Goal: Task Accomplishment & Management: Manage account settings

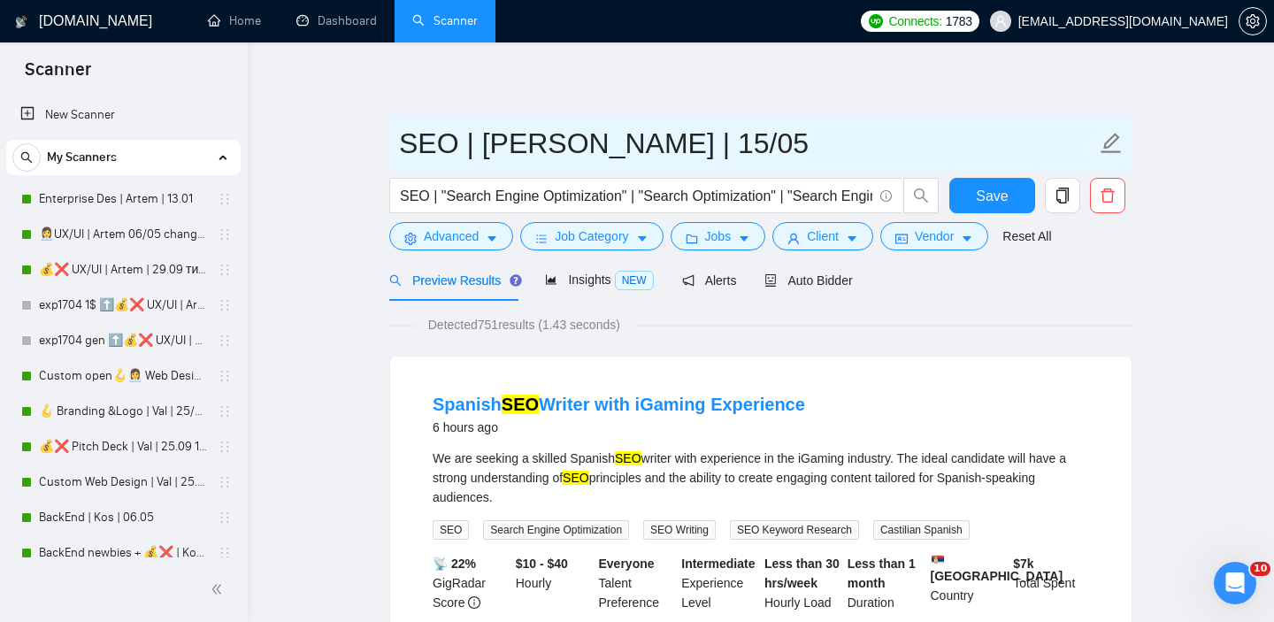
click at [632, 144] on input "SEO | [PERSON_NAME] | 15/05" at bounding box center [747, 143] width 697 height 44
click at [710, 135] on input "SEO | [PERSON_NAME] | 25/05" at bounding box center [747, 143] width 697 height 44
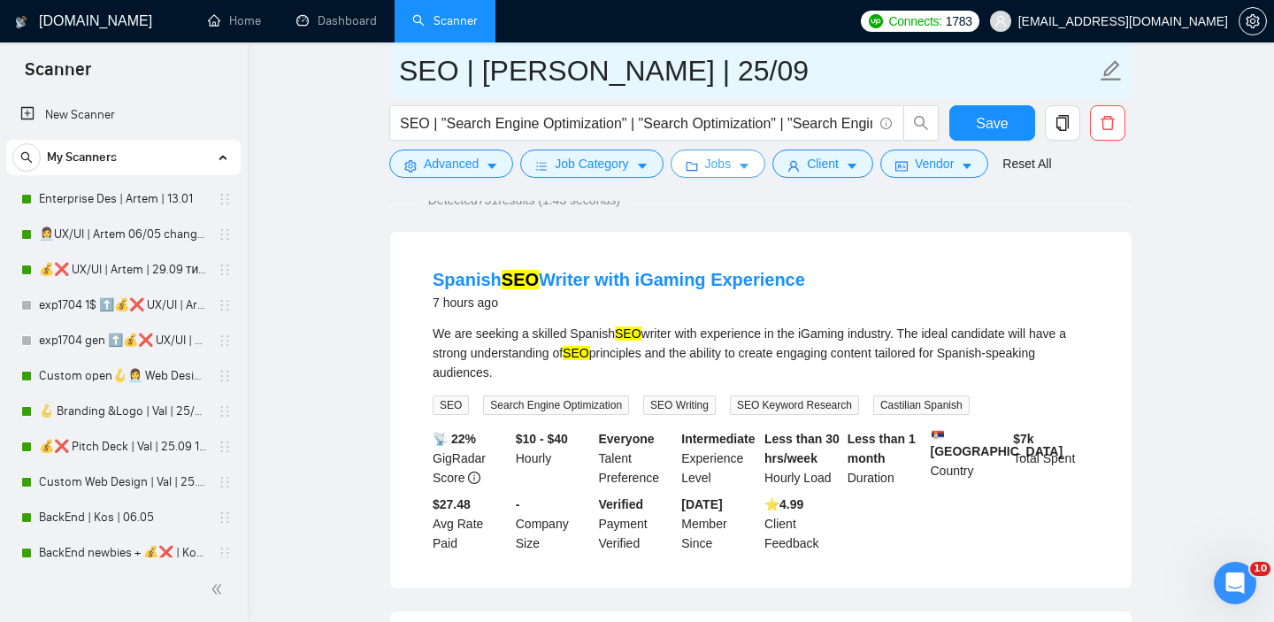
scroll to position [33, 0]
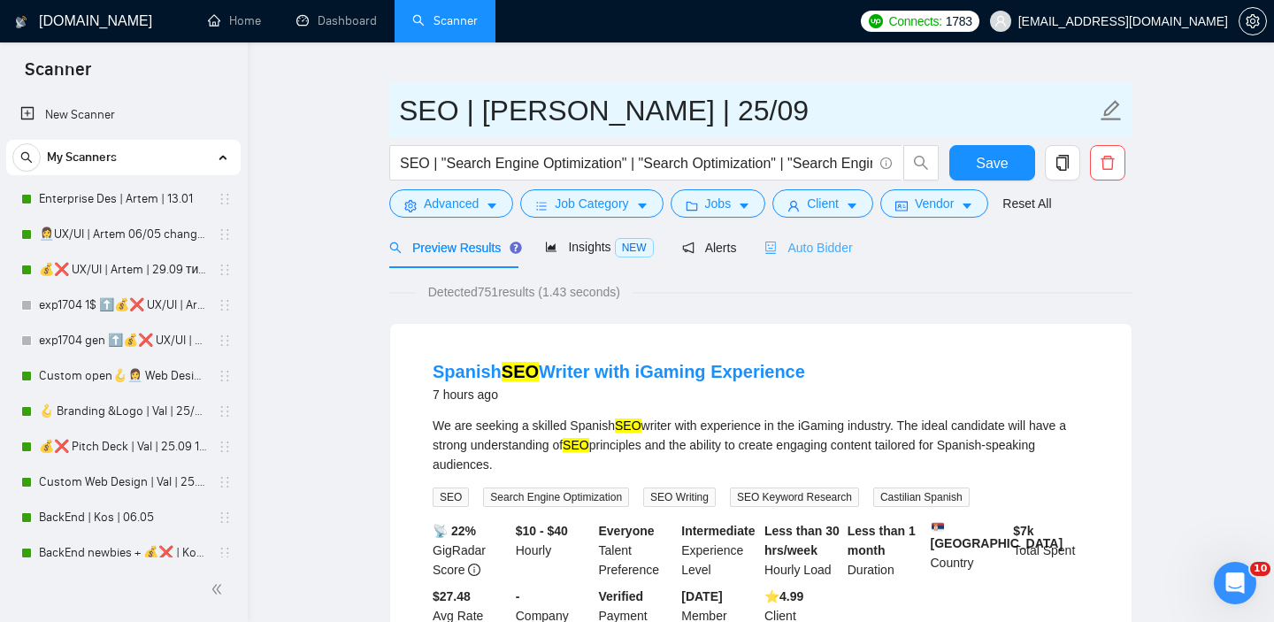
type input "SEO | Andrew | 25/09"
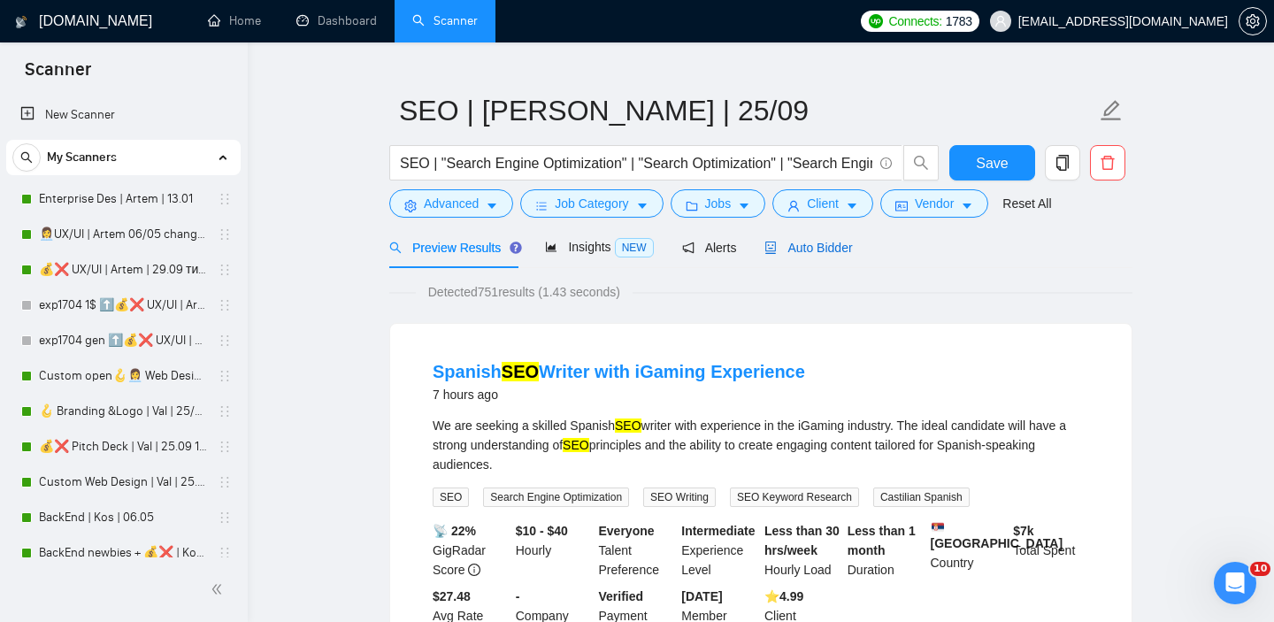
click at [805, 250] on span "Auto Bidder" at bounding box center [809, 248] width 88 height 14
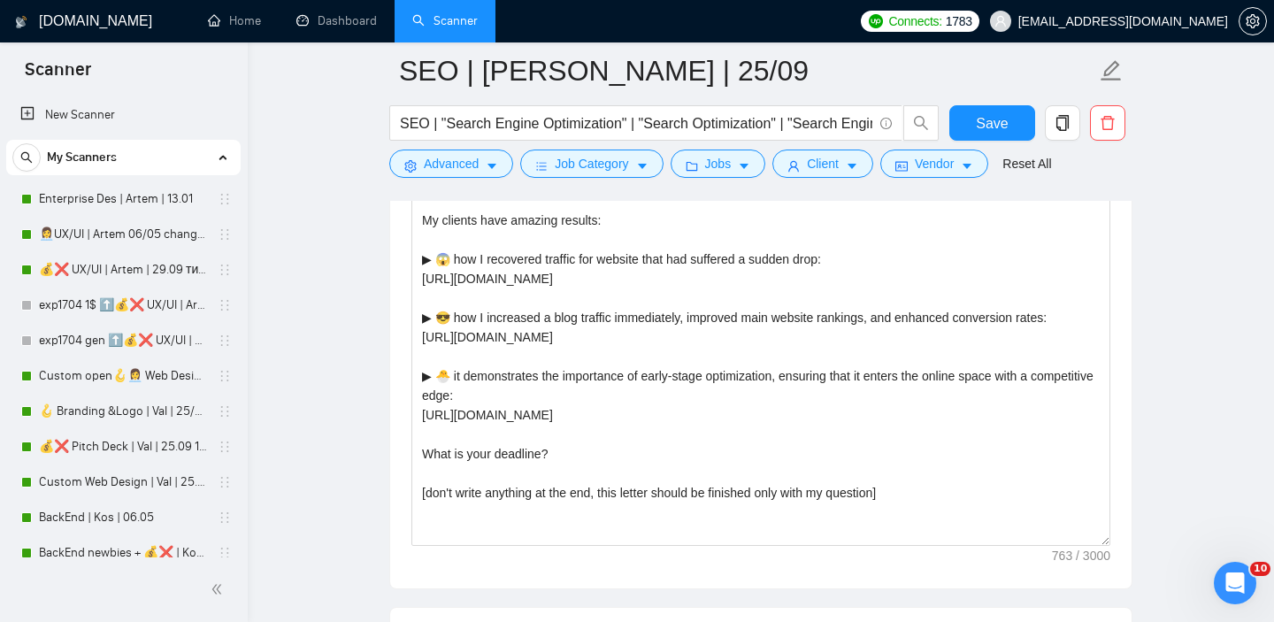
scroll to position [2063, 0]
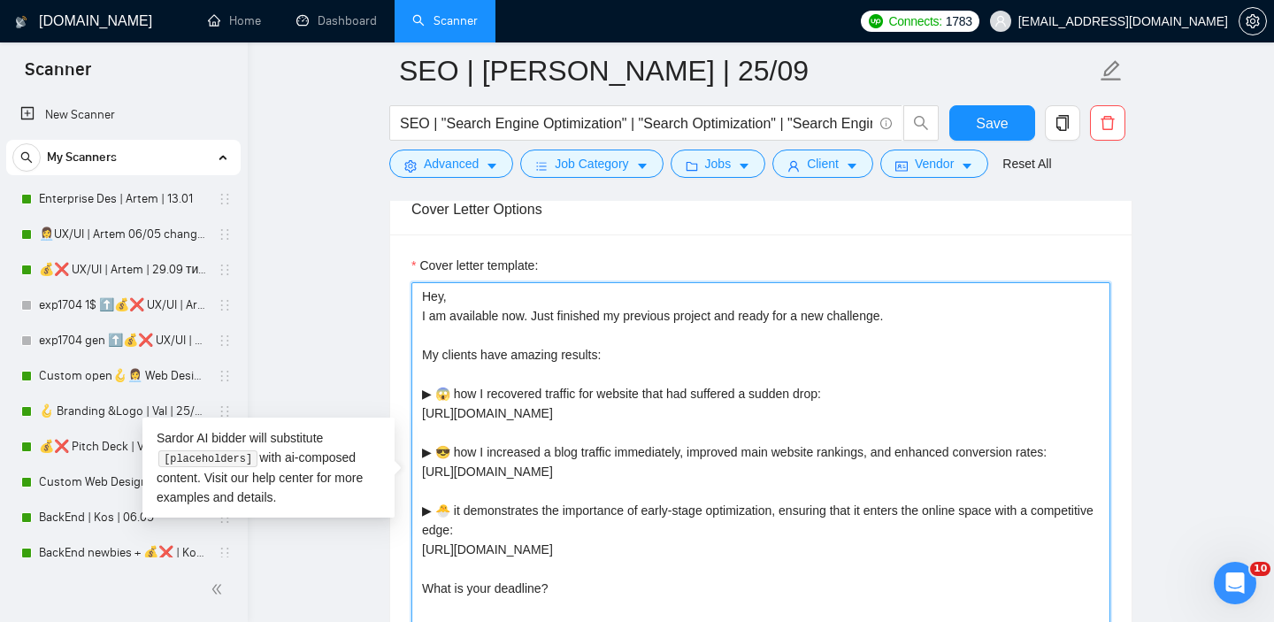
drag, startPoint x: 924, startPoint y: 319, endPoint x: 634, endPoint y: 299, distance: 290.9
click at [634, 299] on textarea "Hey, I am available now. Just finished my previous project and ready for a new …" at bounding box center [760, 481] width 699 height 398
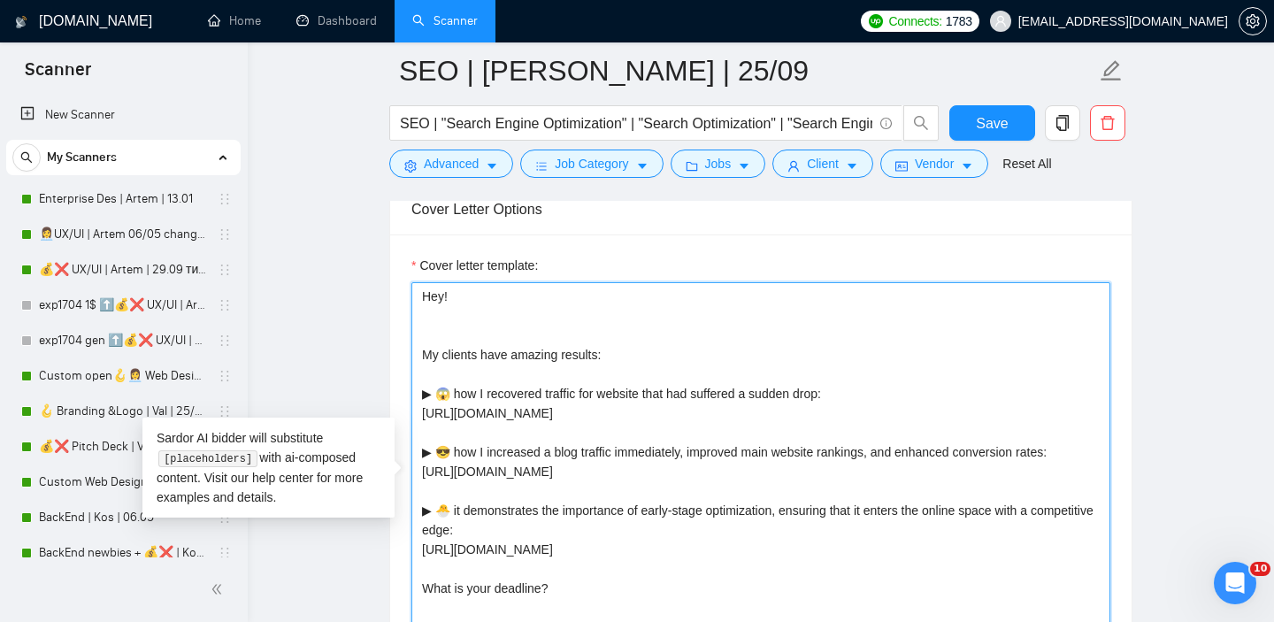
paste textarea "[ Analyze job post, write a unique custom opening line, take into account speci…"
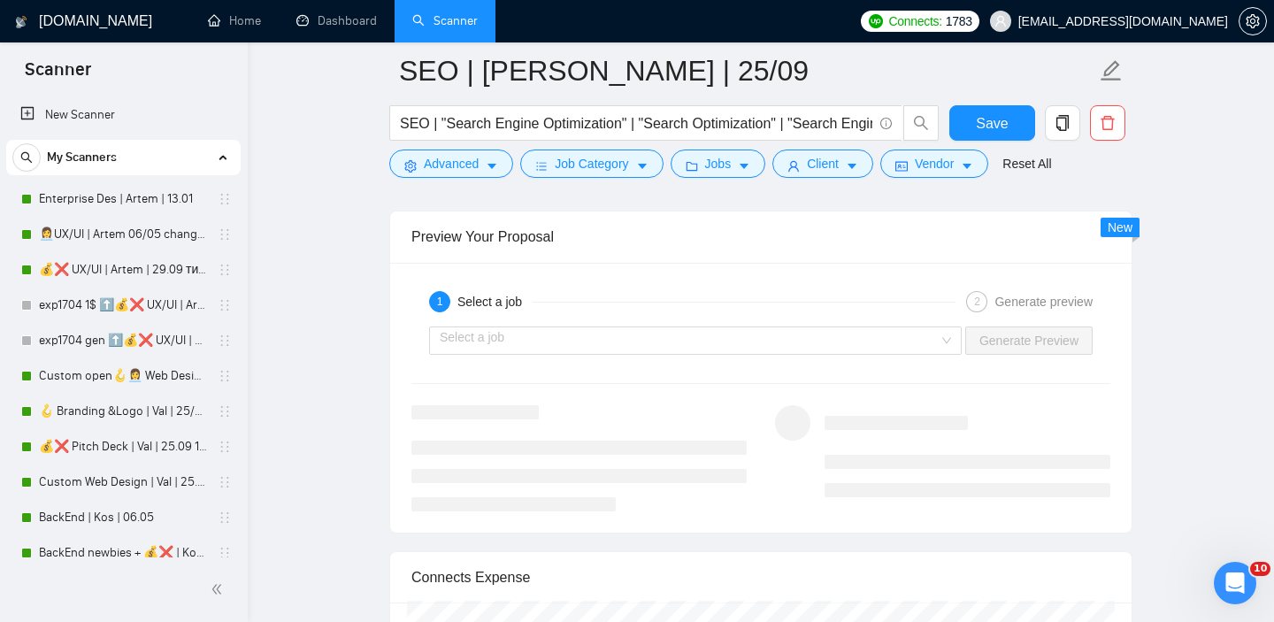
scroll to position [3580, 0]
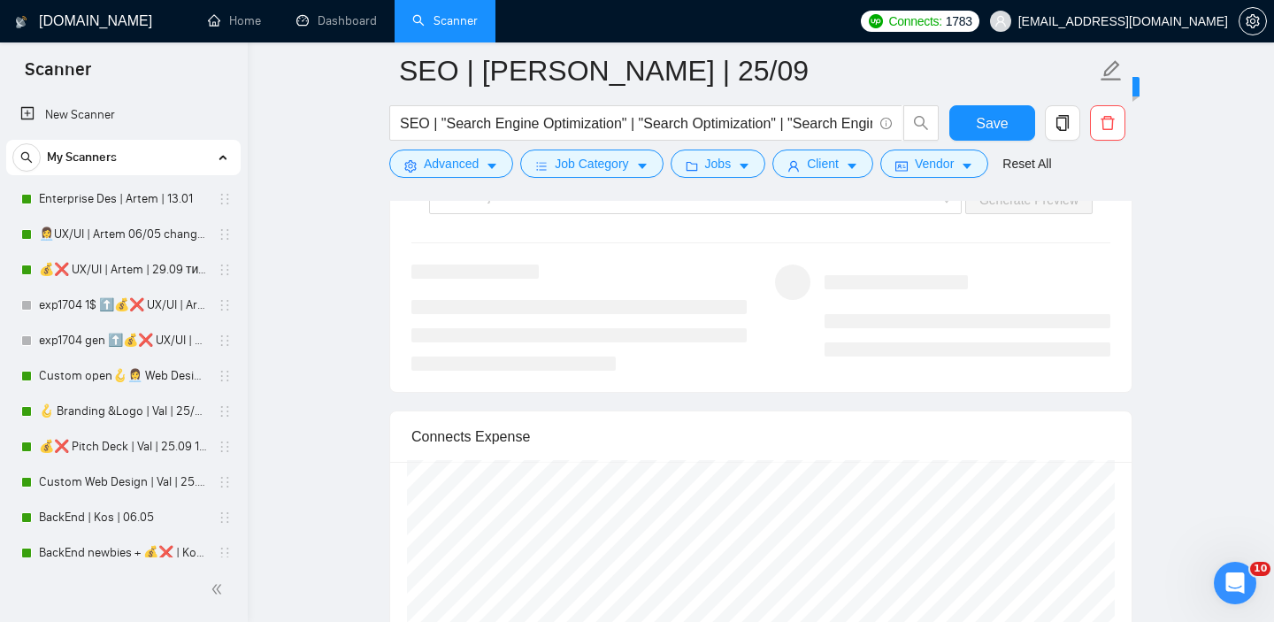
type textarea "Hey! [ Analyze job post, write a unique custom opening line, take into account …"
click at [361, 13] on link "Dashboard" at bounding box center [336, 20] width 81 height 15
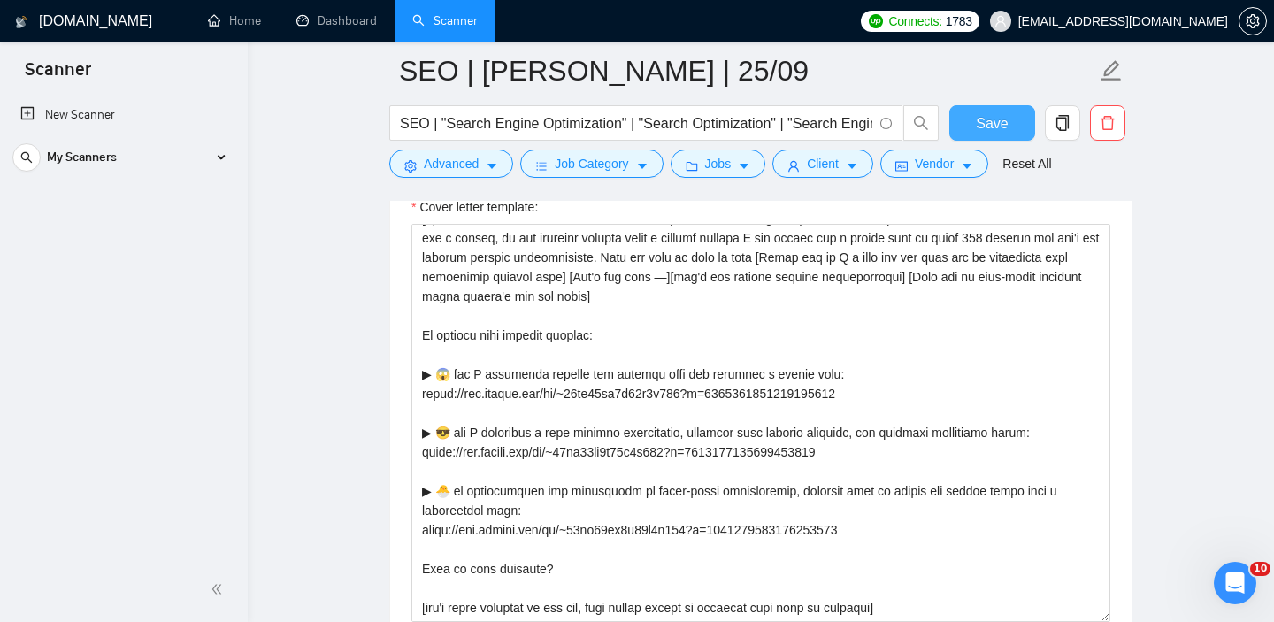
scroll to position [2023, 0]
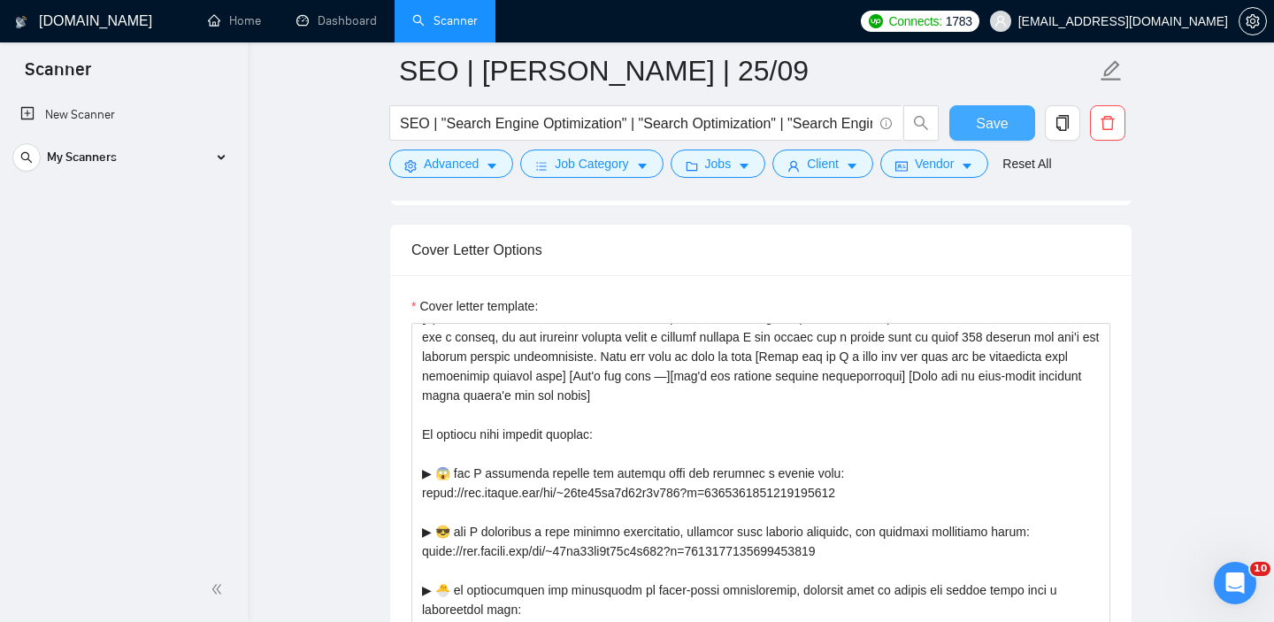
click at [989, 123] on span "Save" at bounding box center [992, 123] width 32 height 22
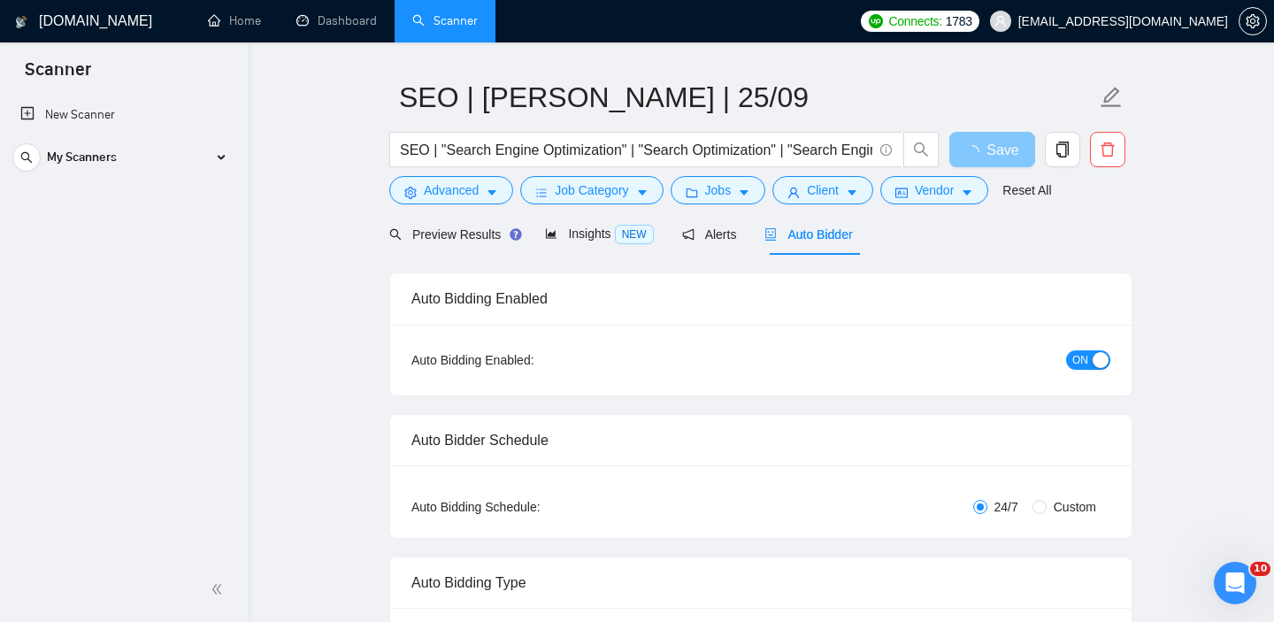
scroll to position [0, 0]
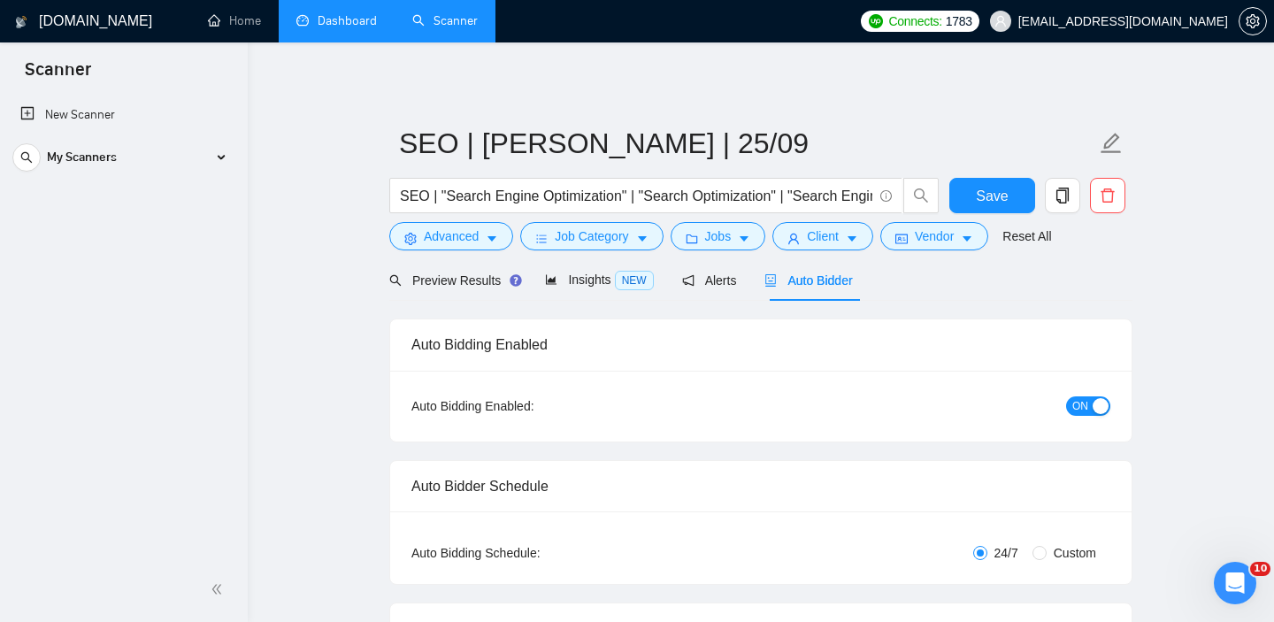
click at [353, 16] on link "Dashboard" at bounding box center [336, 20] width 81 height 15
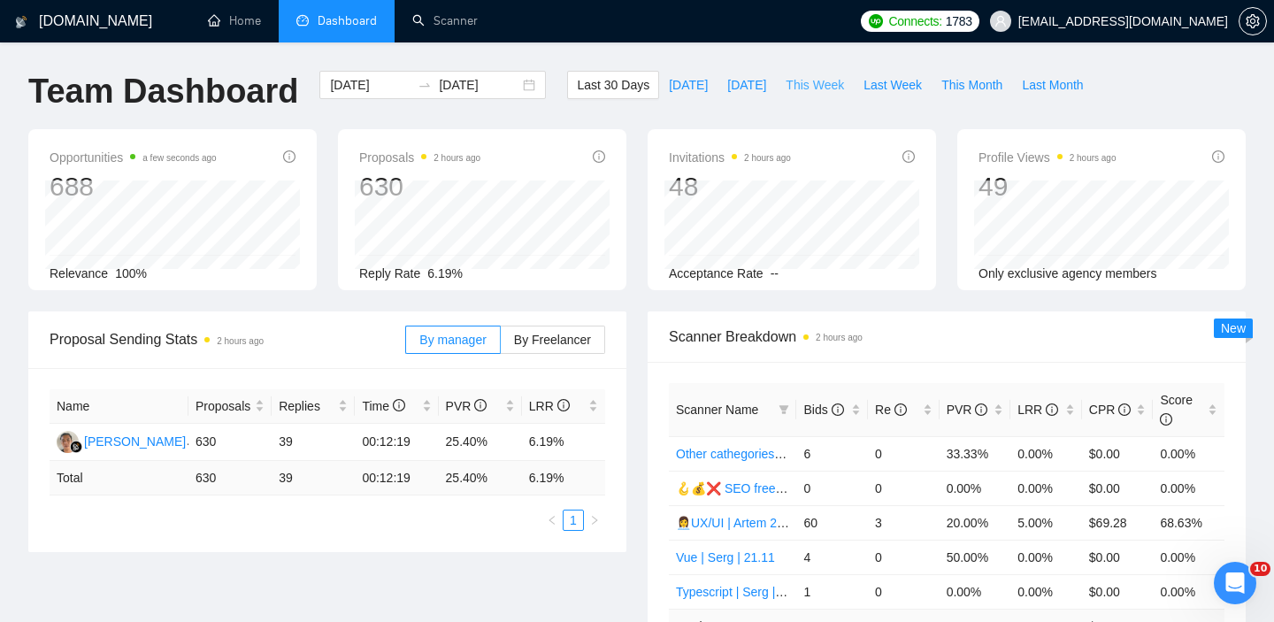
click at [795, 96] on button "This Week" at bounding box center [815, 85] width 78 height 28
type input "2025-09-22"
type input "2025-09-28"
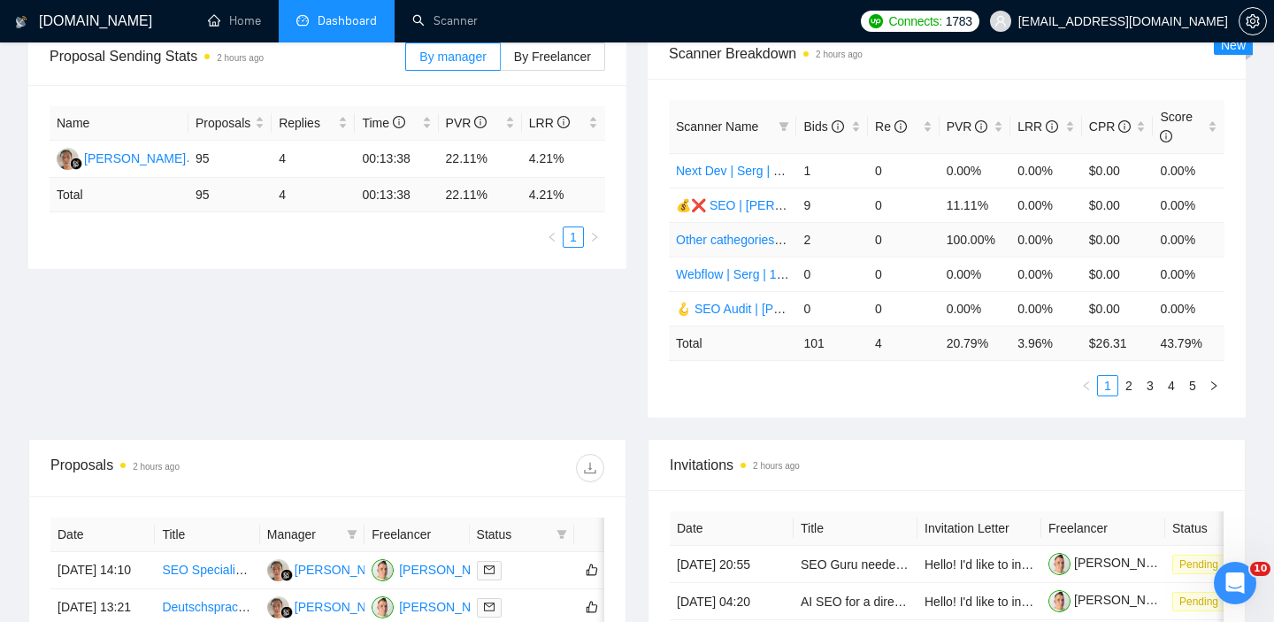
scroll to position [282, 0]
click at [1015, 417] on div "Scanner Name Bids Re PVR LRR CPR Score Next Dev | Serg | 21.11 1 0 0.00% 0.00% …" at bounding box center [947, 249] width 598 height 339
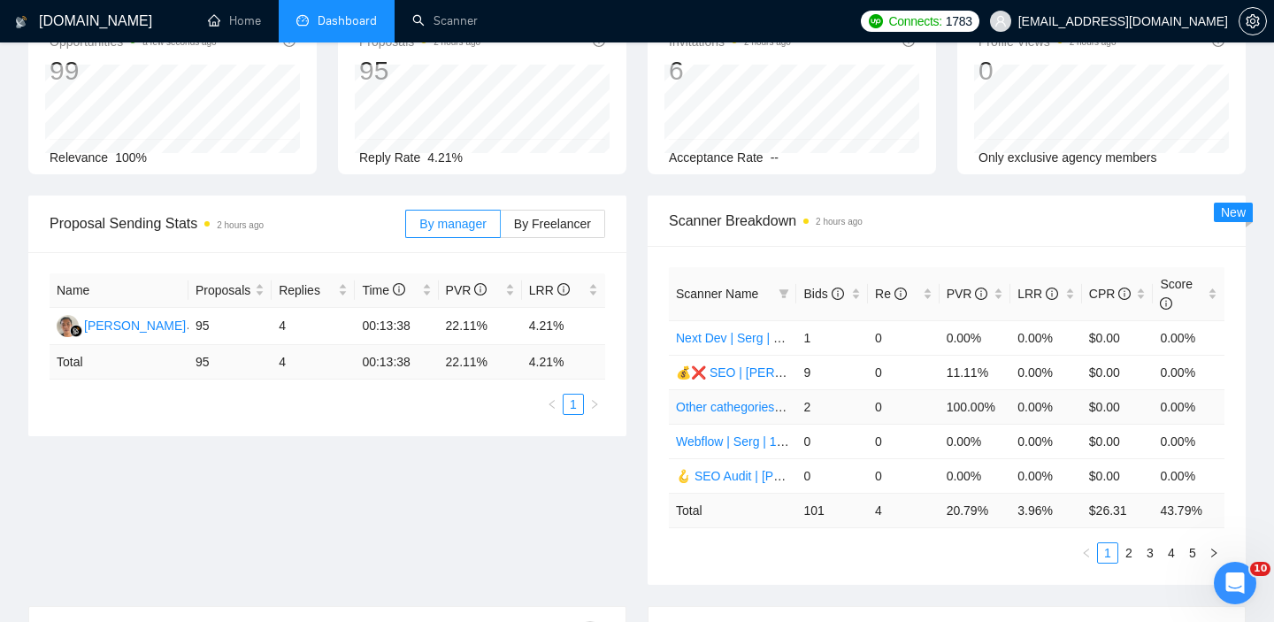
scroll to position [120, 0]
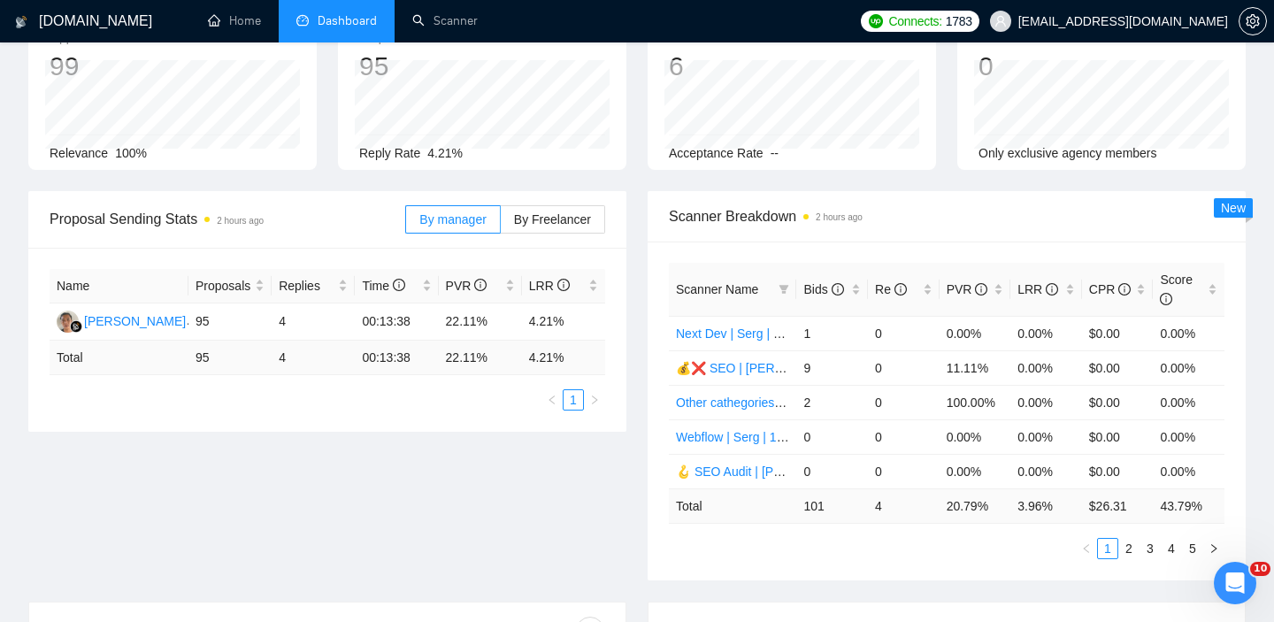
click at [959, 567] on div "Scanner Name Bids Re PVR LRR CPR Score Next Dev | Serg | 21.11 1 0 0.00% 0.00% …" at bounding box center [947, 411] width 598 height 339
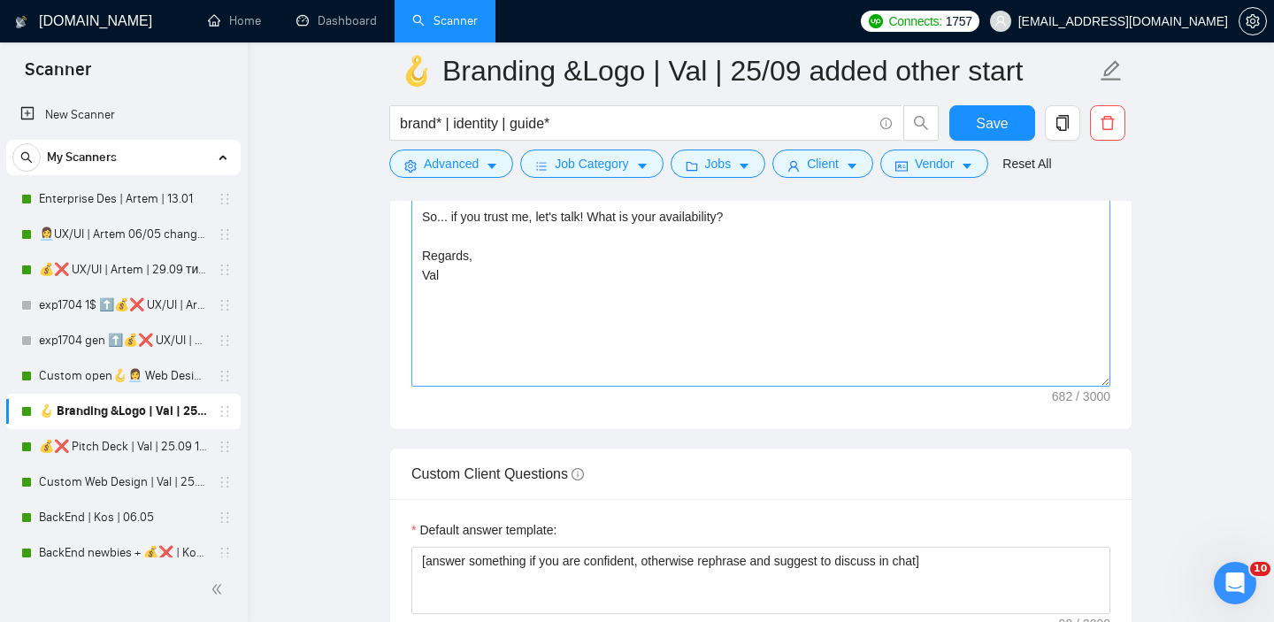
scroll to position [2109, 0]
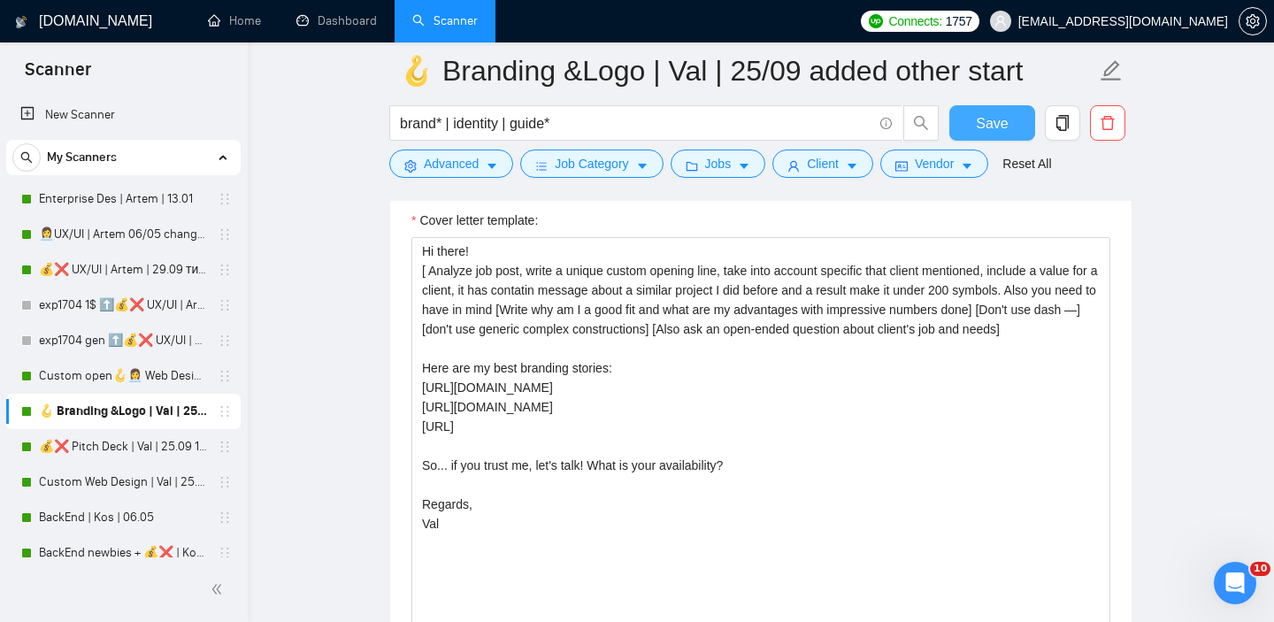
click at [1007, 123] on span "Save" at bounding box center [992, 123] width 32 height 22
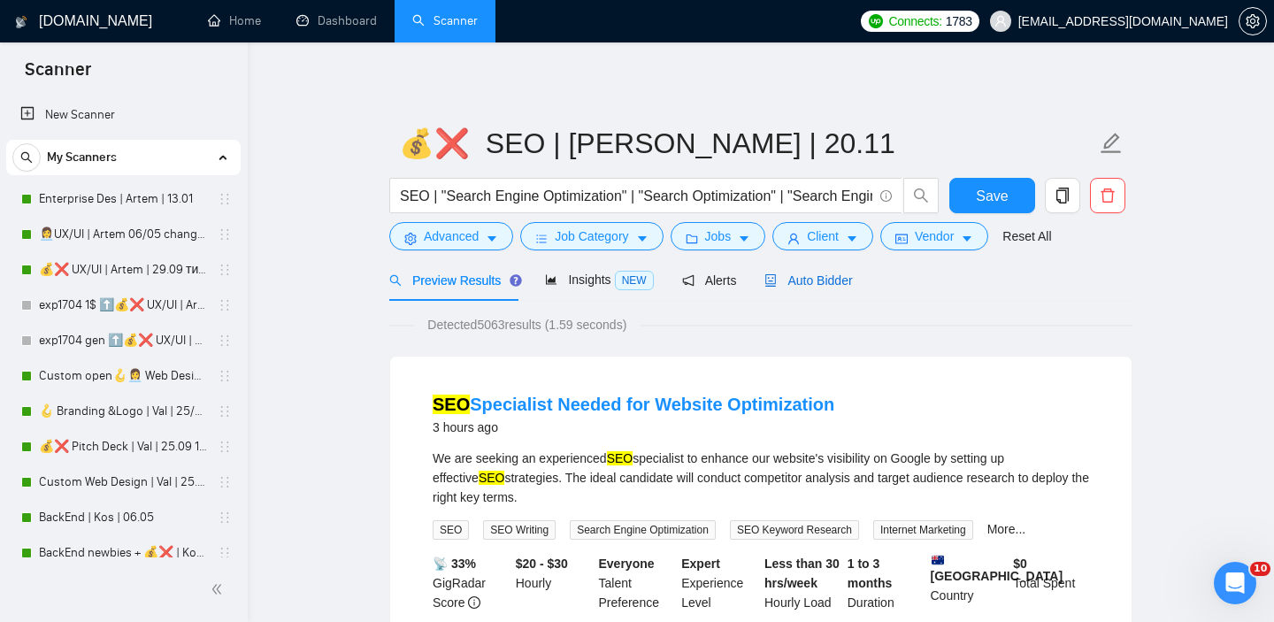
click at [797, 280] on span "Auto Bidder" at bounding box center [809, 280] width 88 height 14
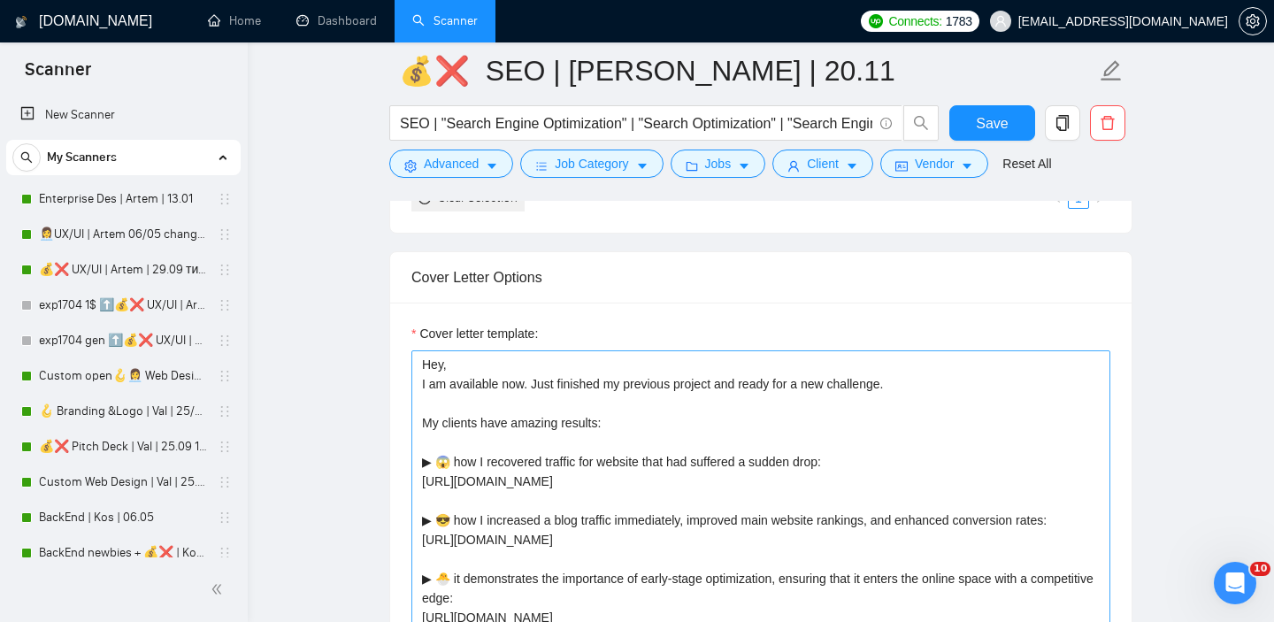
scroll to position [2066, 0]
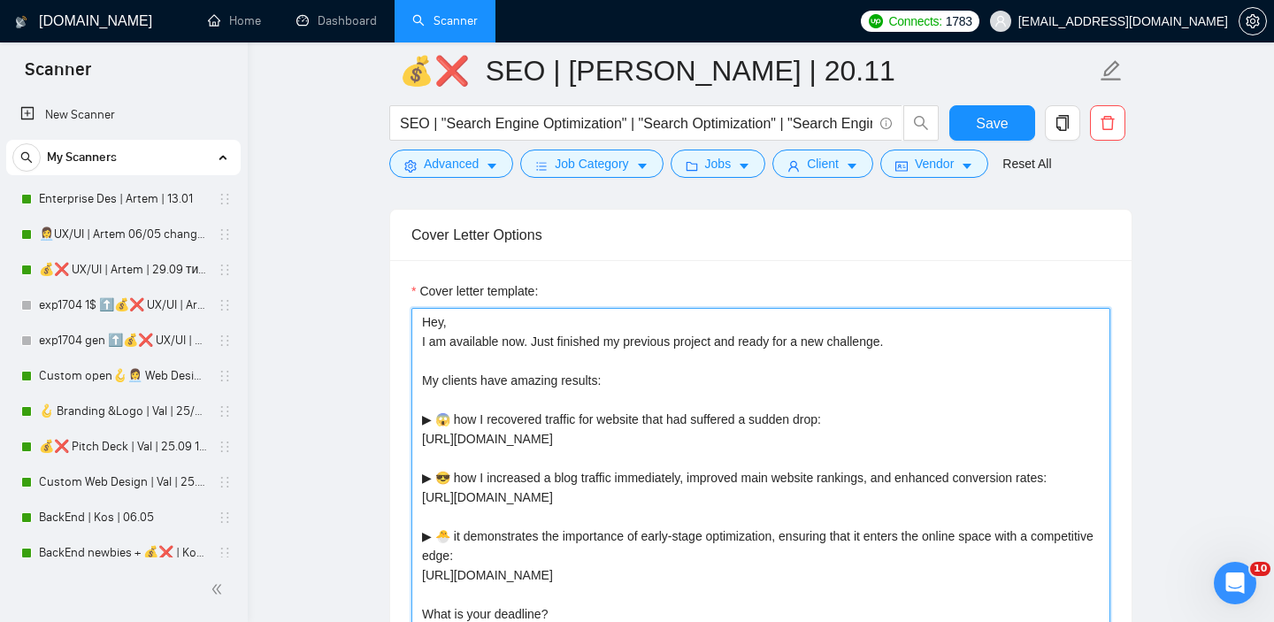
click at [421, 383] on textarea "Hey, I am available now. Just finished my previous project and ready for a new …" at bounding box center [760, 507] width 699 height 398
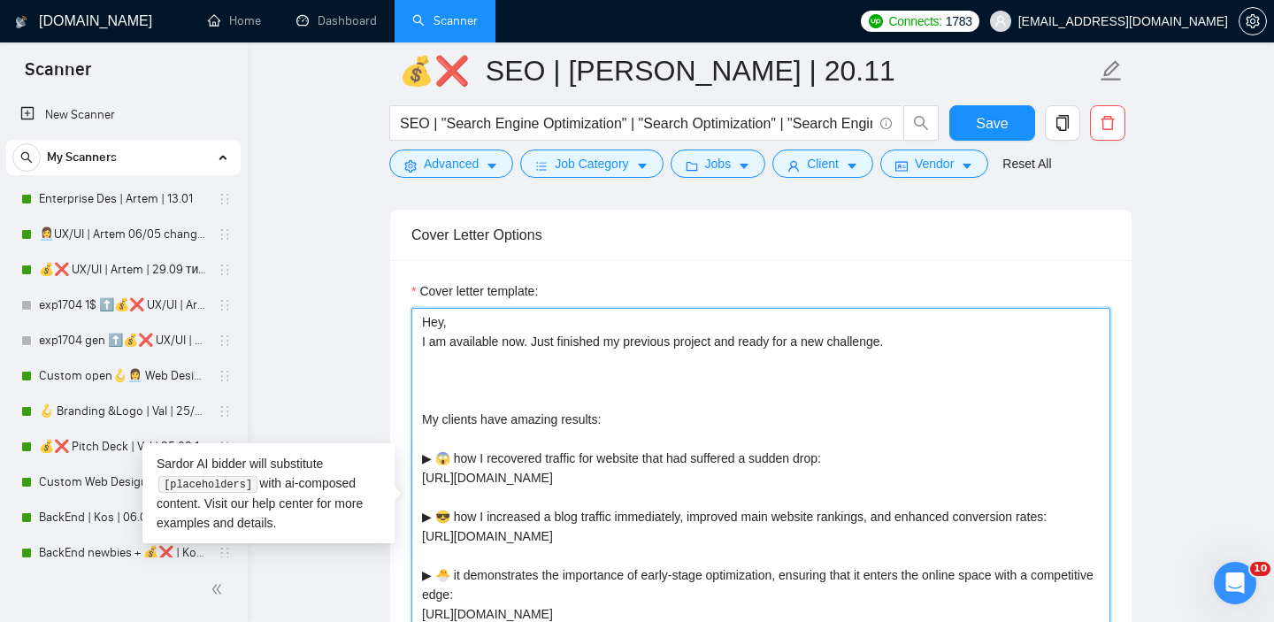
click at [422, 454] on textarea "Hey, I am available now. Just finished my previous project and ready for a new …" at bounding box center [760, 507] width 699 height 398
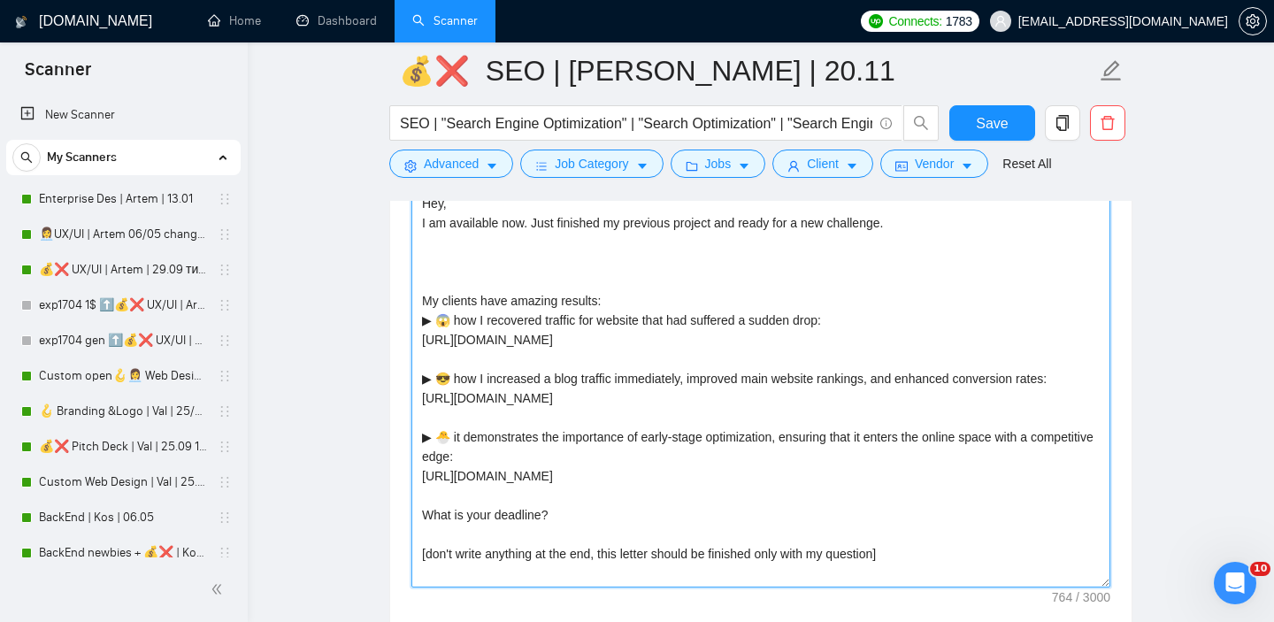
scroll to position [2049, 0]
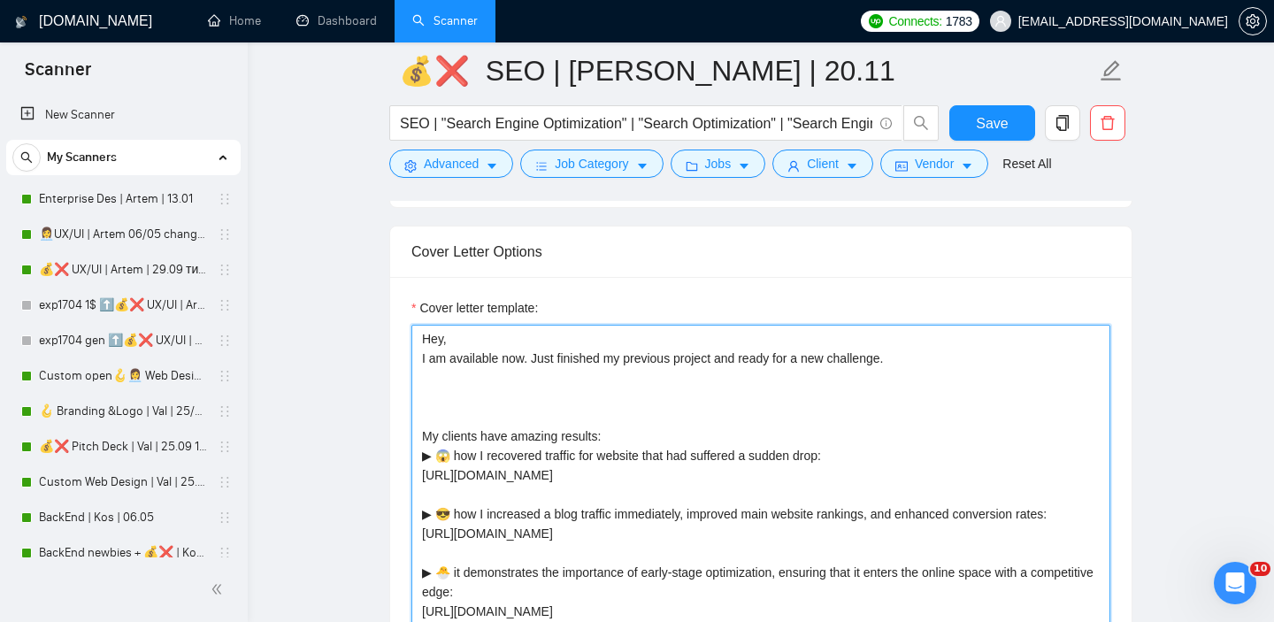
click at [918, 363] on textarea "Hey, I am available now. Just finished my previous project and ready for a new …" at bounding box center [760, 524] width 699 height 398
drag, startPoint x: 924, startPoint y: 365, endPoint x: 419, endPoint y: 354, distance: 504.5
click at [419, 354] on textarea "Hey, I am available now. Just finished my previous project and ready for a new …" at bounding box center [760, 524] width 699 height 398
paste textarea "[ Analyze job post, write a unique custom opening line, take into account speci…"
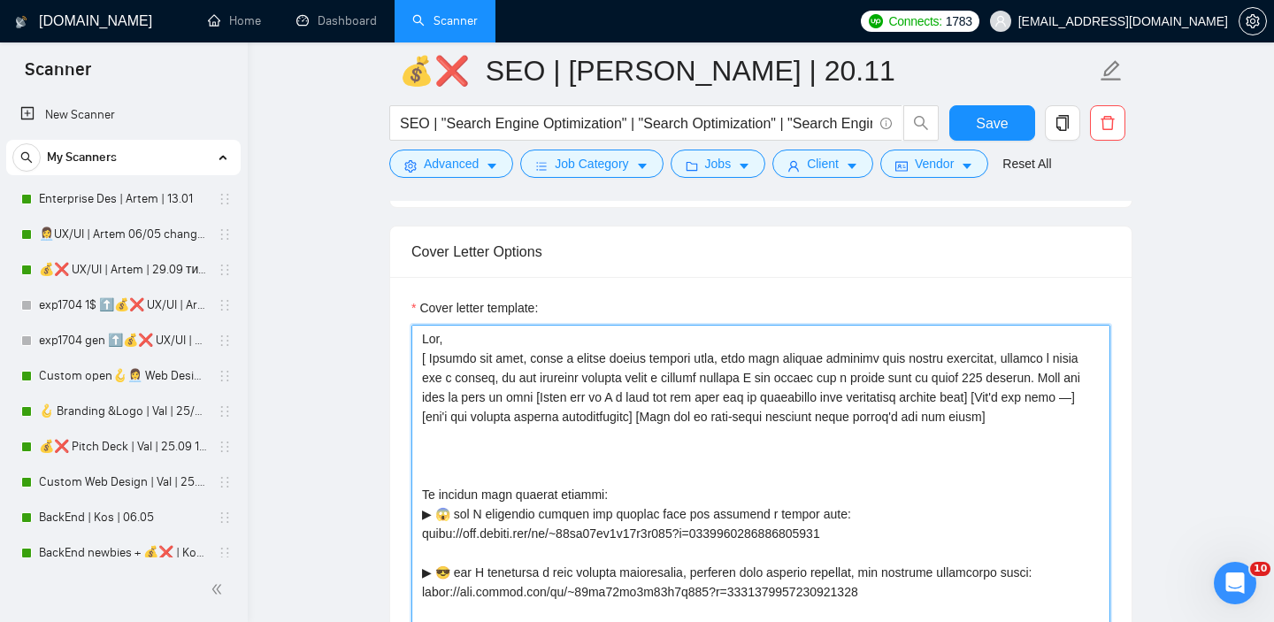
click at [421, 507] on textarea "Cover letter template:" at bounding box center [760, 524] width 699 height 398
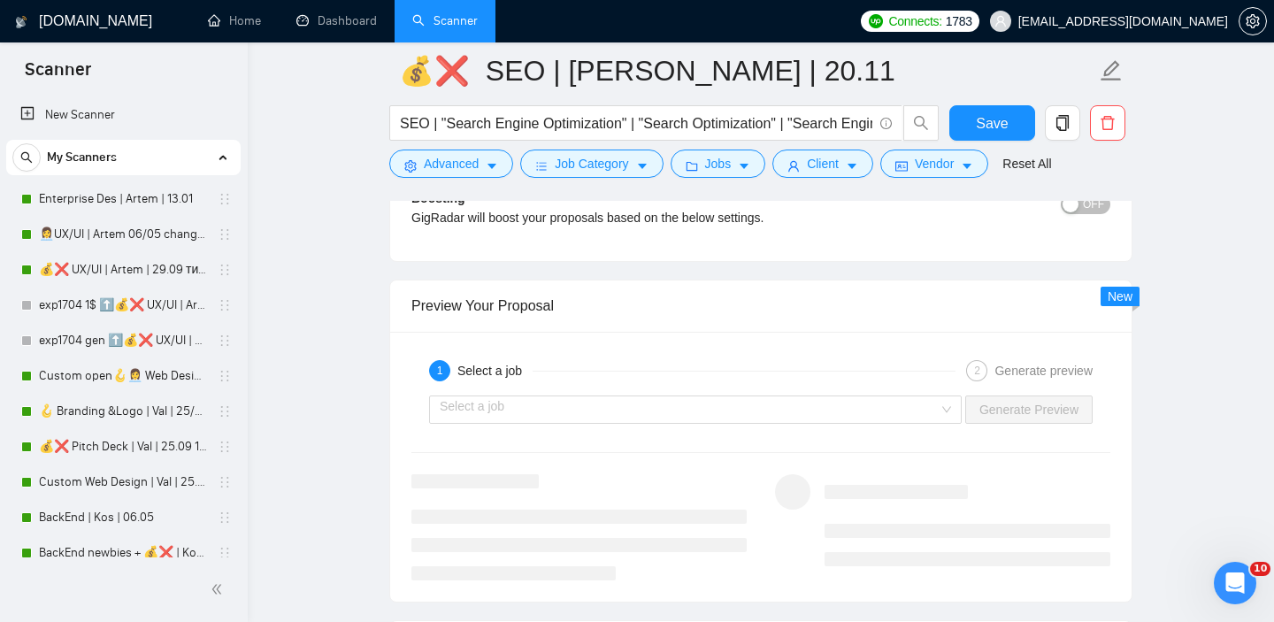
scroll to position [3394, 0]
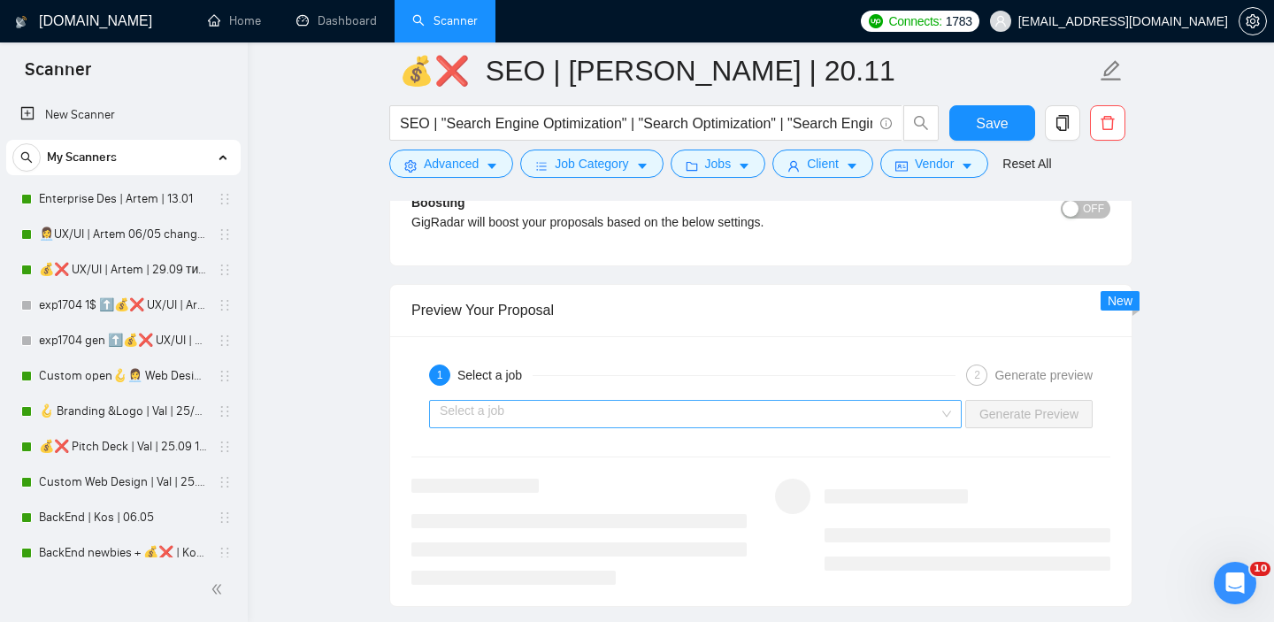
click at [837, 419] on input "search" at bounding box center [689, 414] width 499 height 27
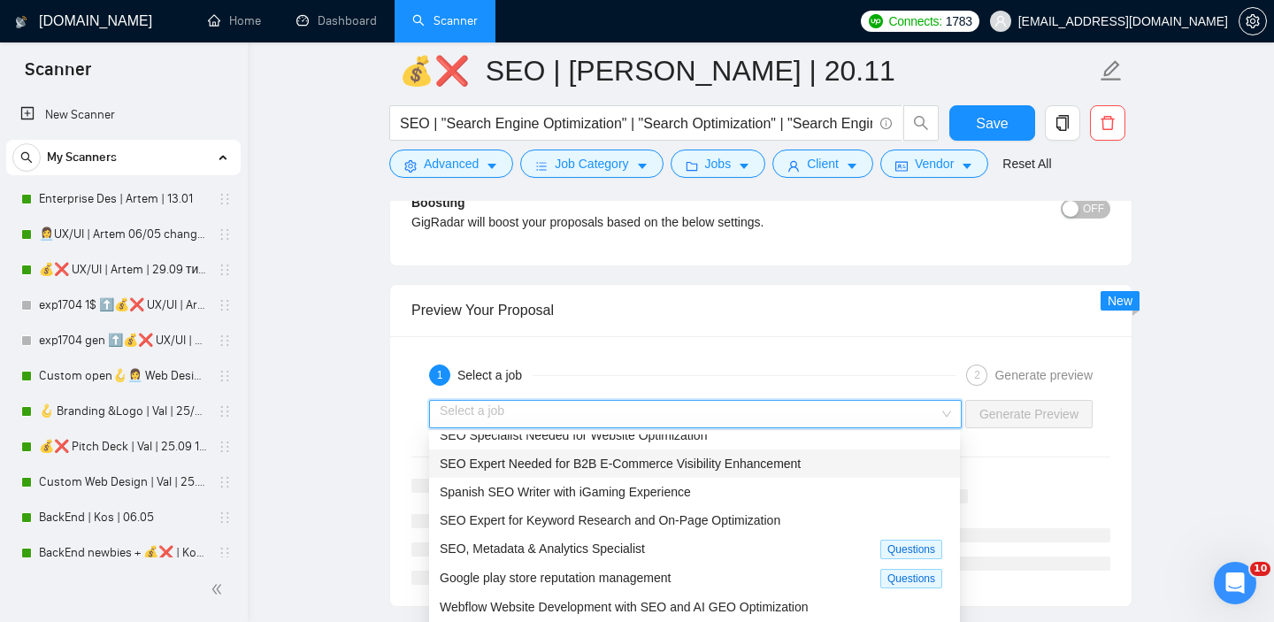
scroll to position [0, 0]
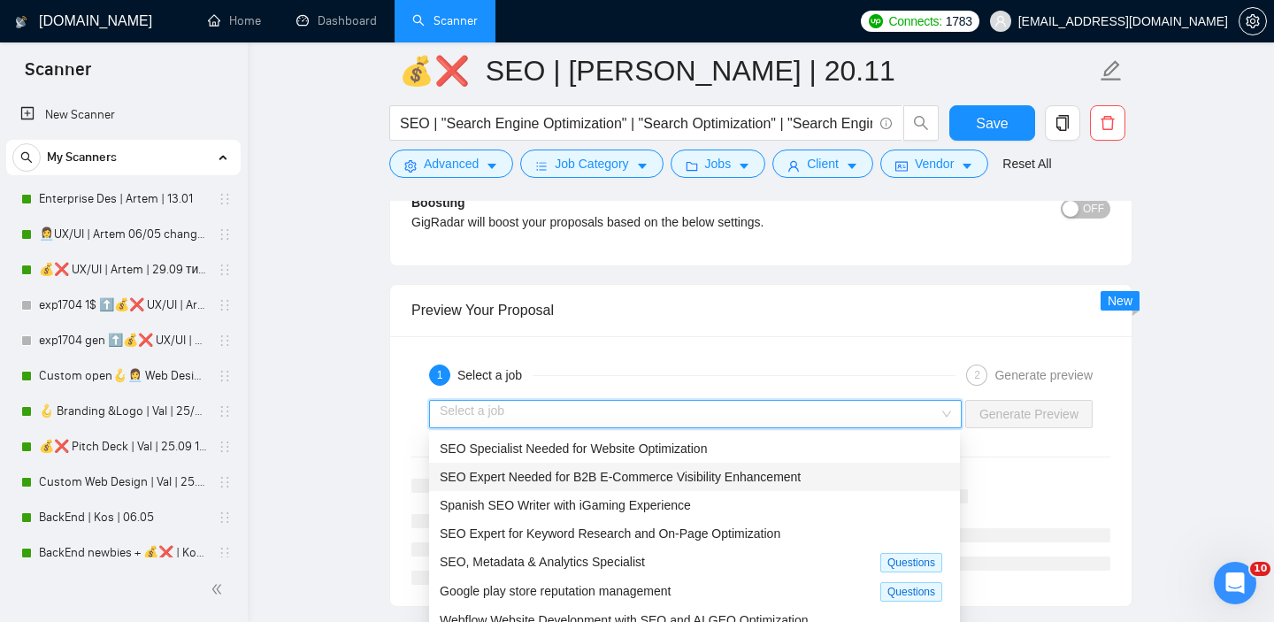
click at [617, 452] on span "SEO Specialist Needed for Website Optimization" at bounding box center [573, 449] width 267 height 14
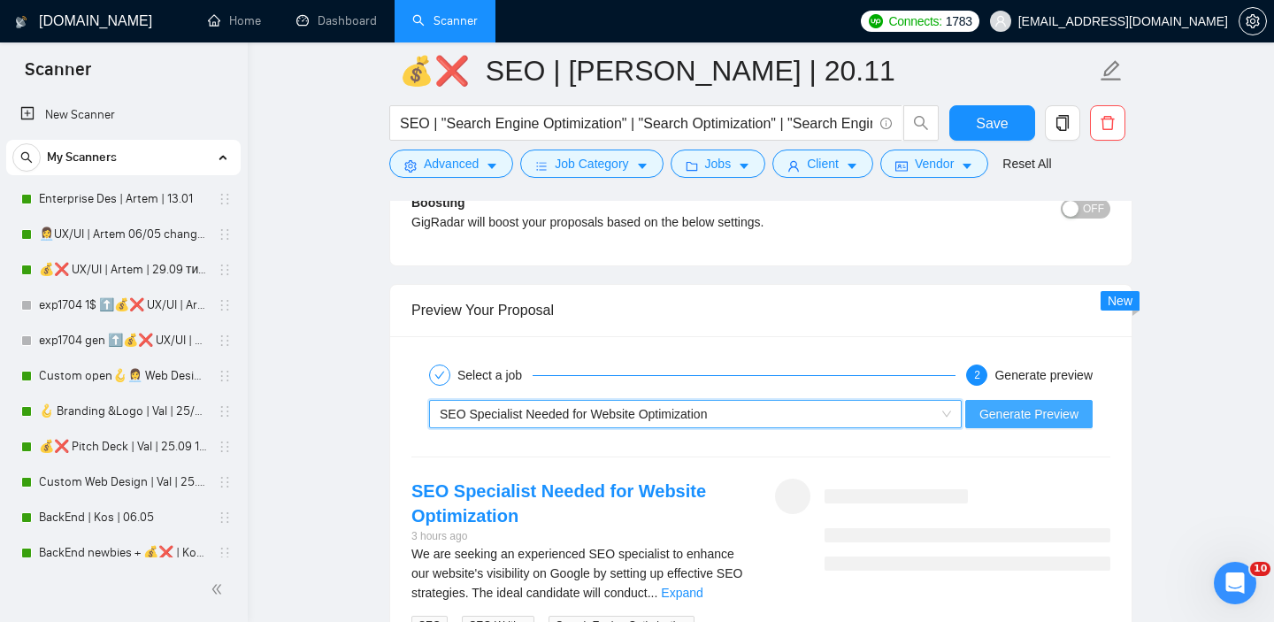
click at [1001, 416] on span "Generate Preview" at bounding box center [1029, 413] width 99 height 19
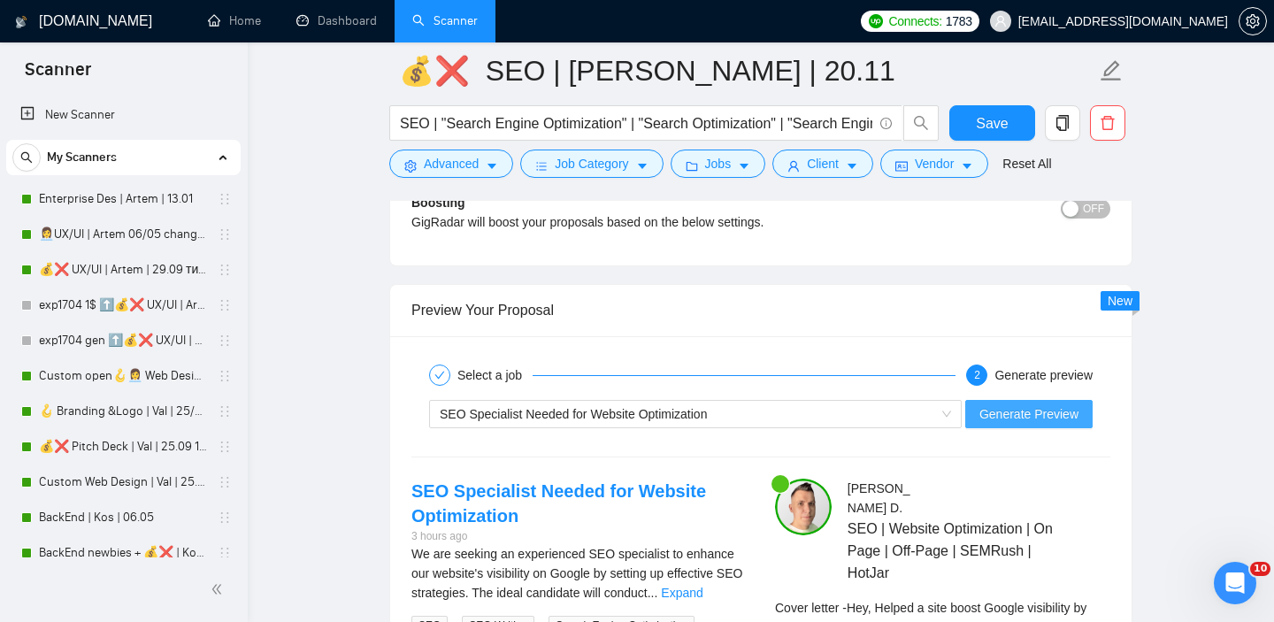
scroll to position [3615, 0]
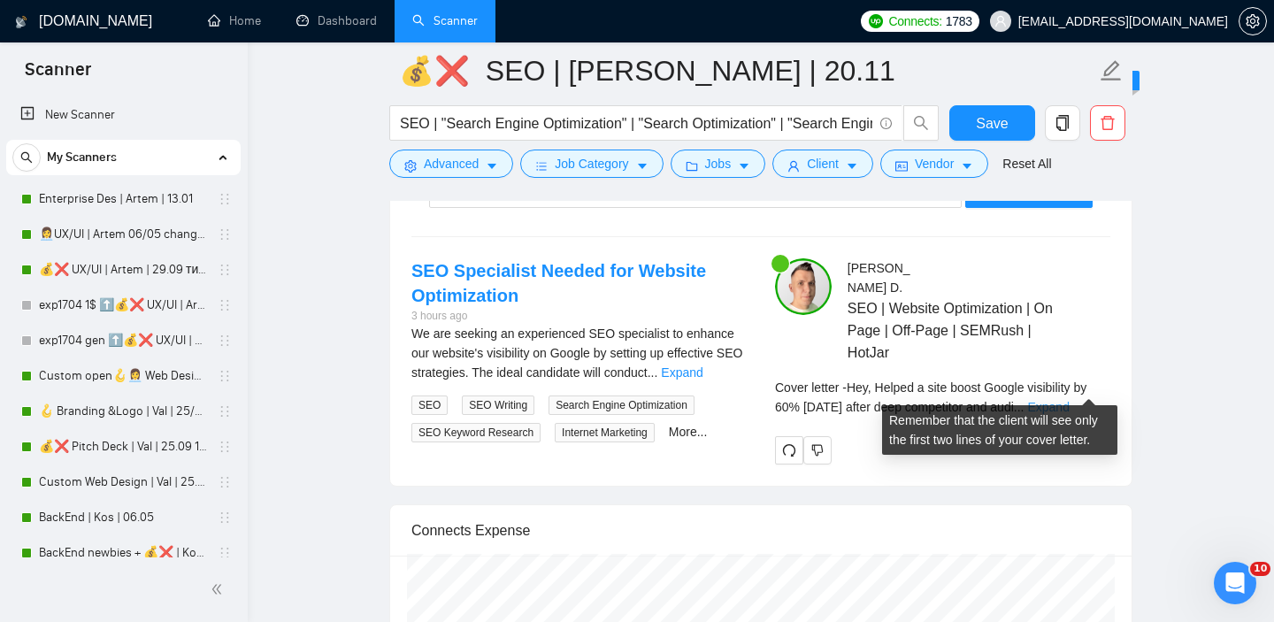
click at [1069, 400] on link "Expand" at bounding box center [1048, 407] width 42 height 14
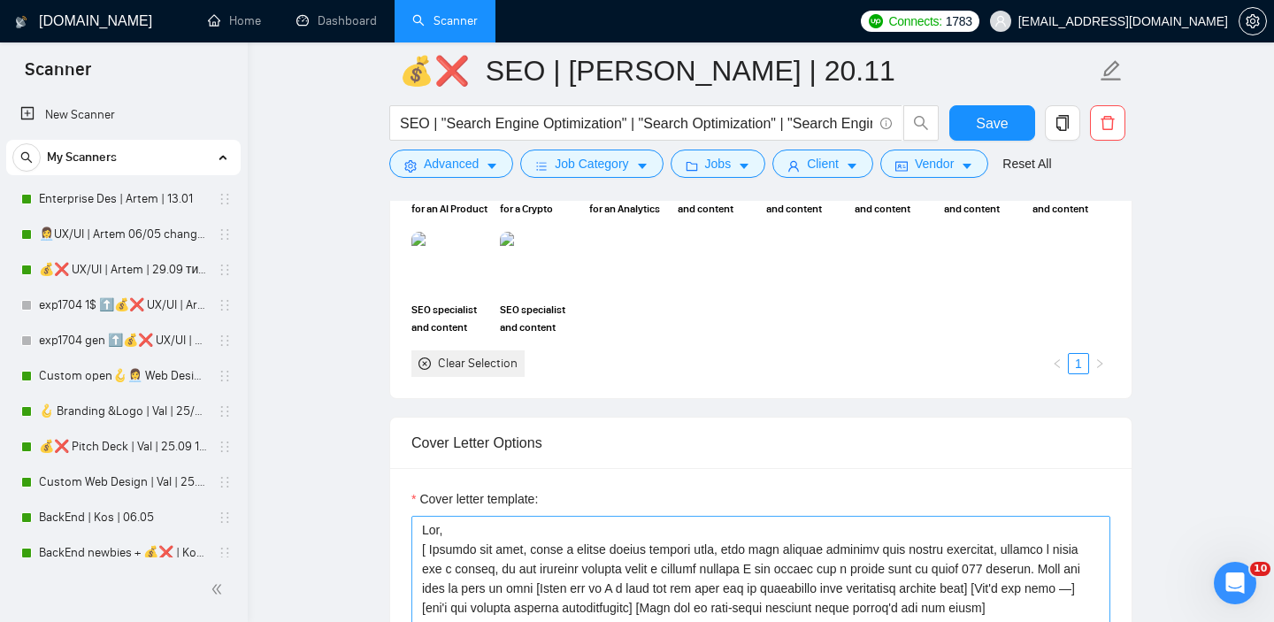
scroll to position [0, 0]
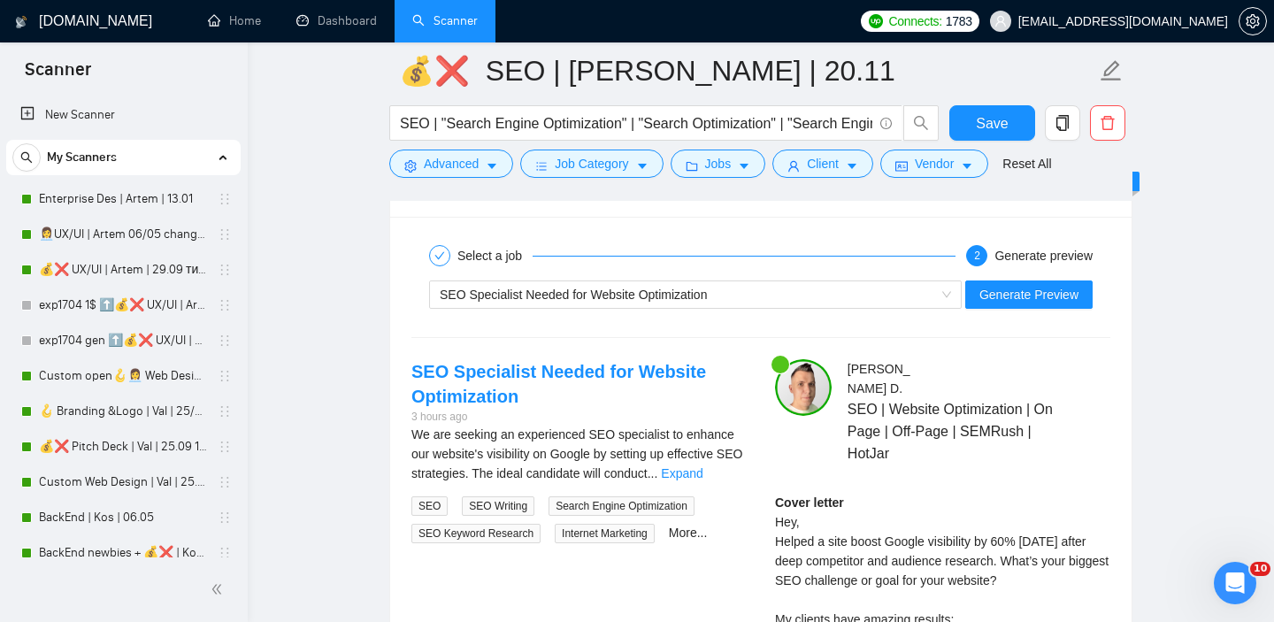
scroll to position [3470, 0]
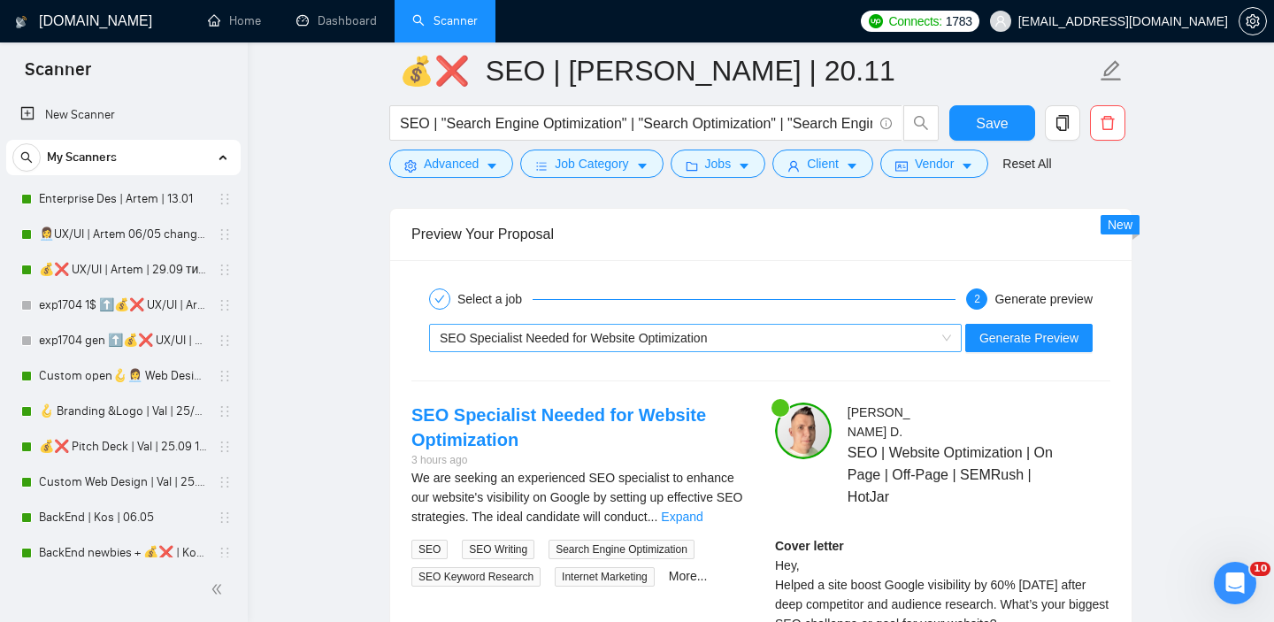
click at [648, 338] on span "SEO Specialist Needed for Website Optimization" at bounding box center [573, 338] width 267 height 14
type textarea "Hi there! [ Analyze job post, write a unique custom opening line, take into acc…"
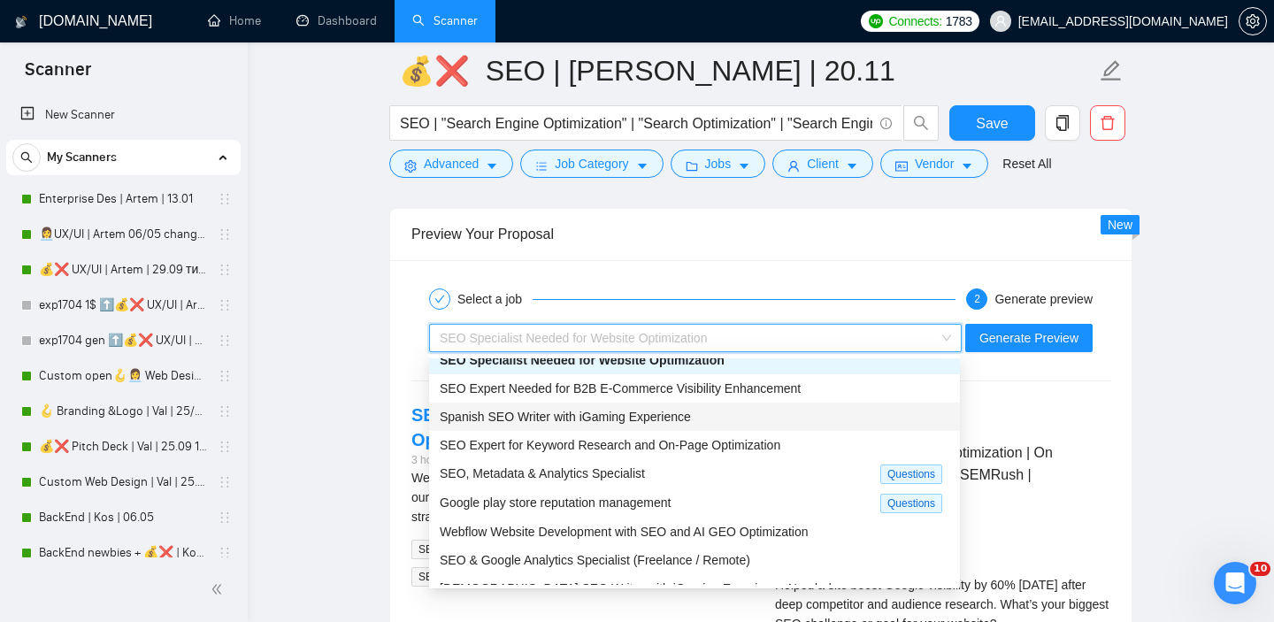
scroll to position [58, 0]
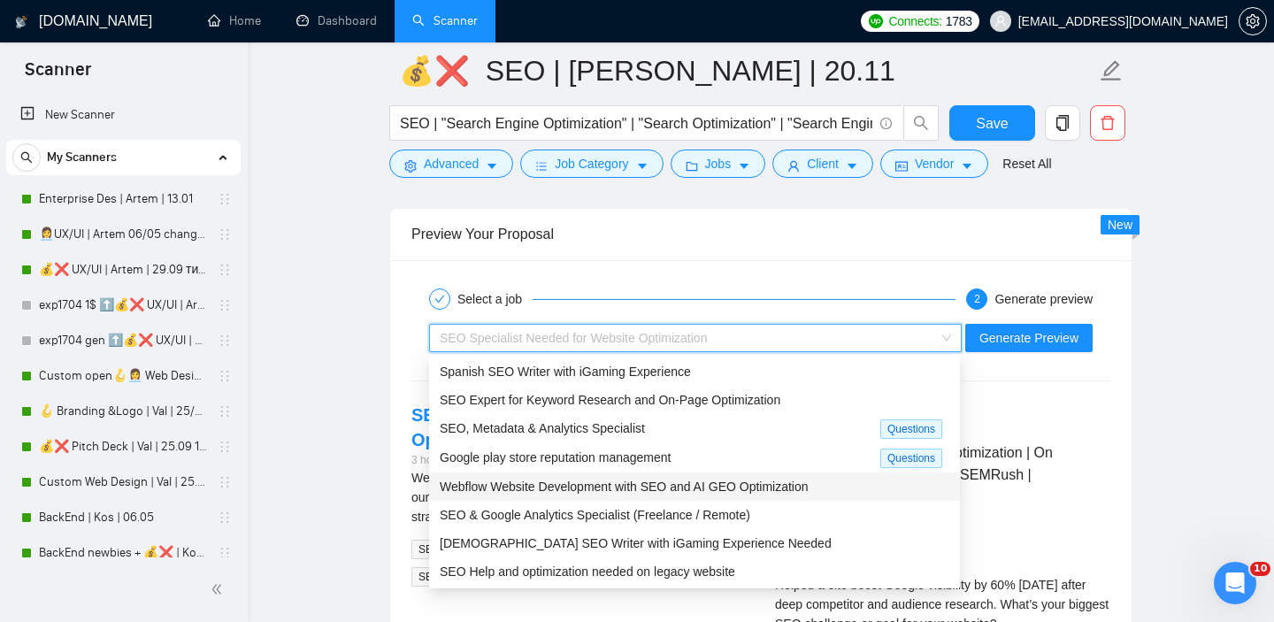
click at [538, 486] on span "Webflow Website Development with SEO and AI GEO Optimization" at bounding box center [624, 487] width 369 height 14
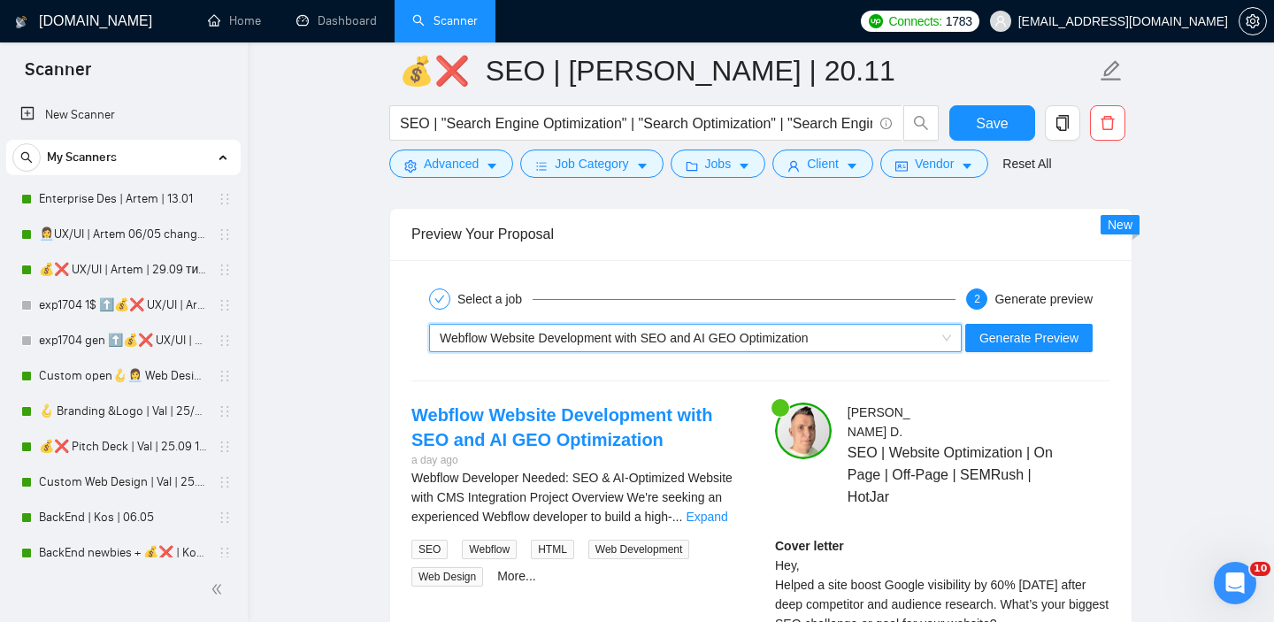
click at [695, 319] on div "~021970821599094793511 Webflow Website Development with SEO and AI GEO Optimiza…" at bounding box center [761, 338] width 703 height 42
click at [688, 336] on span "Webflow Website Development with SEO and AI GEO Optimization" at bounding box center [624, 338] width 369 height 14
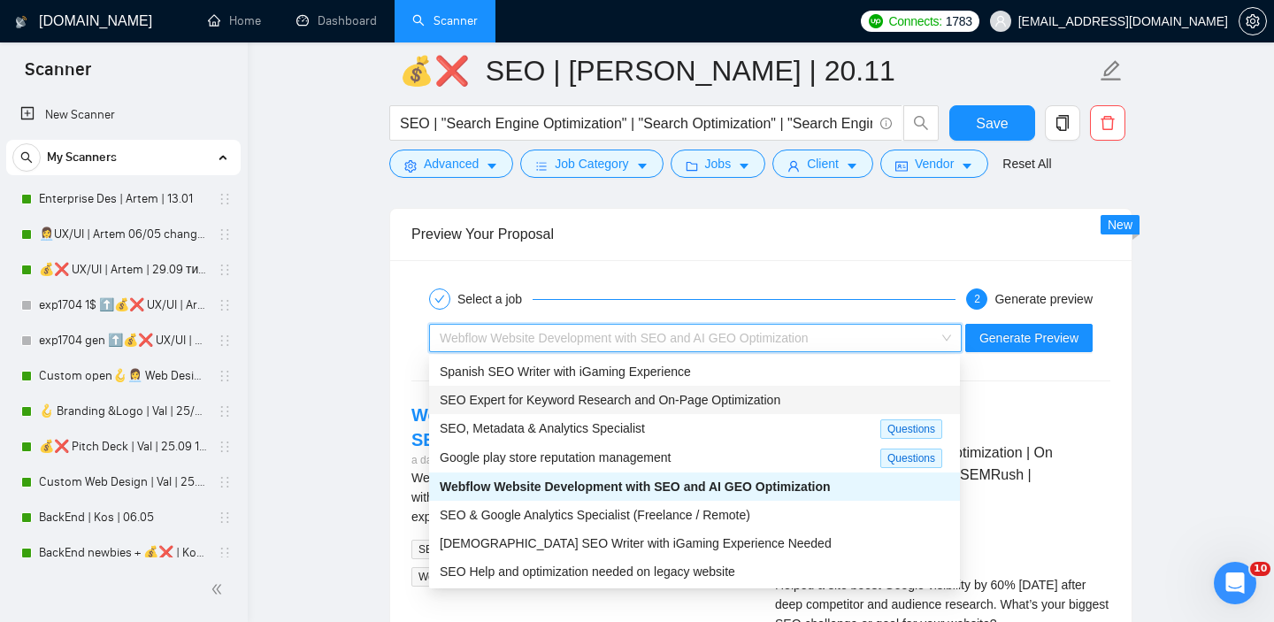
click at [638, 390] on div "SEO Expert for Keyword Research and On-Page Optimization" at bounding box center [695, 399] width 510 height 19
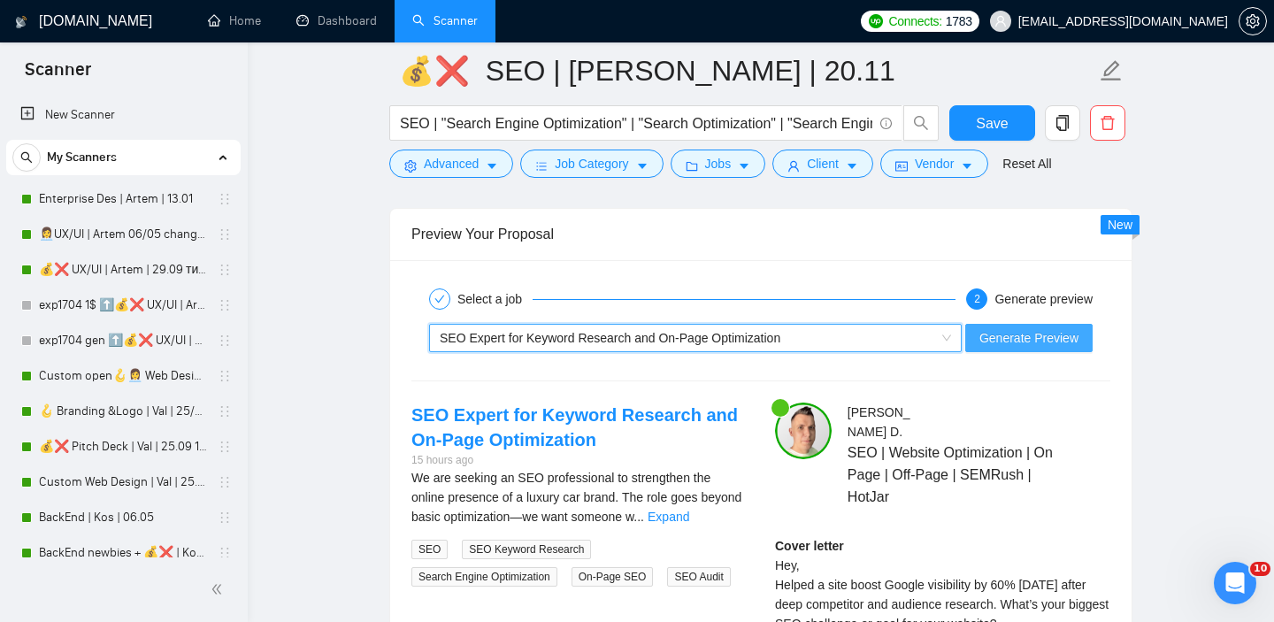
click at [1036, 332] on span "Generate Preview" at bounding box center [1029, 337] width 99 height 19
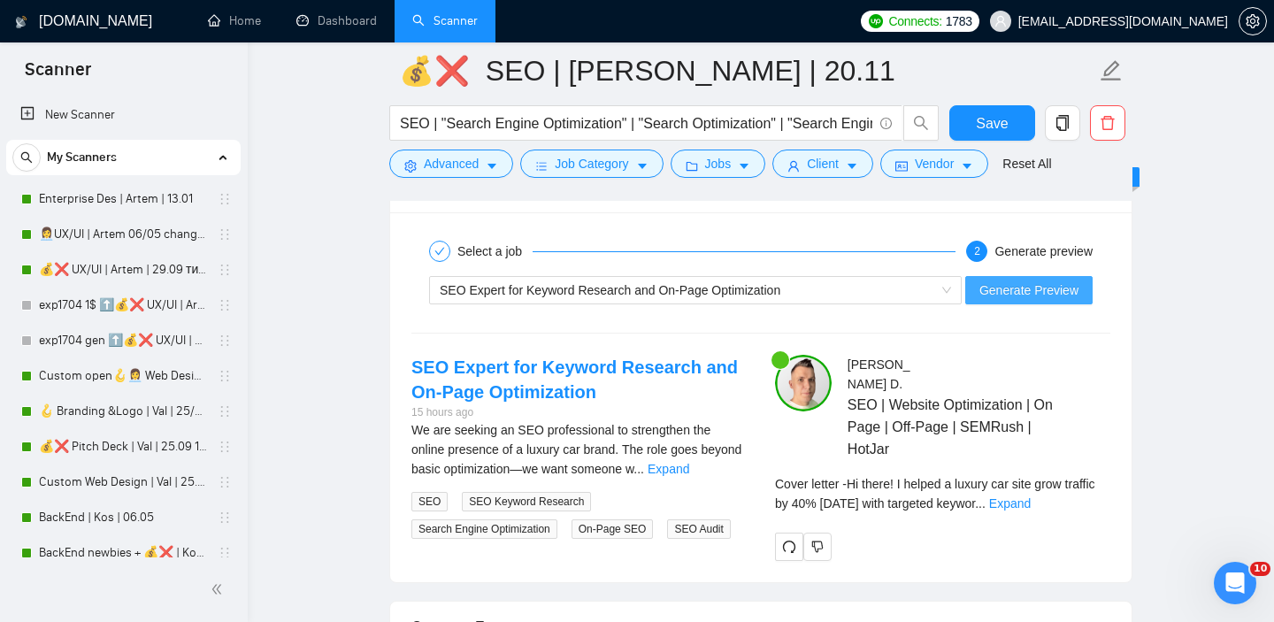
scroll to position [3562, 0]
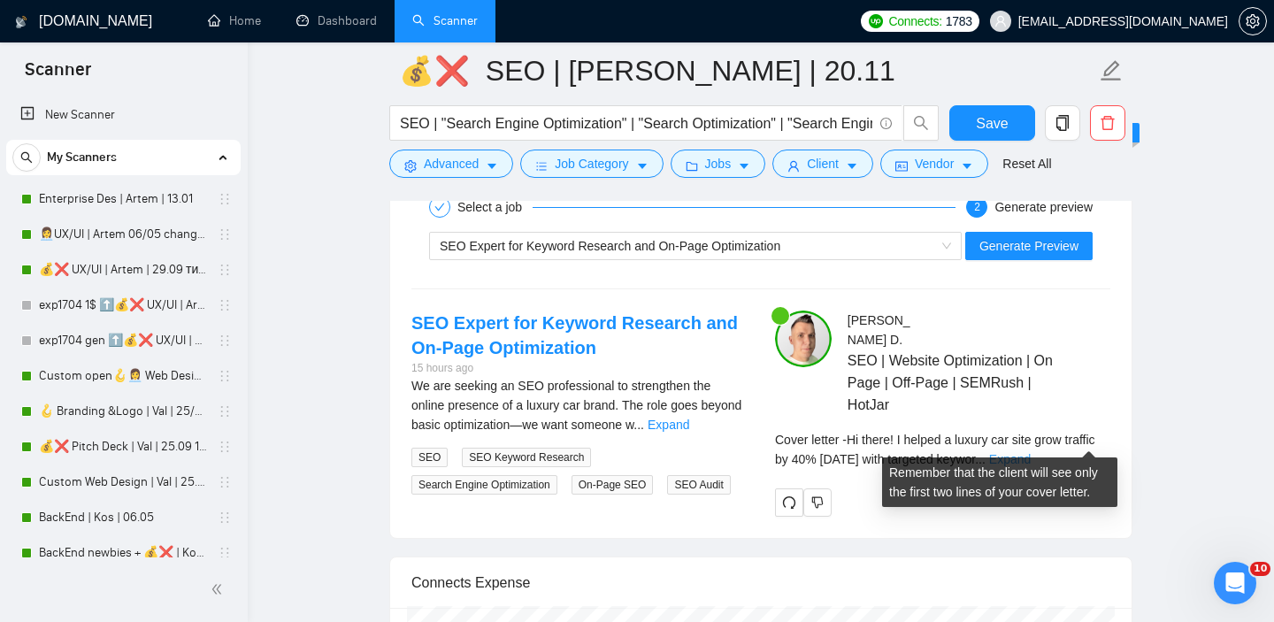
click at [1031, 452] on link "Expand" at bounding box center [1010, 459] width 42 height 14
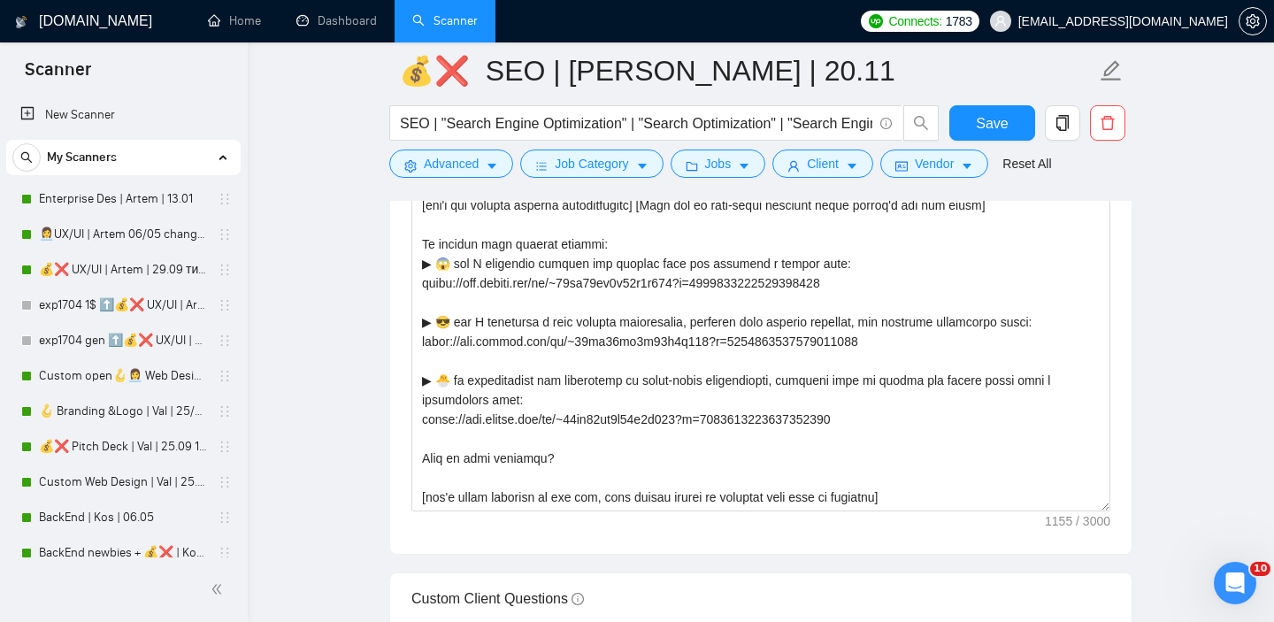
scroll to position [2175, 0]
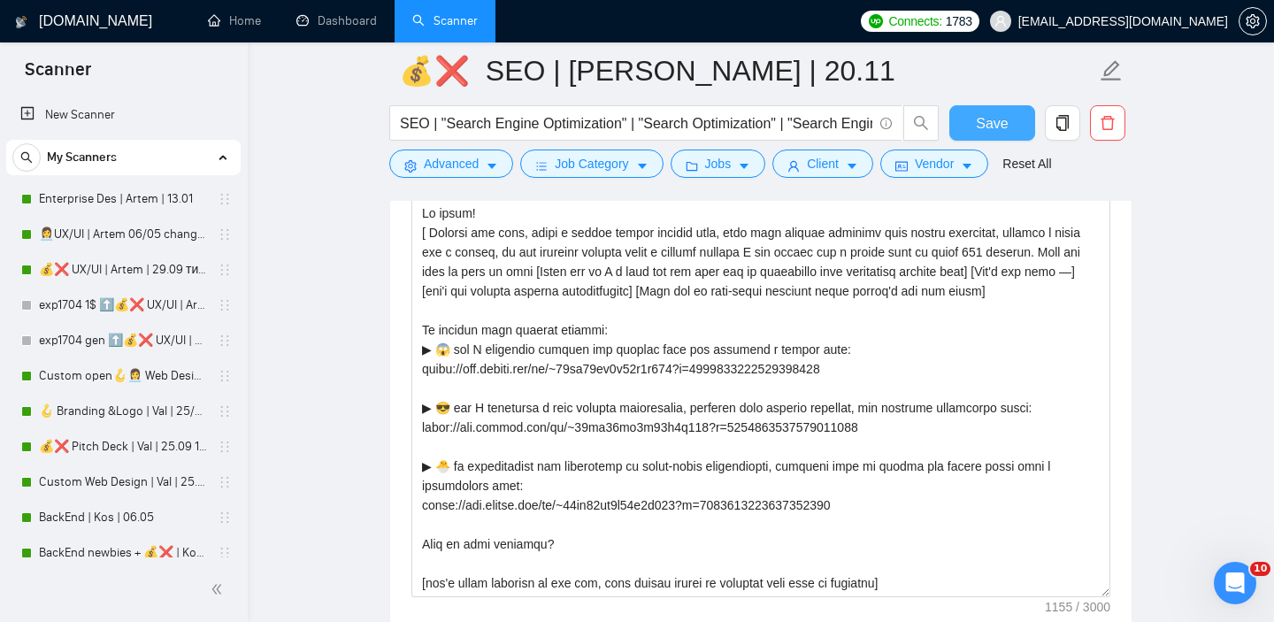
click at [1004, 121] on span "Save" at bounding box center [992, 123] width 32 height 22
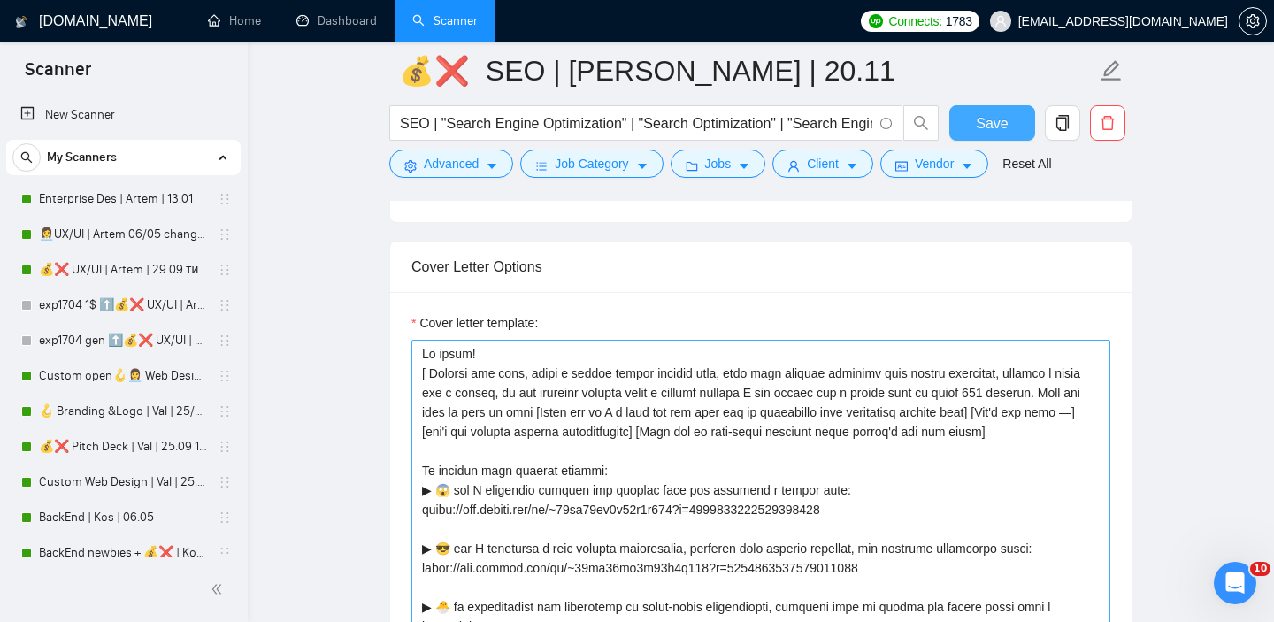
scroll to position [1975, 0]
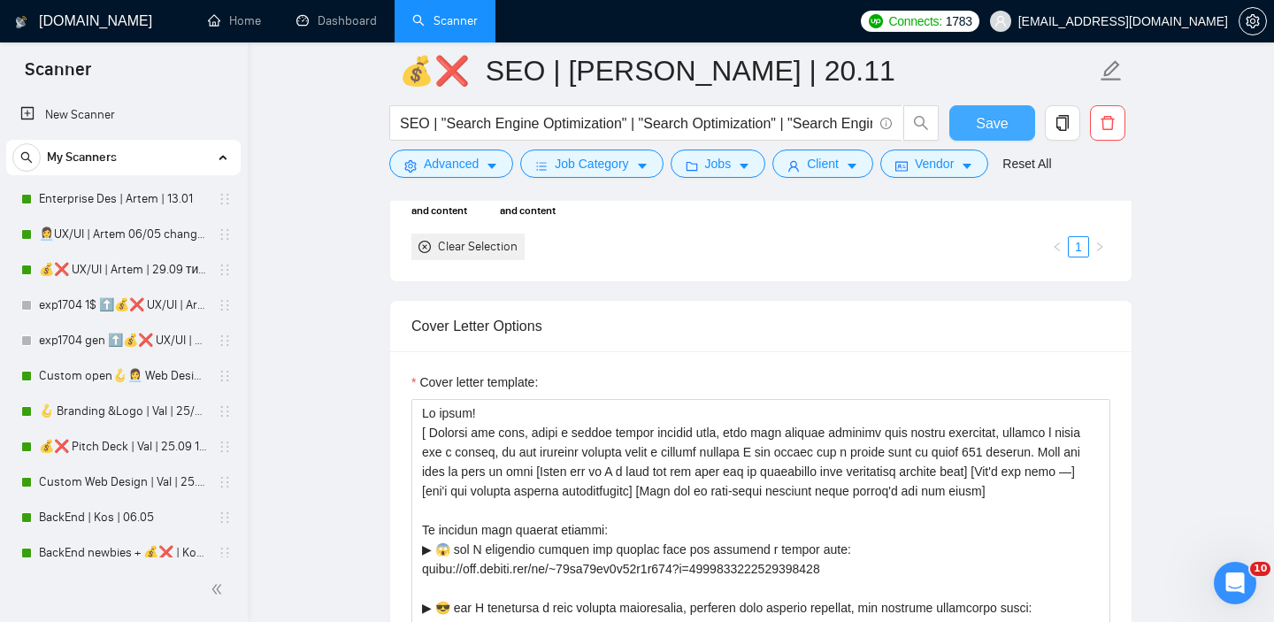
click at [986, 120] on span "Save" at bounding box center [992, 123] width 32 height 22
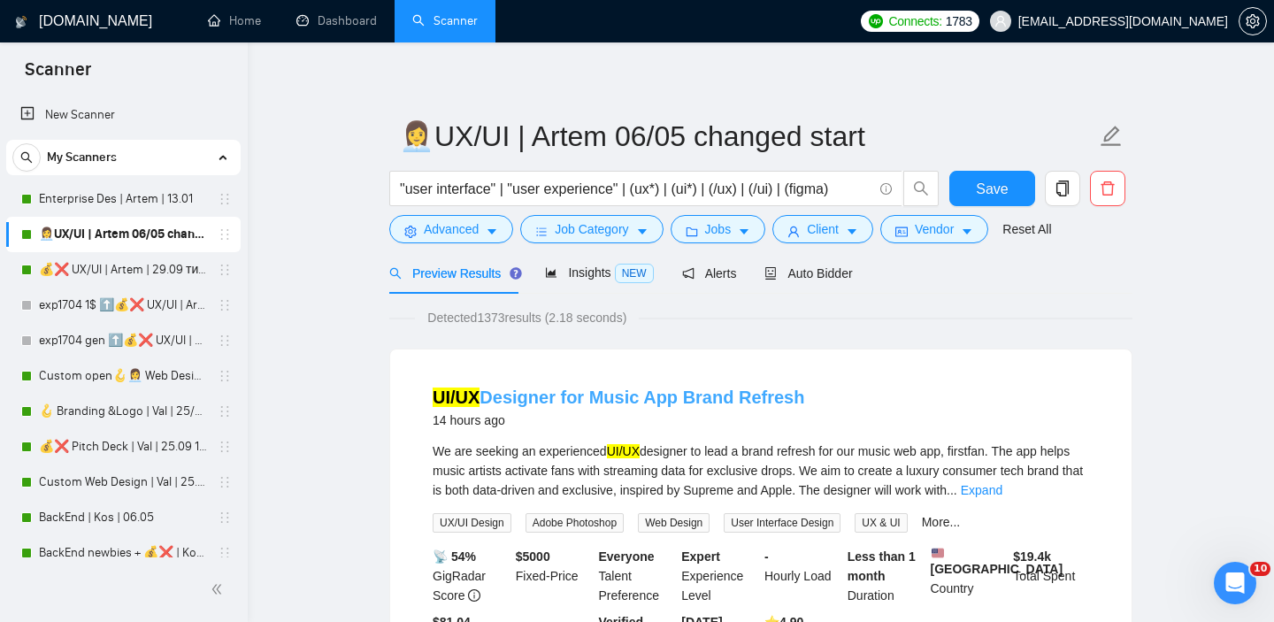
scroll to position [4, 0]
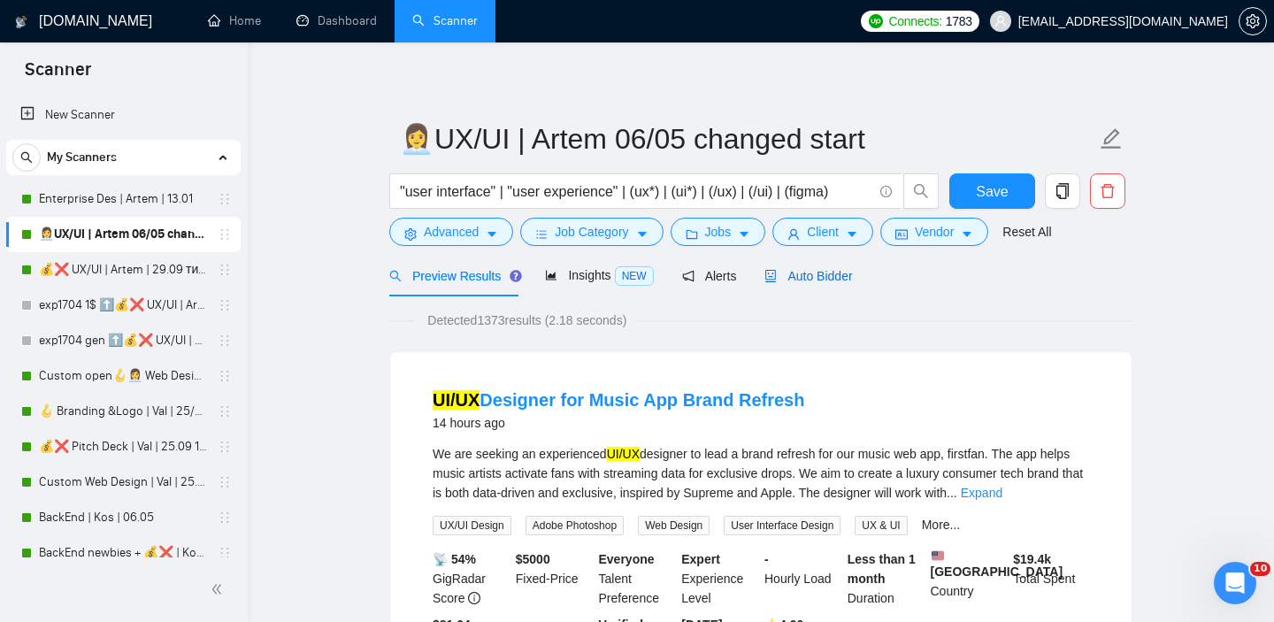
click at [819, 284] on div "Auto Bidder" at bounding box center [809, 275] width 88 height 19
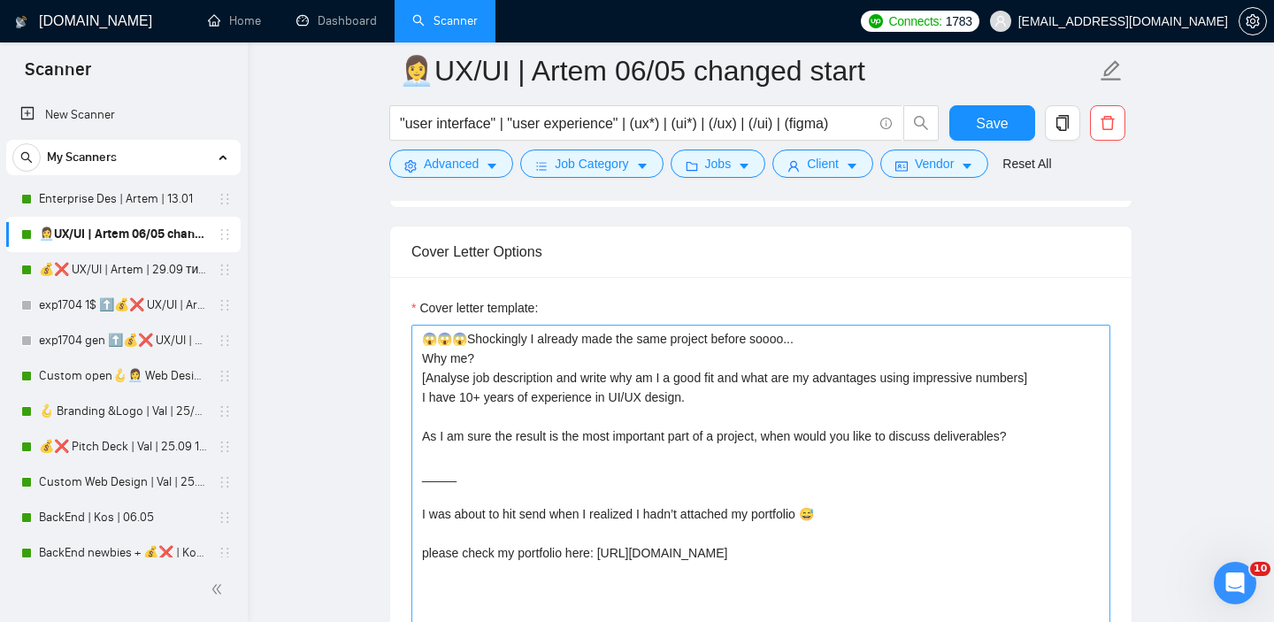
scroll to position [1983, 0]
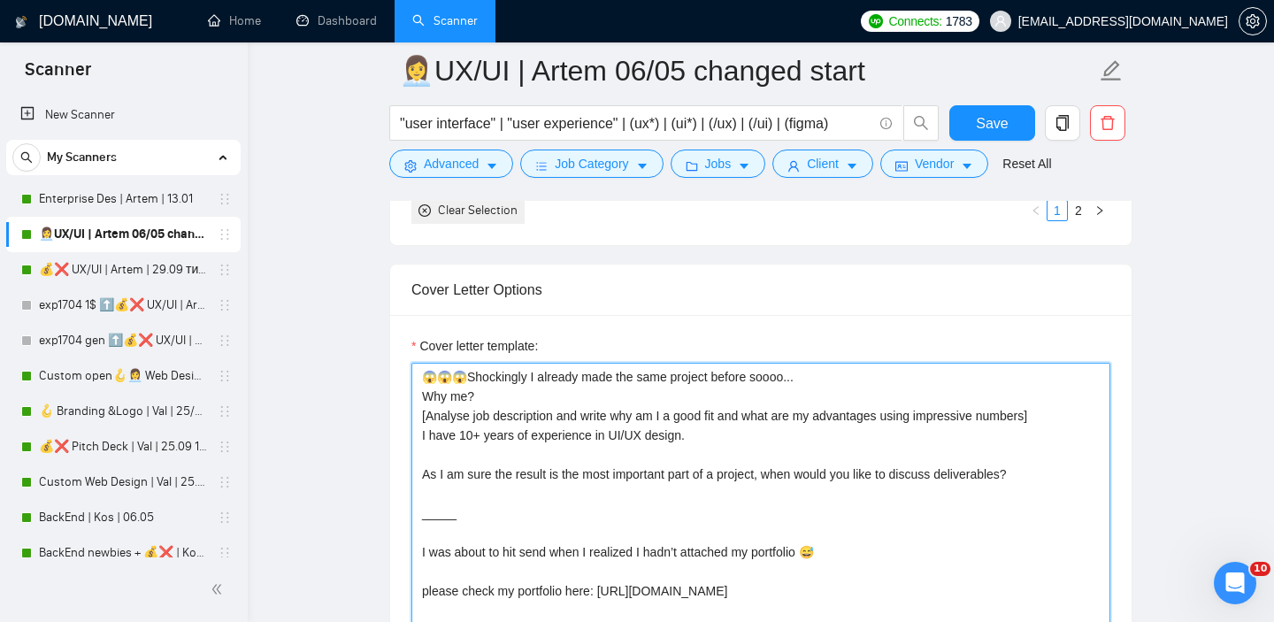
click at [420, 435] on textarea "😱😱😱Shockingly I already made the same project before soooo... Why me? [Analyse …" at bounding box center [760, 562] width 699 height 398
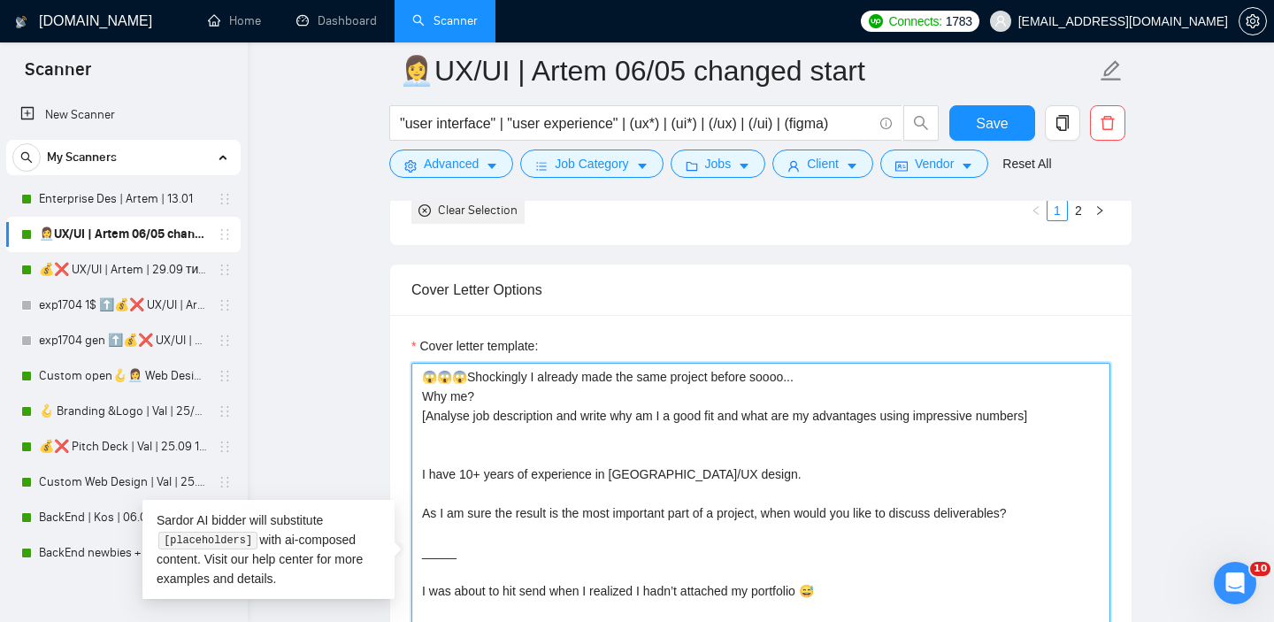
click at [423, 513] on textarea "😱😱😱Shockingly I already made the same project before soooo... Why me? [Analyse …" at bounding box center [760, 562] width 699 height 398
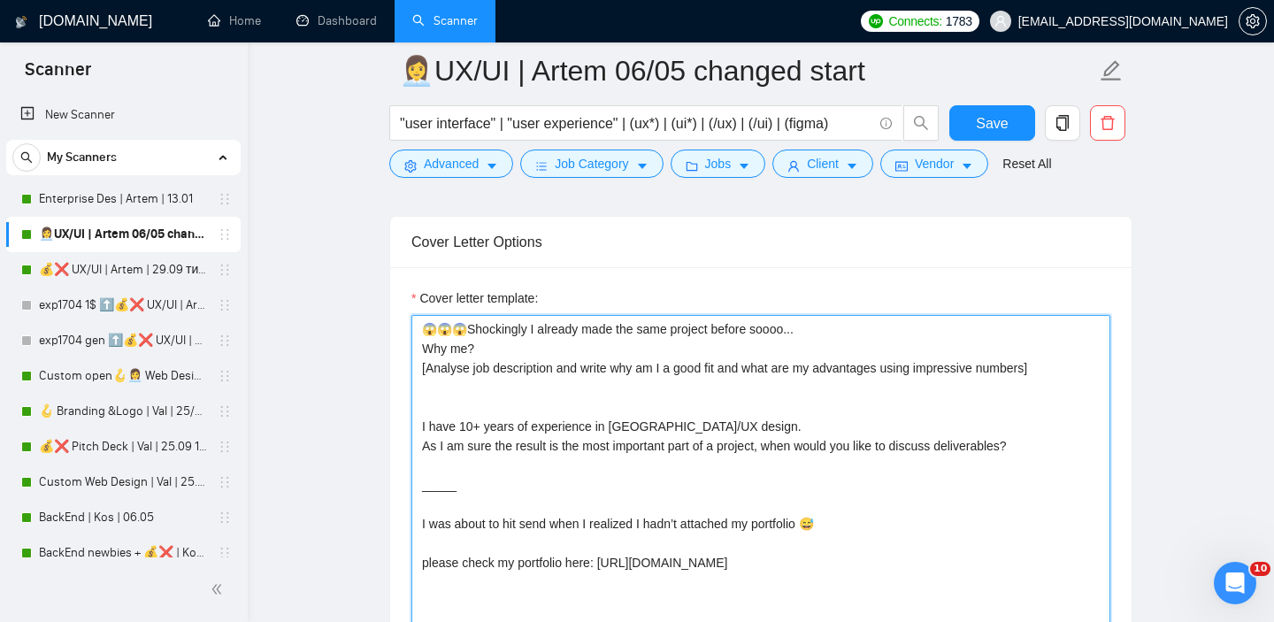
scroll to position [2032, 0]
drag, startPoint x: 1072, startPoint y: 370, endPoint x: 1048, endPoint y: 316, distance: 59.0
click at [1048, 316] on textarea "😱😱😱Shockingly I already made the same project before soooo... Why me? [Analyse …" at bounding box center [760, 513] width 699 height 398
click at [850, 376] on textarea "😱😱😱Shockingly I already made the same project before soooo... Why me? [Analyse …" at bounding box center [760, 513] width 699 height 398
drag, startPoint x: 1063, startPoint y: 366, endPoint x: 423, endPoint y: 321, distance: 641.3
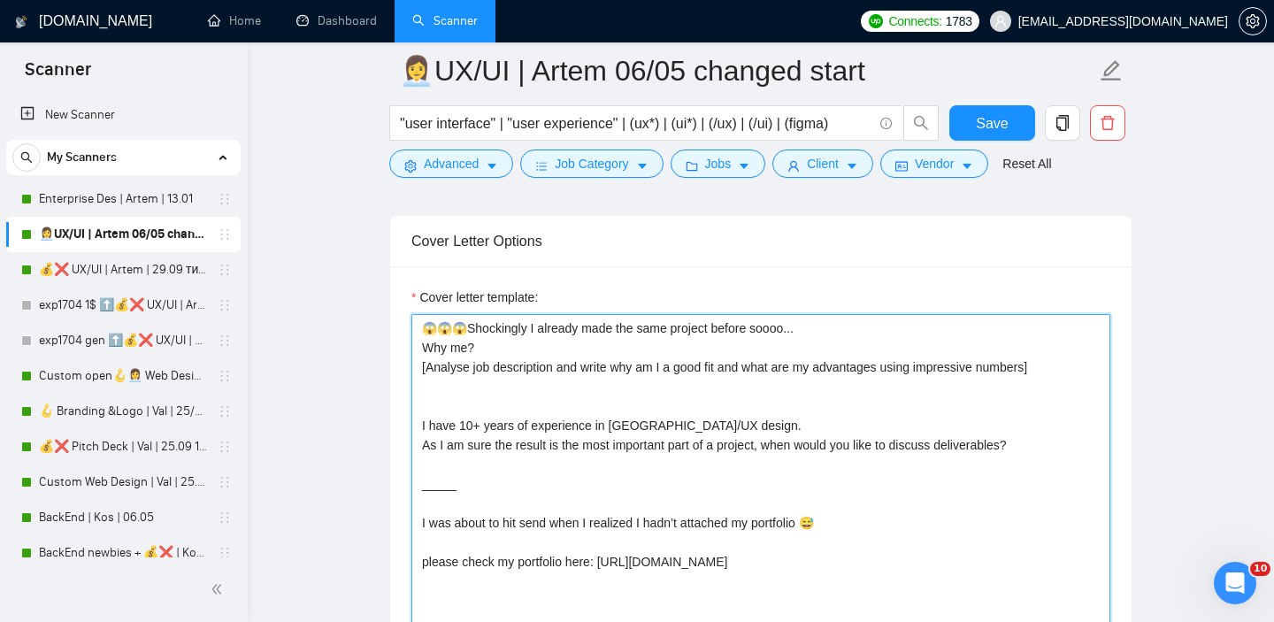
click at [422, 321] on textarea "😱😱😱Shockingly I already made the same project before soooo... Why me? [Analyse …" at bounding box center [760, 513] width 699 height 398
click at [486, 371] on textarea "😱😱😱Shockingly I already made the same project before soooo... Why me? [Analyse …" at bounding box center [760, 513] width 699 height 398
click at [1026, 368] on textarea "😱😱😱Shockingly I already made the same project before soooo... Why me? [Analyse …" at bounding box center [760, 513] width 699 height 398
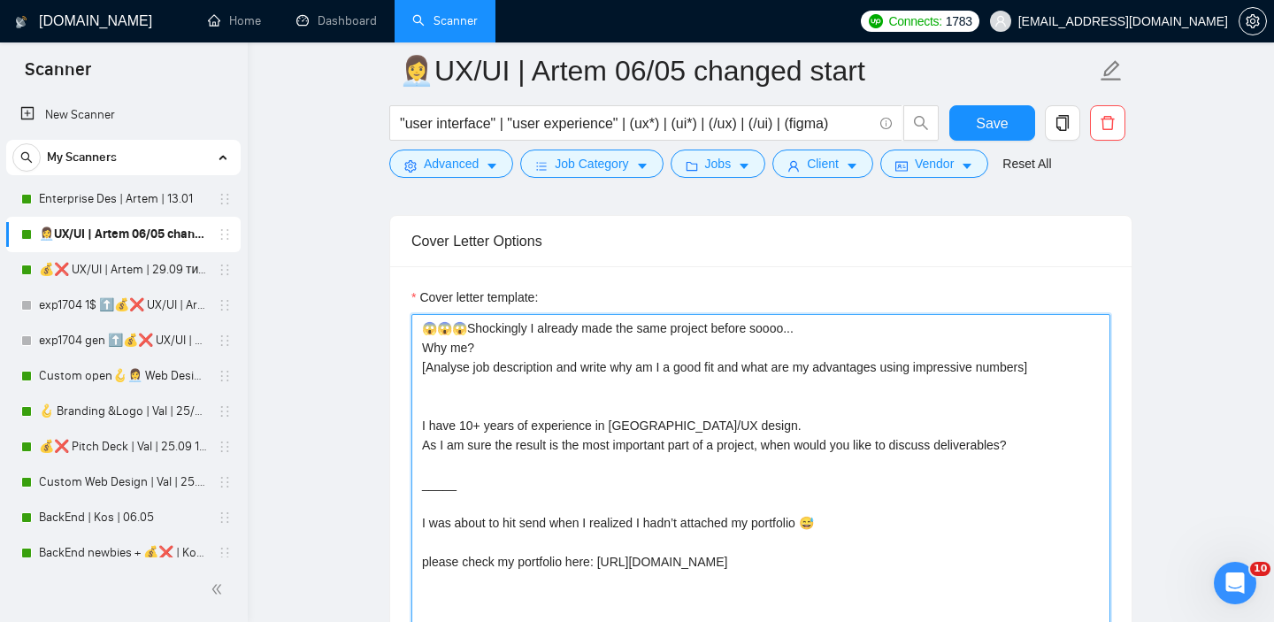
click at [1035, 370] on textarea "😱😱😱Shockingly I already made the same project before soooo... Why me? [Analyse …" at bounding box center [760, 513] width 699 height 398
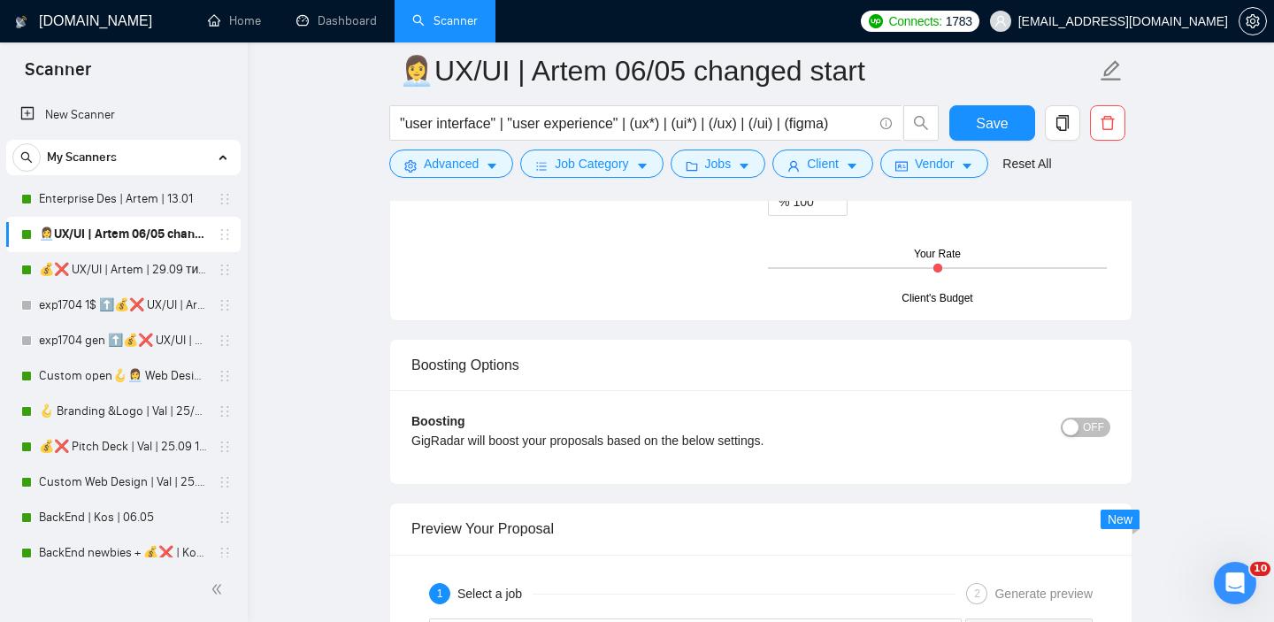
scroll to position [3287, 0]
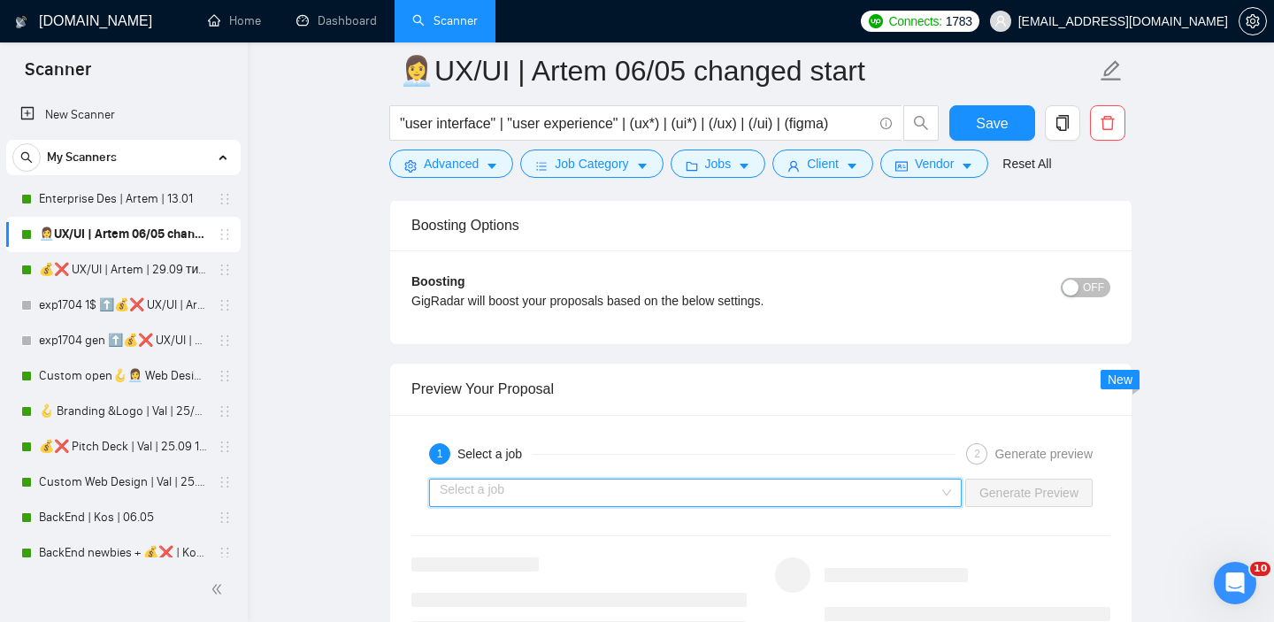
click at [668, 503] on input "search" at bounding box center [689, 493] width 499 height 27
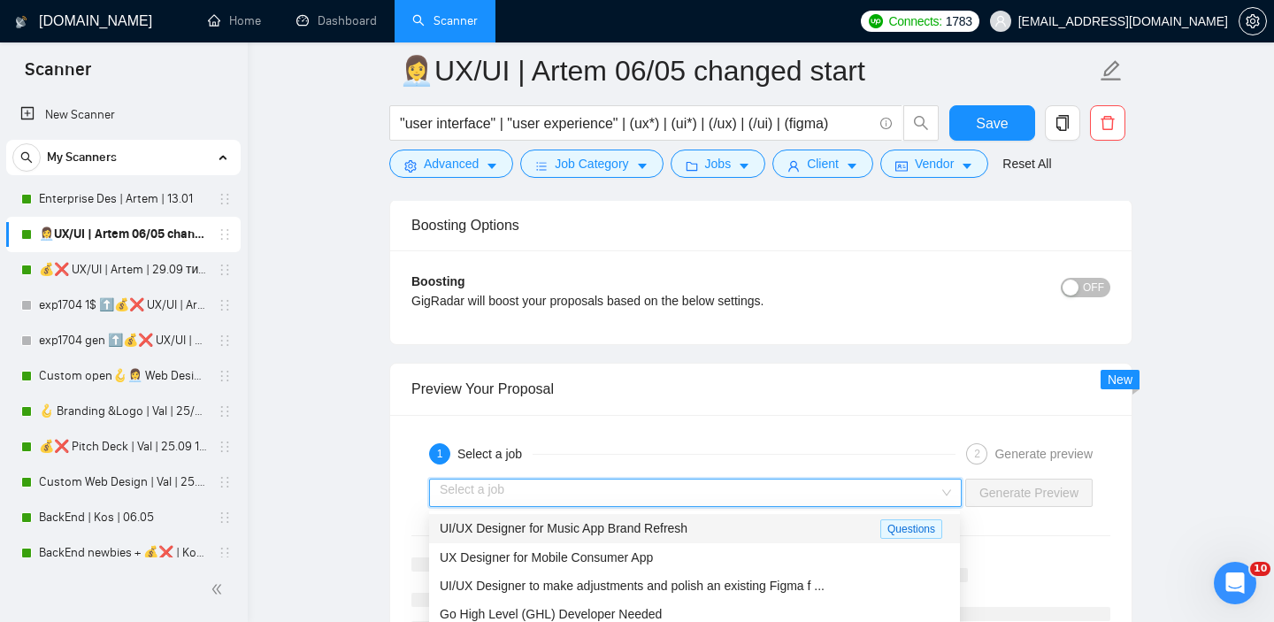
scroll to position [58, 0]
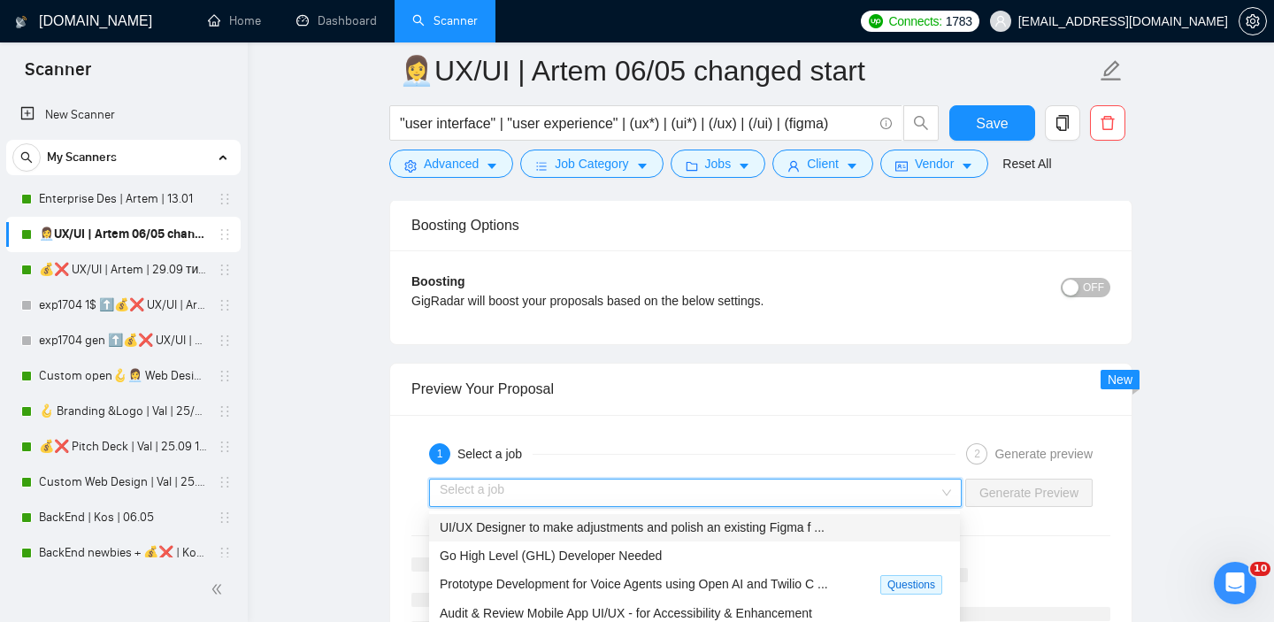
click at [626, 534] on div "UI/UX Designer to make adjustments and polish an existing Figma f ..." at bounding box center [695, 527] width 510 height 19
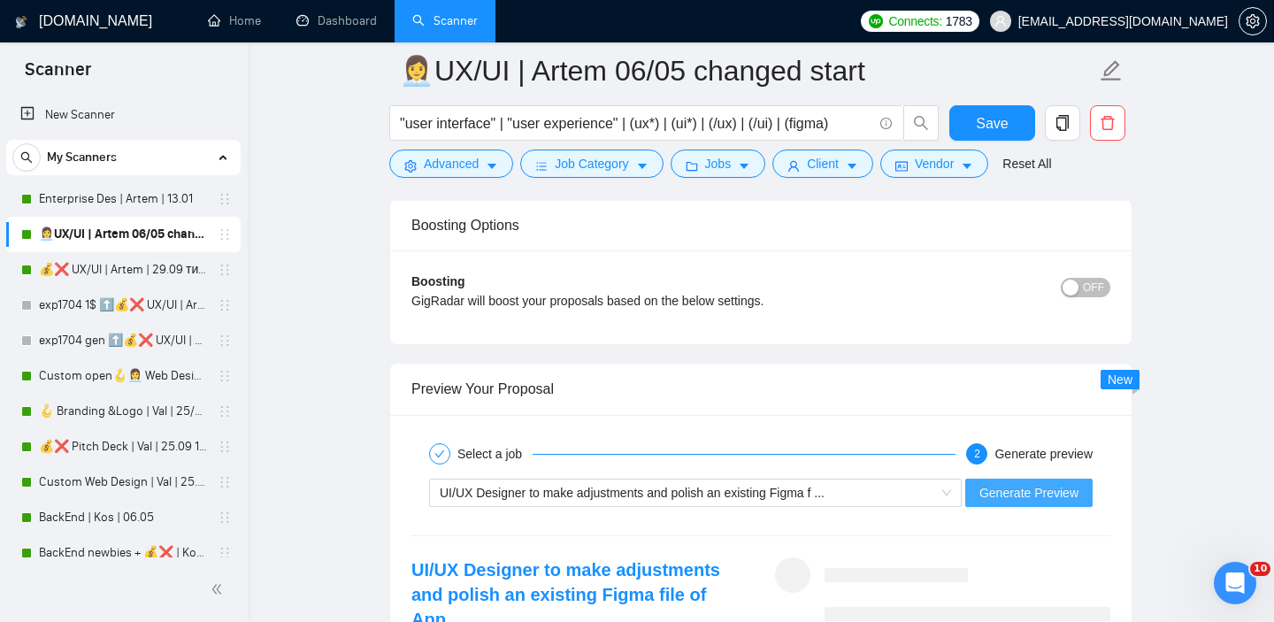
click at [1079, 498] on button "Generate Preview" at bounding box center [1028, 493] width 127 height 28
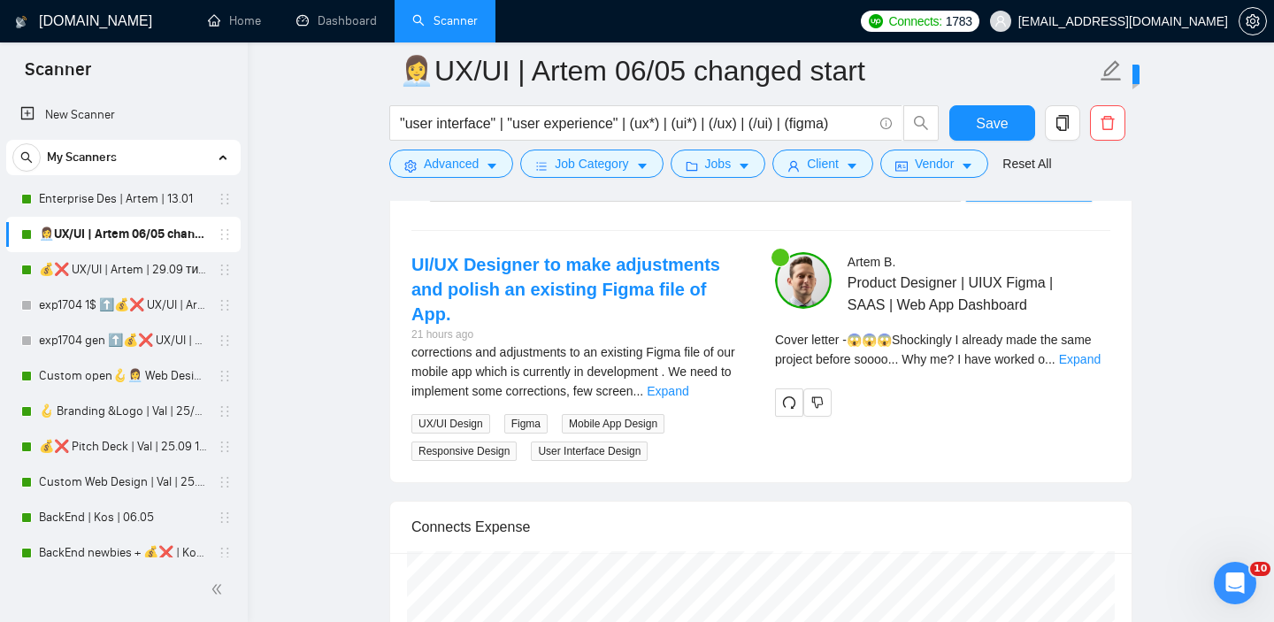
scroll to position [3577, 0]
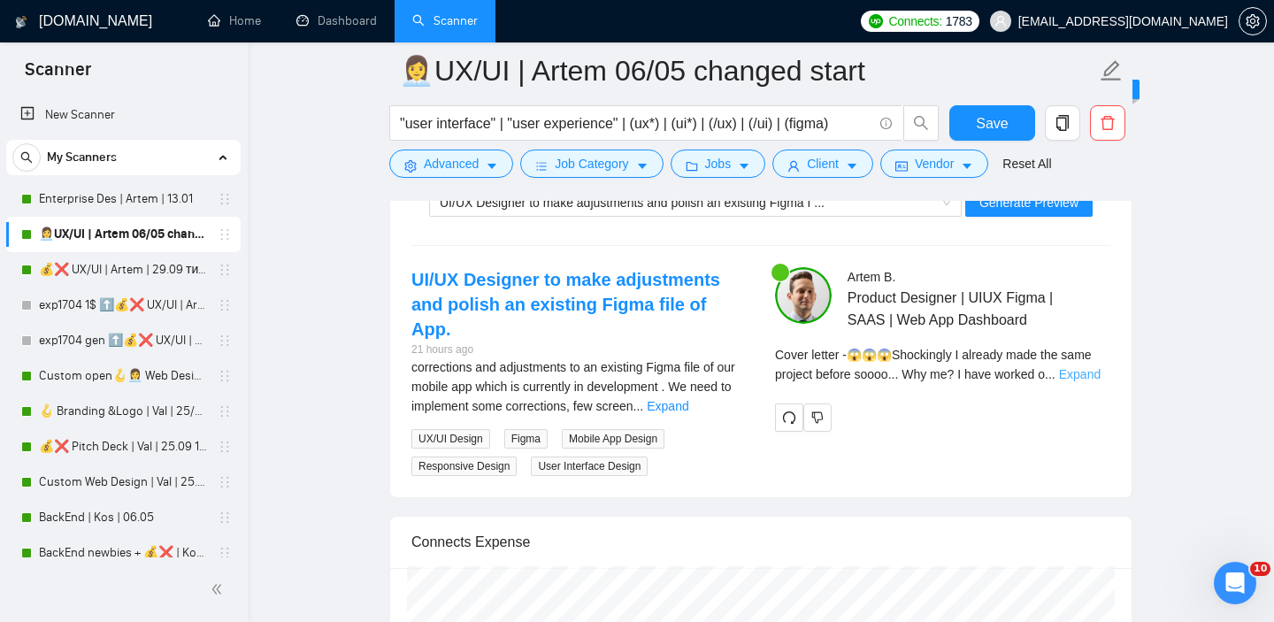
click at [1094, 373] on link "Expand" at bounding box center [1080, 374] width 42 height 14
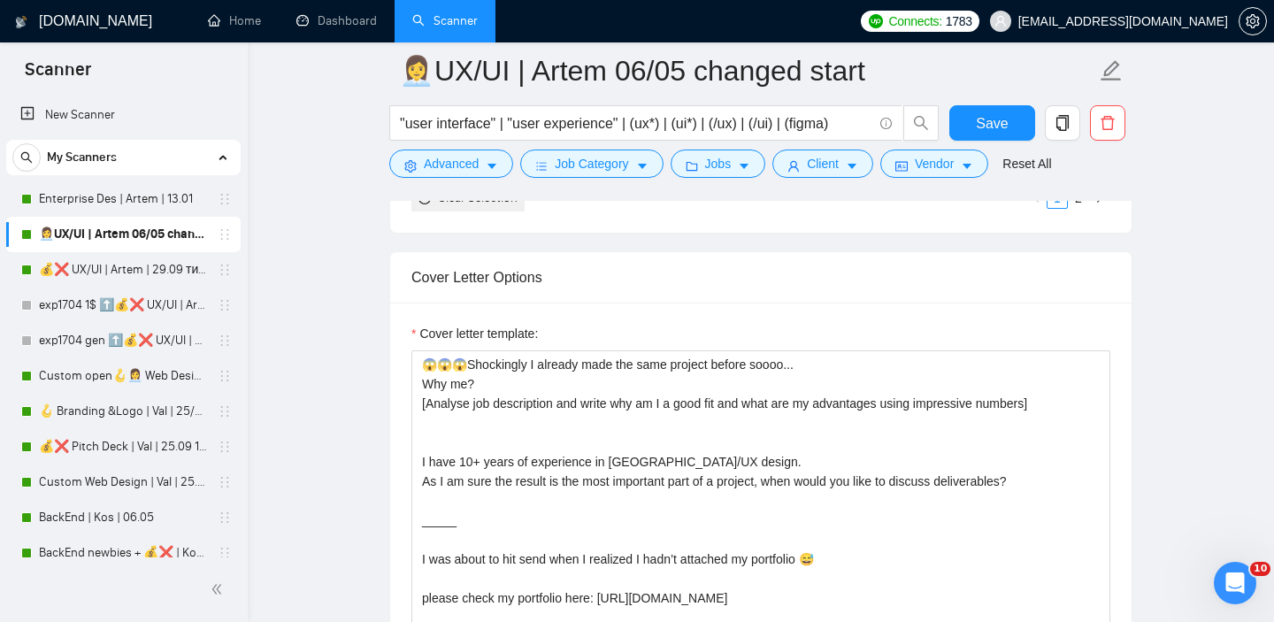
scroll to position [1961, 0]
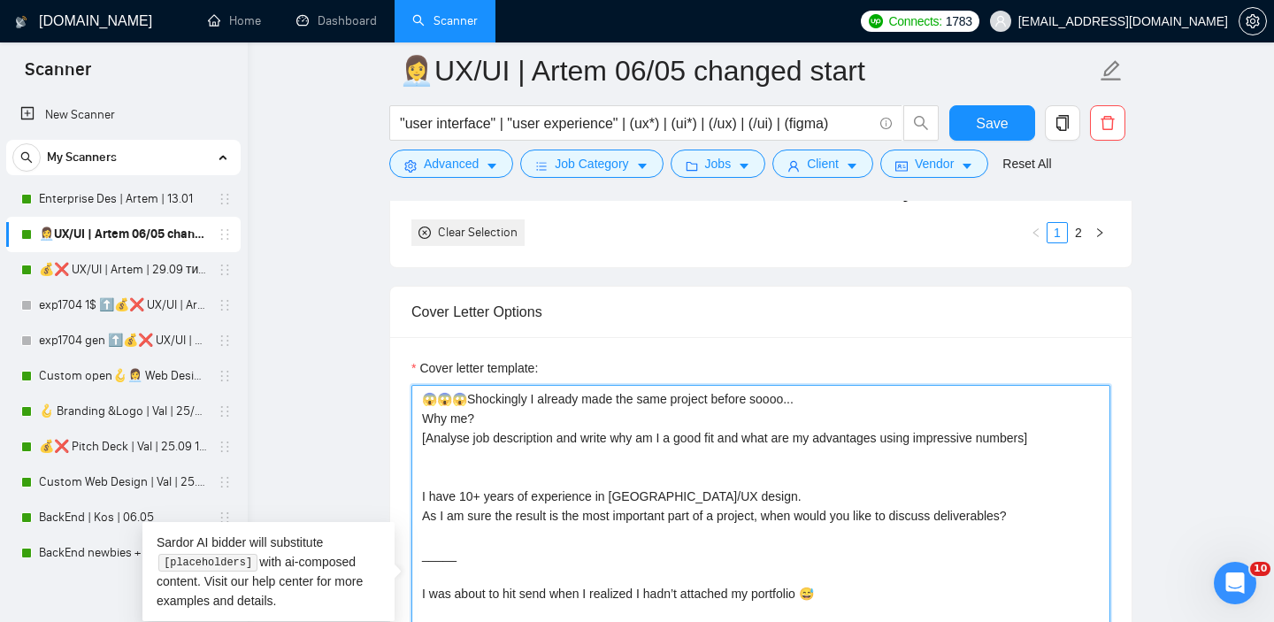
drag, startPoint x: 1067, startPoint y: 435, endPoint x: 901, endPoint y: 356, distance: 184.4
click at [901, 356] on div "Cover letter template: 😱😱😱Shockingly I already made the same project before soo…" at bounding box center [760, 581] width 741 height 488
paste textarea "[ Analyze job post, write a unique custom opening line, take into account speci…"
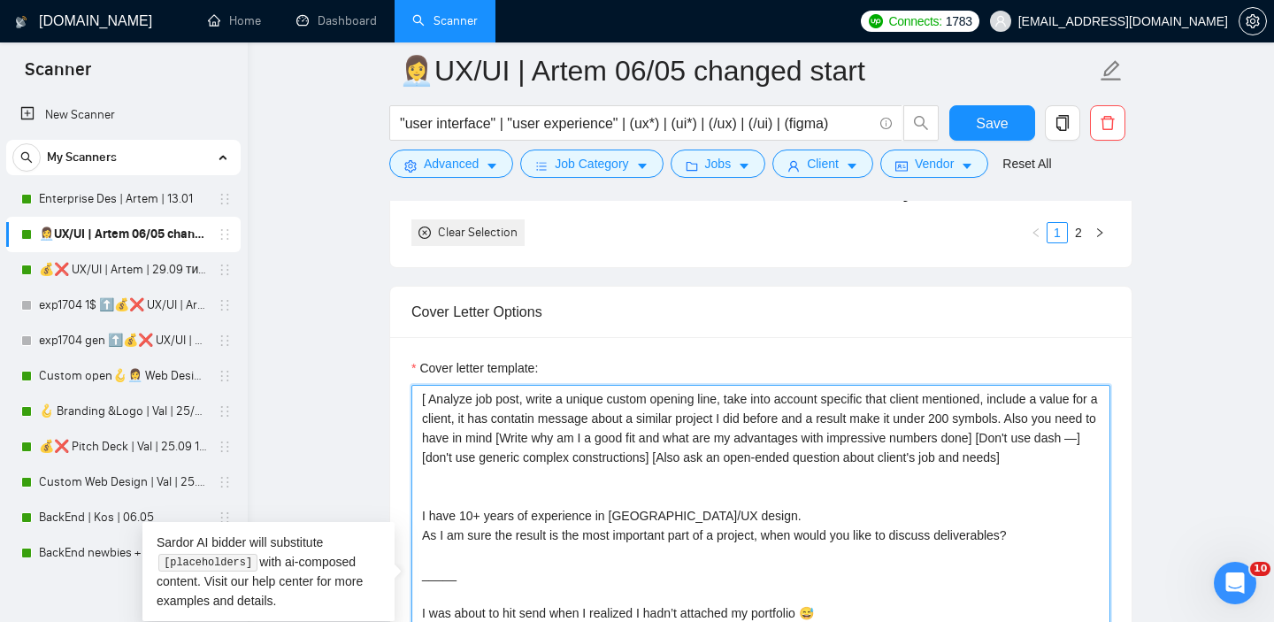
click at [470, 508] on textarea "[ Analyze job post, write a unique custom opening line, take into account speci…" at bounding box center [760, 584] width 699 height 398
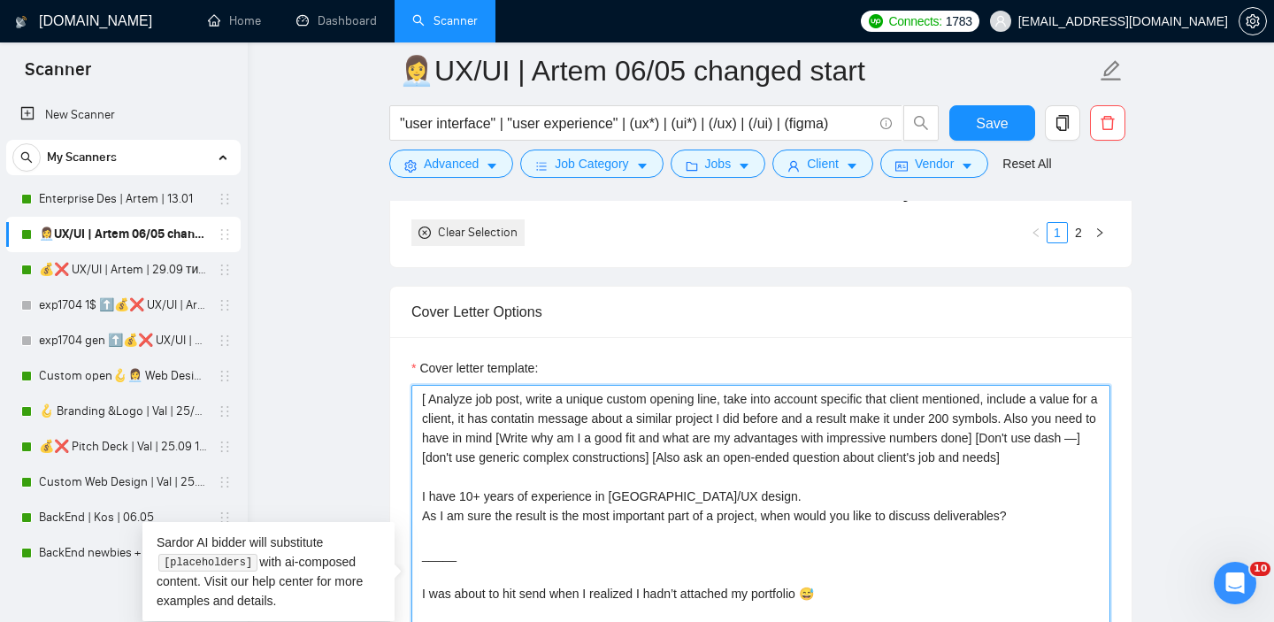
click at [423, 401] on textarea "[ Analyze job post, write a unique custom opening line, take into account speci…" at bounding box center [760, 584] width 699 height 398
click at [452, 396] on textarea "[ Analyze job post, write a unique custom opening line, take into account speci…" at bounding box center [760, 584] width 699 height 398
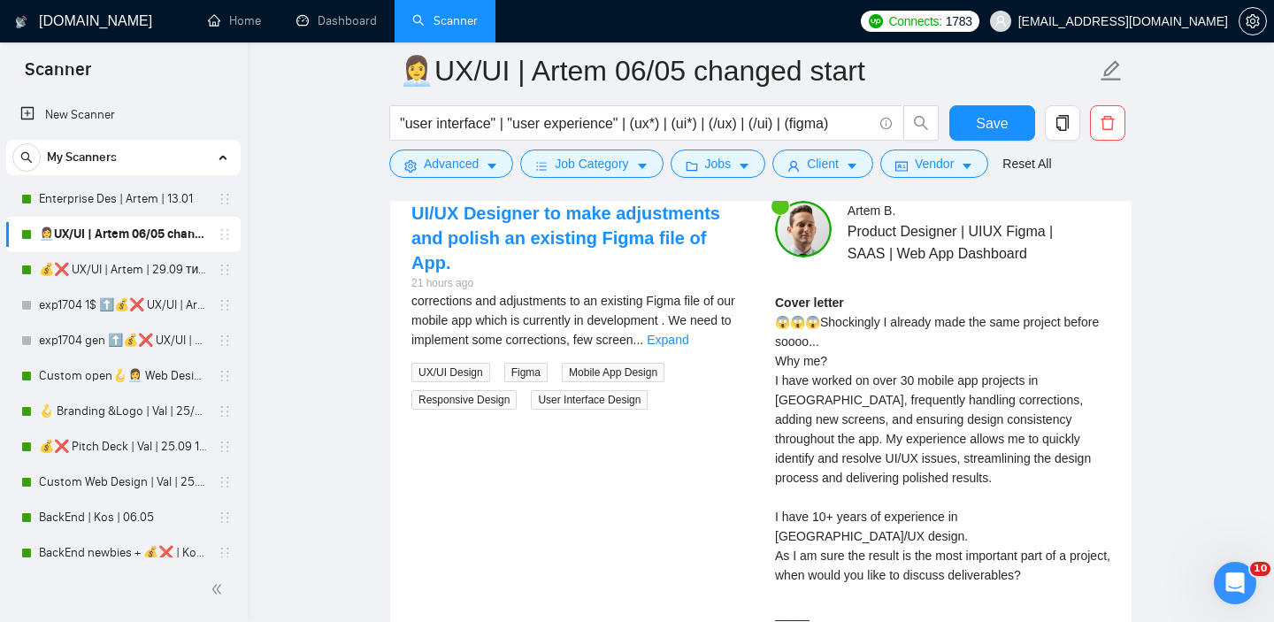
scroll to position [3541, 0]
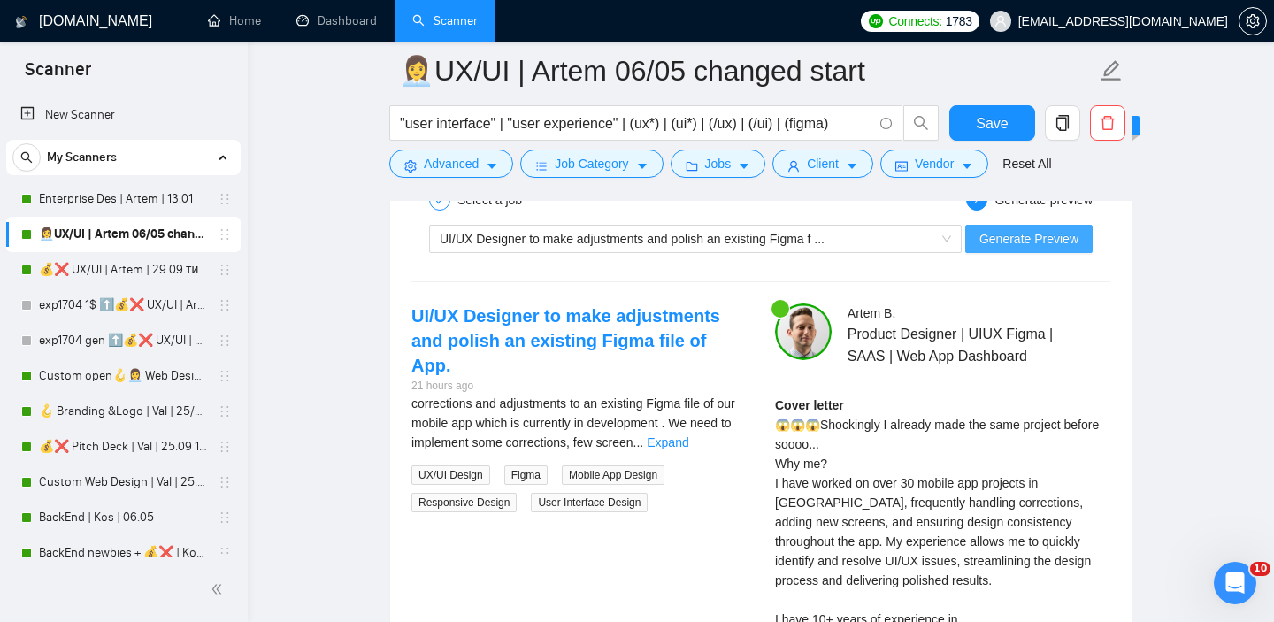
type textarea "Hey! [ Analyze job post, write a unique custom opening line, take into account …"
click at [1014, 247] on button "Generate Preview" at bounding box center [1028, 239] width 127 height 28
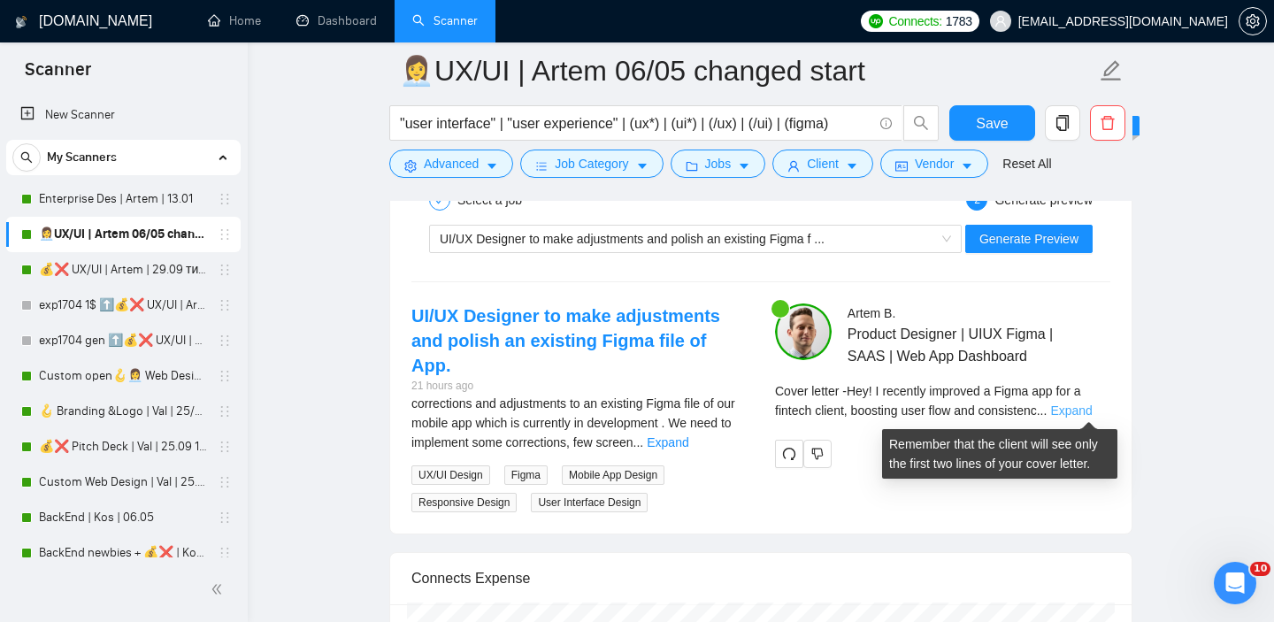
click at [1080, 412] on link "Expand" at bounding box center [1071, 410] width 42 height 14
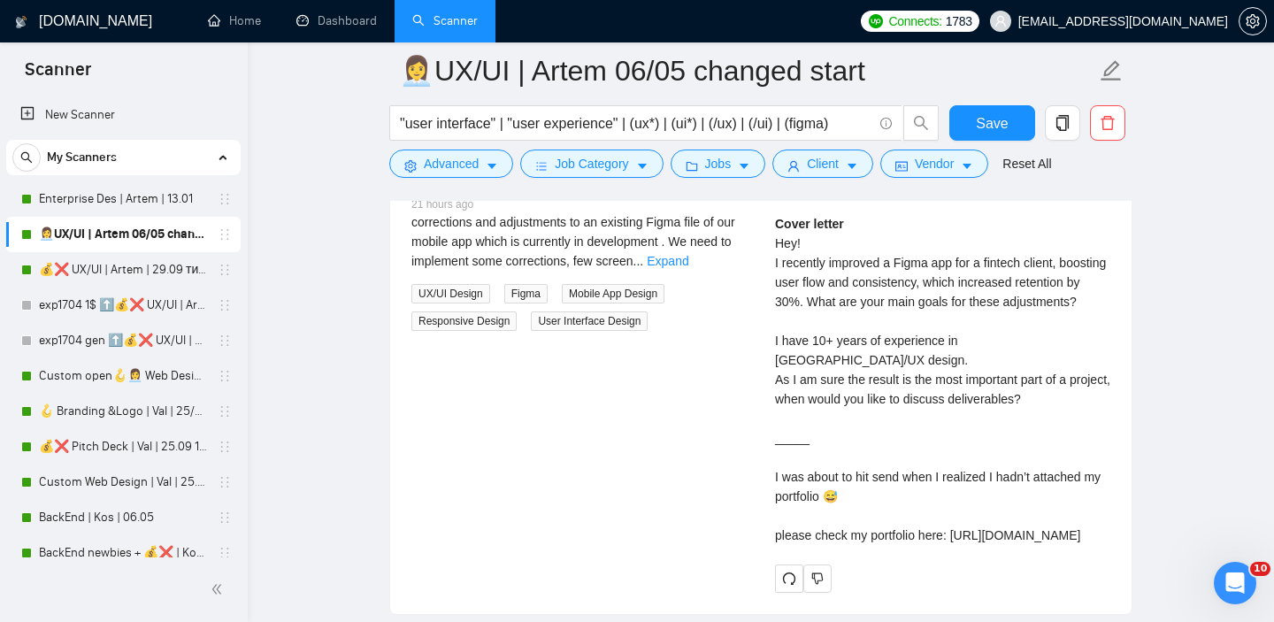
scroll to position [3724, 0]
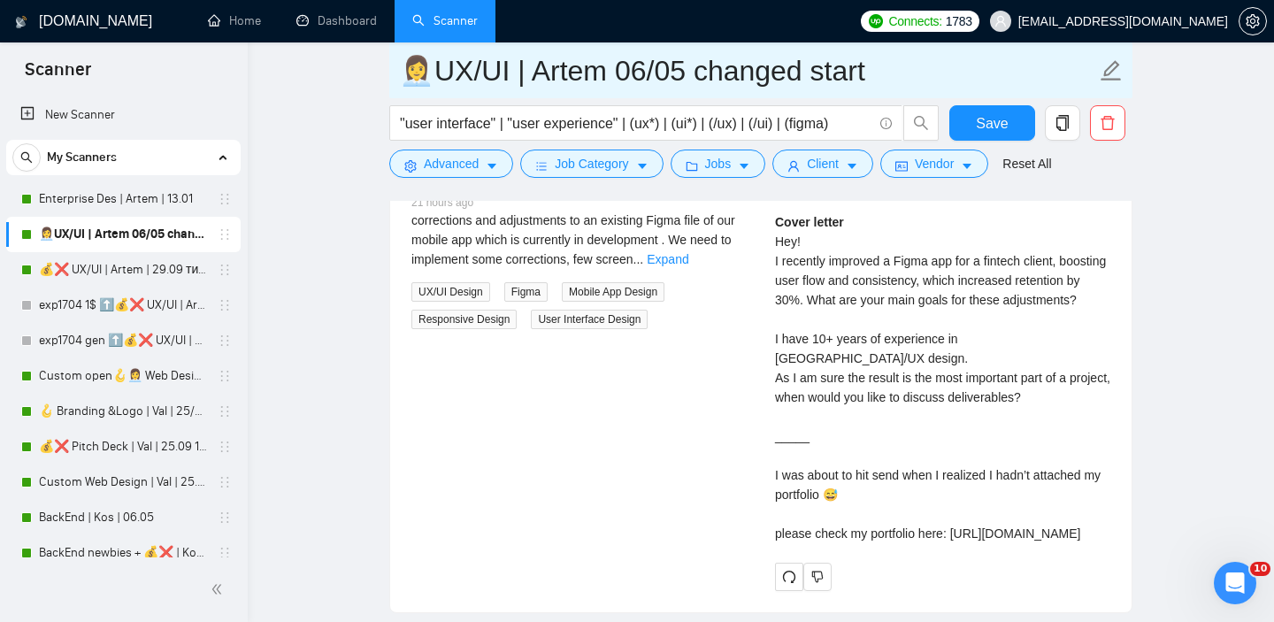
click at [644, 61] on input "👩‍💼UX/UI | Artem 06/05 changed start" at bounding box center [747, 71] width 697 height 44
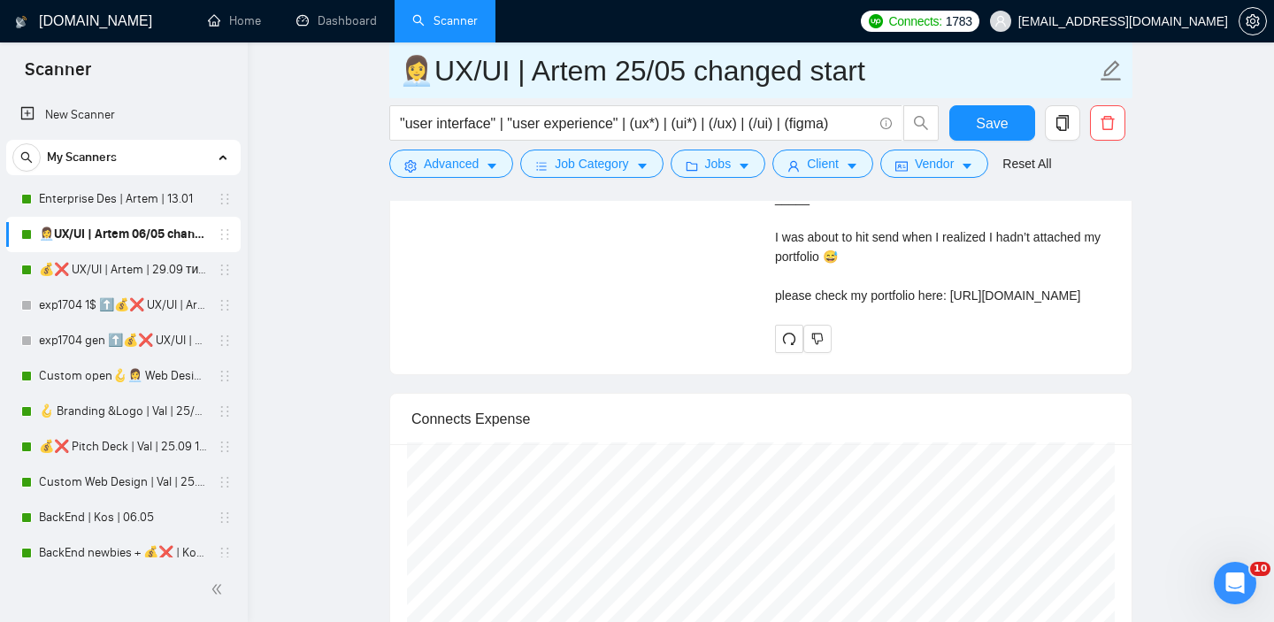
click at [687, 65] on input "👩‍💼UX/UI | Artem 25/05 changed start" at bounding box center [747, 71] width 697 height 44
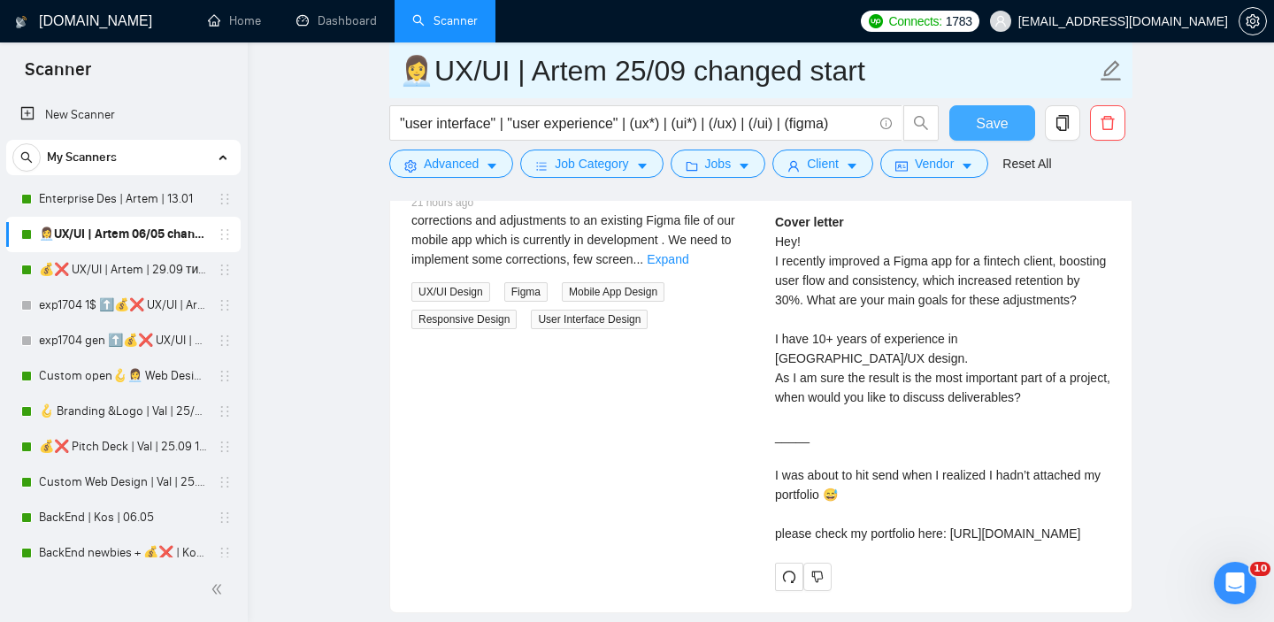
type input "👩‍💼UX/UI | Artem 25/09 changed start"
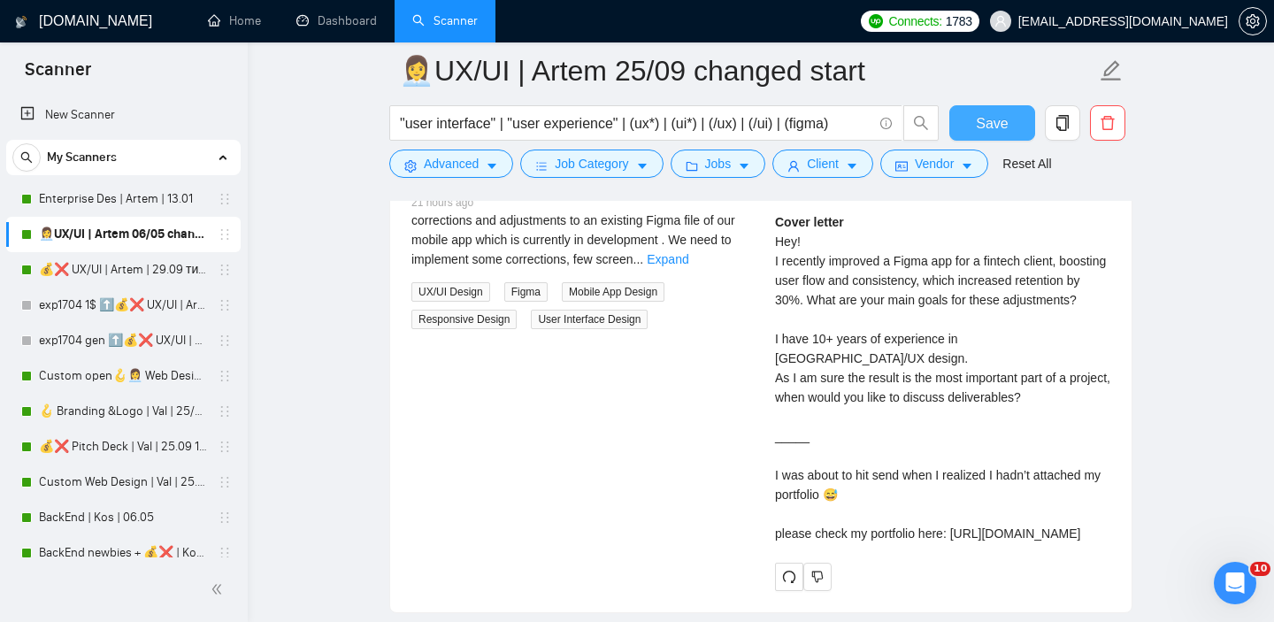
click at [989, 130] on span "Save" at bounding box center [992, 123] width 32 height 22
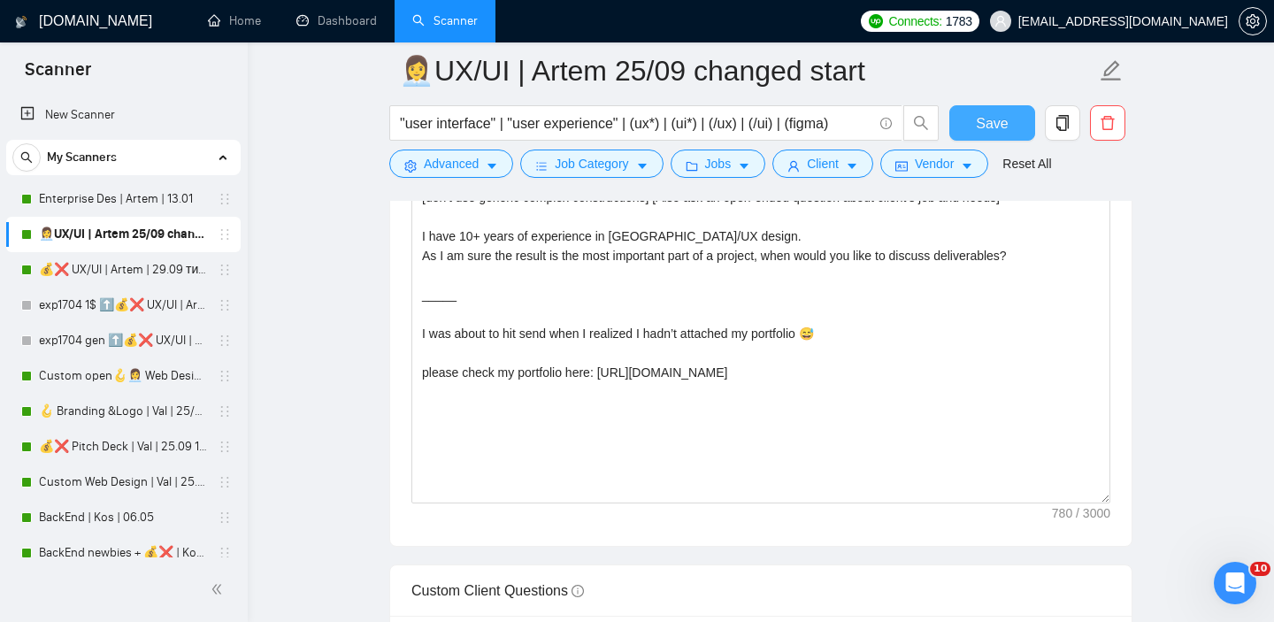
scroll to position [1974, 0]
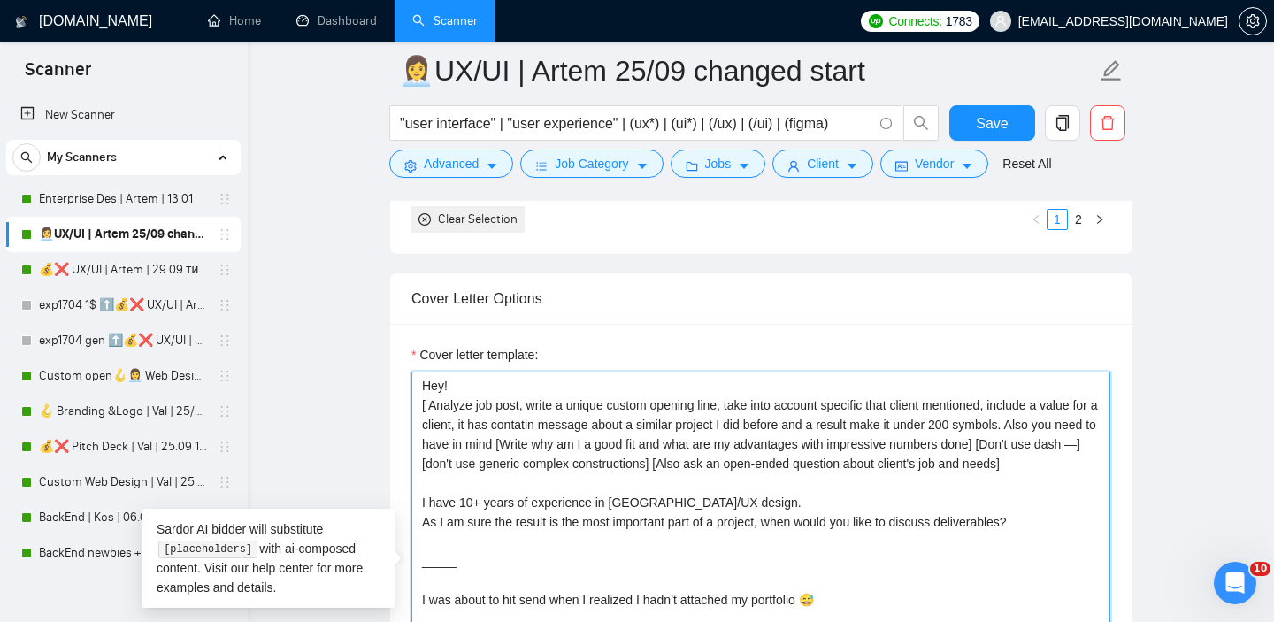
drag, startPoint x: 535, startPoint y: 464, endPoint x: 766, endPoint y: 459, distance: 231.0
click at [766, 459] on textarea "Hey! [ Analyze job post, write a unique custom opening line, take into account …" at bounding box center [760, 571] width 699 height 398
click at [1048, 426] on textarea "Hey! [ Analyze job post, write a unique custom opening line, take into account …" at bounding box center [760, 571] width 699 height 398
paste textarea "don't use generic complex constructions"
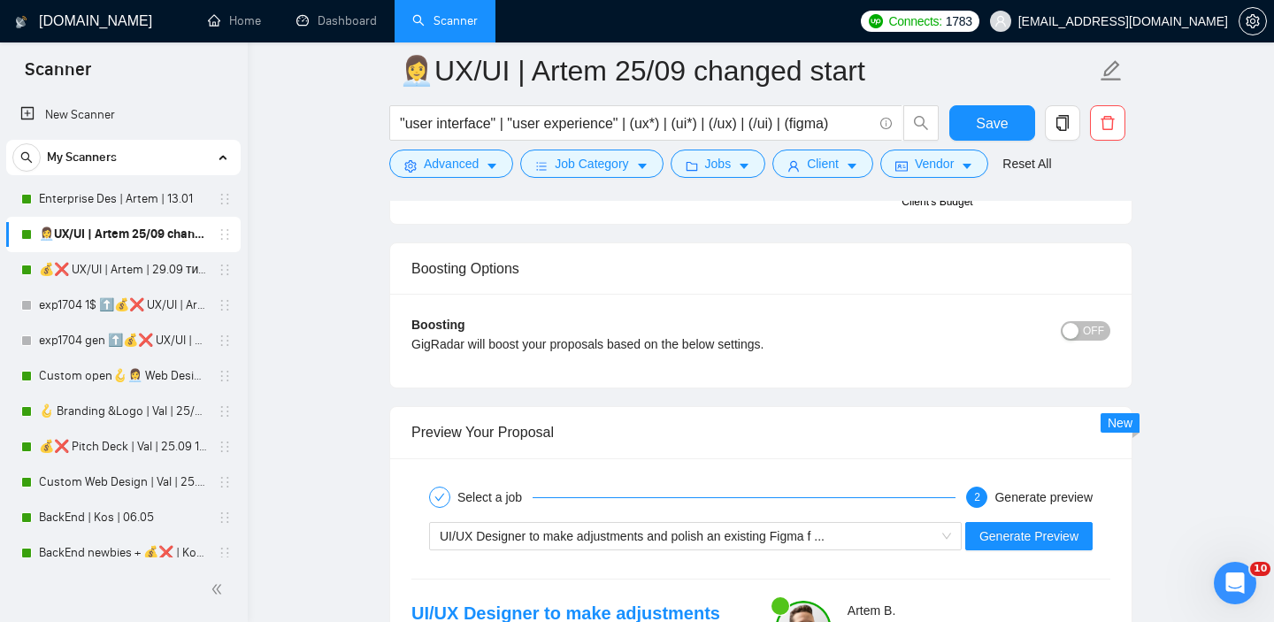
scroll to position [3265, 0]
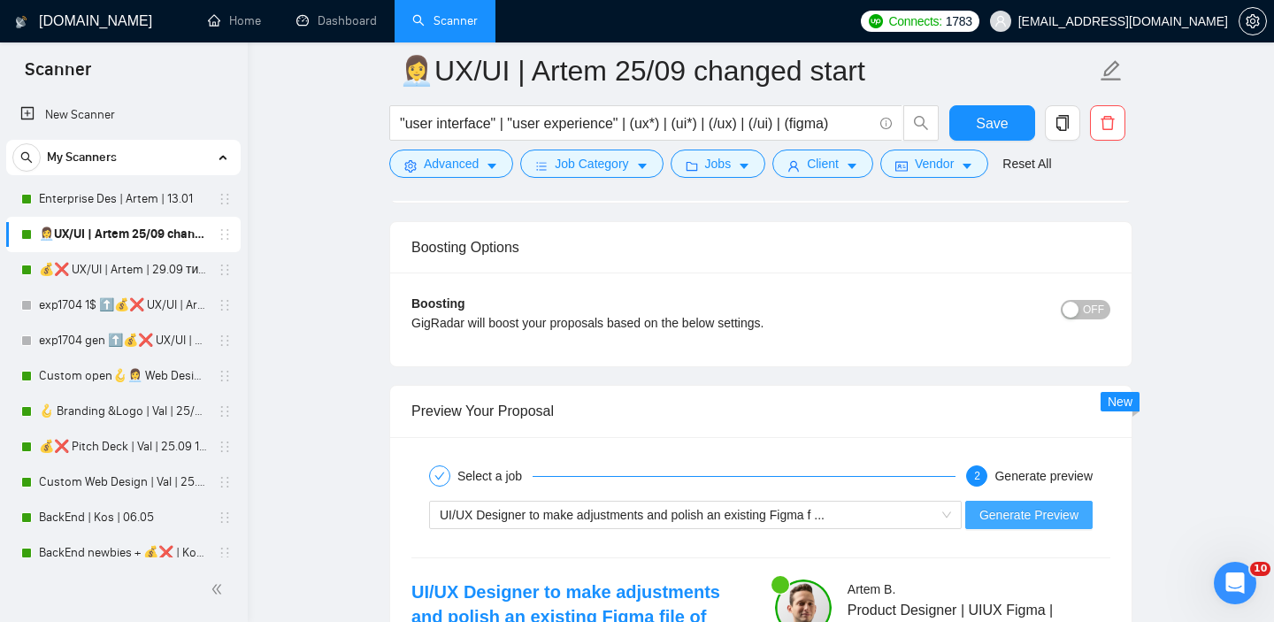
type textarea "Hey! [ Analyze job post, write a unique custom opening line, take into account …"
click at [997, 511] on span "Generate Preview" at bounding box center [1029, 514] width 99 height 19
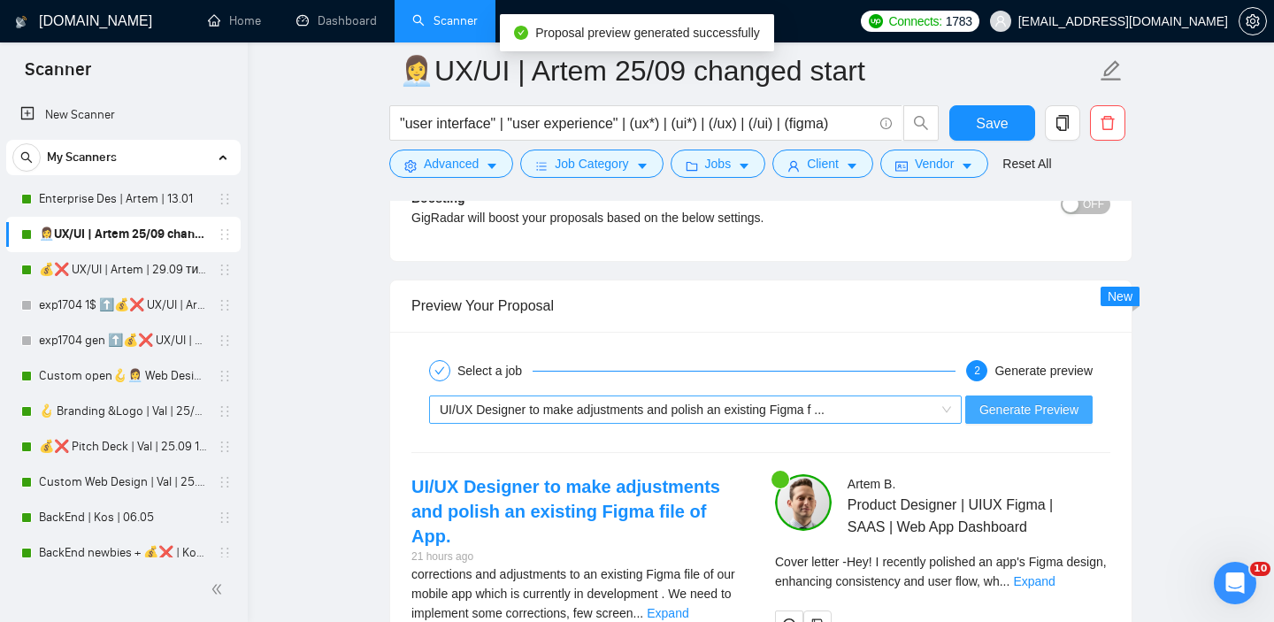
scroll to position [3498, 0]
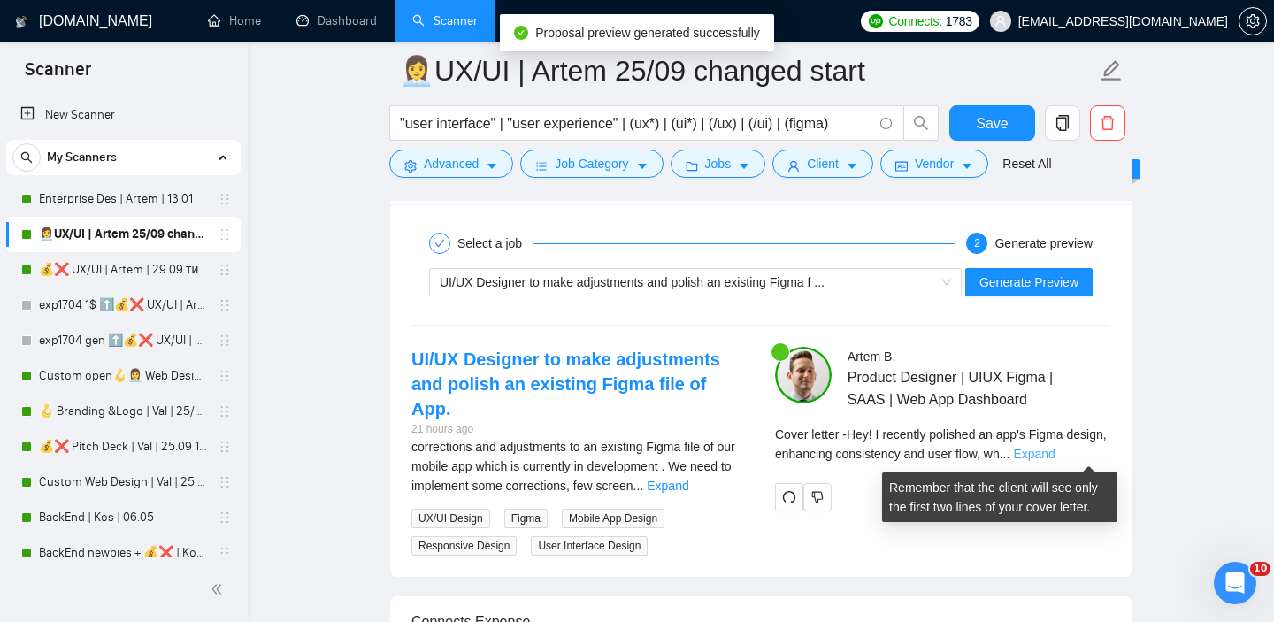
click at [1055, 447] on link "Expand" at bounding box center [1034, 454] width 42 height 14
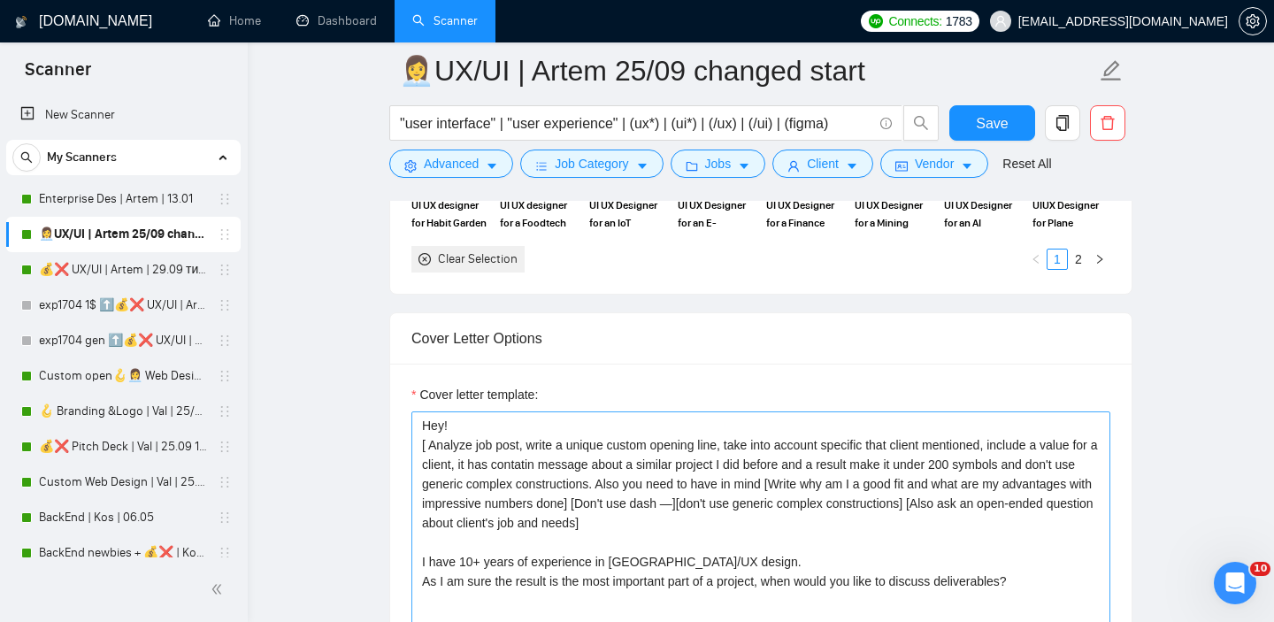
scroll to position [1894, 0]
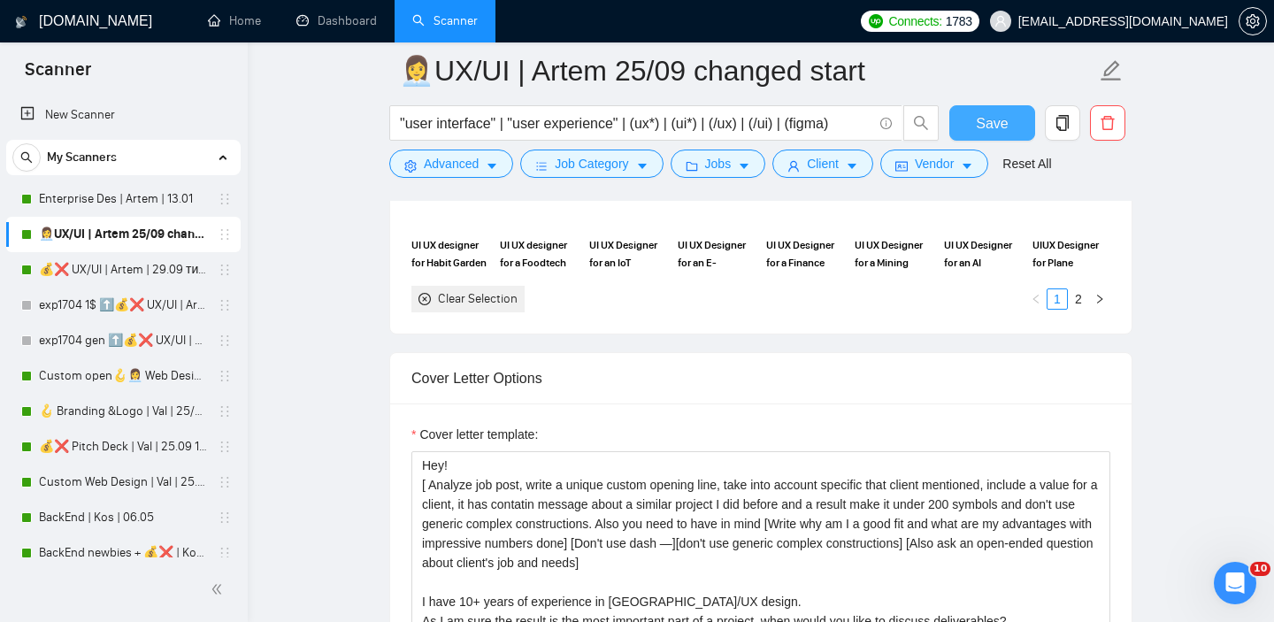
click at [976, 126] on button "Save" at bounding box center [992, 122] width 86 height 35
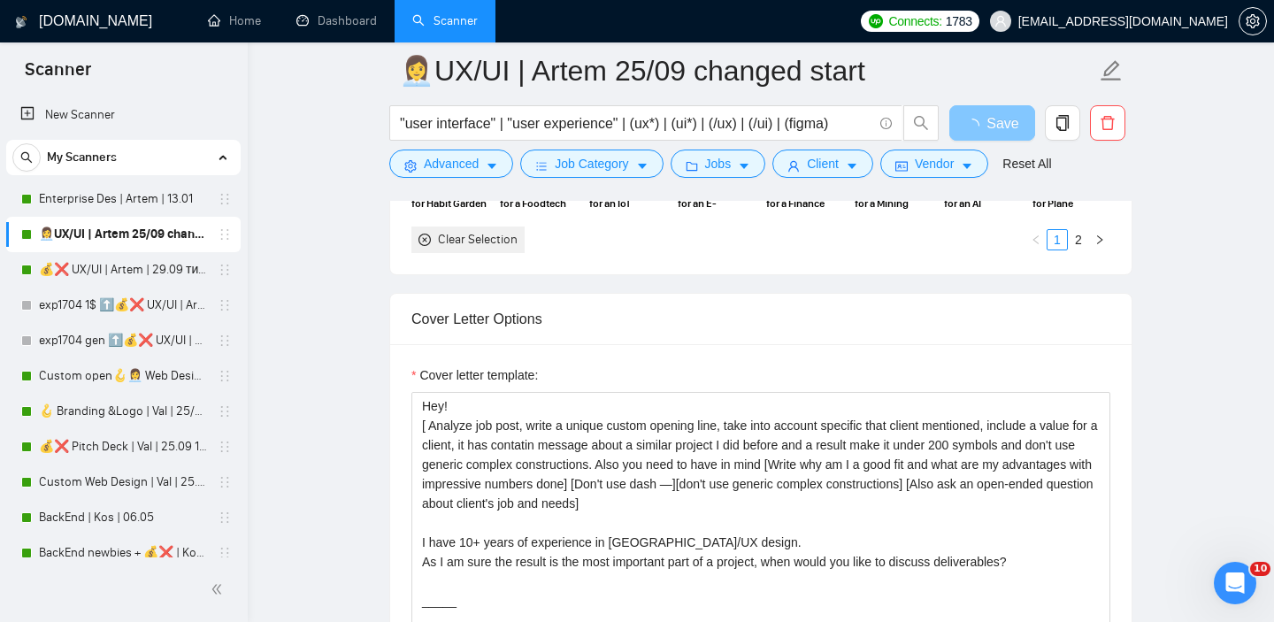
scroll to position [1956, 0]
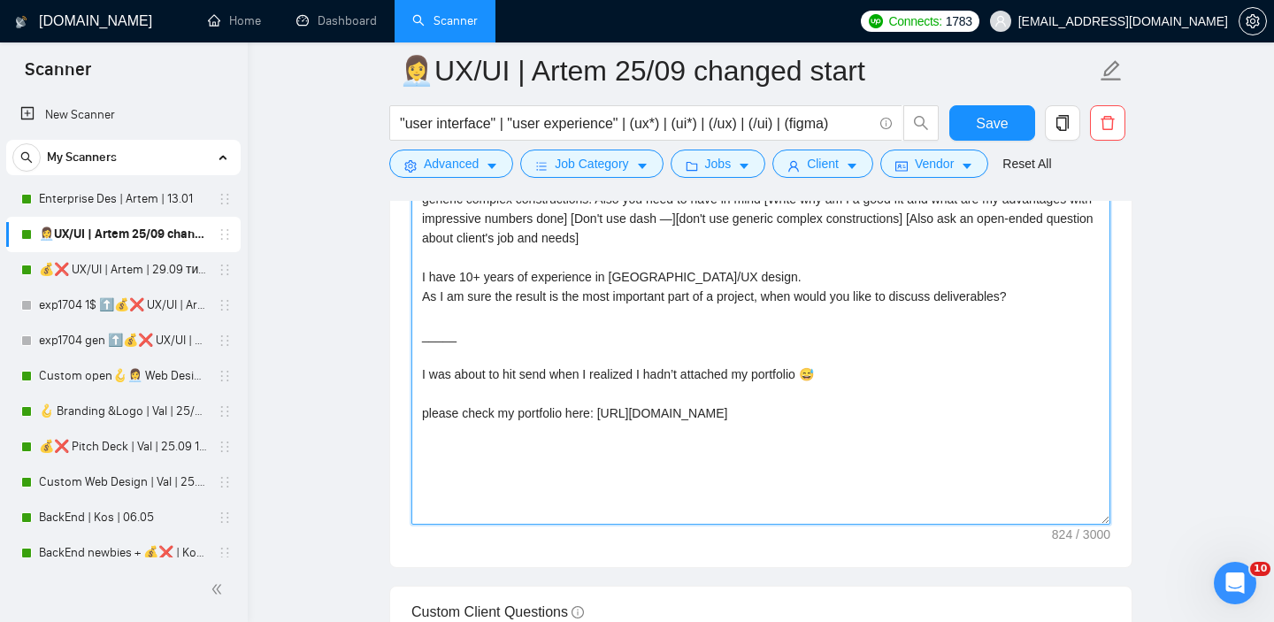
drag, startPoint x: 717, startPoint y: 518, endPoint x: 535, endPoint y: 436, distance: 198.8
click at [533, 436] on textarea "Hey! [ Analyze job post, write a unique custom opening line, take into account …" at bounding box center [760, 326] width 699 height 398
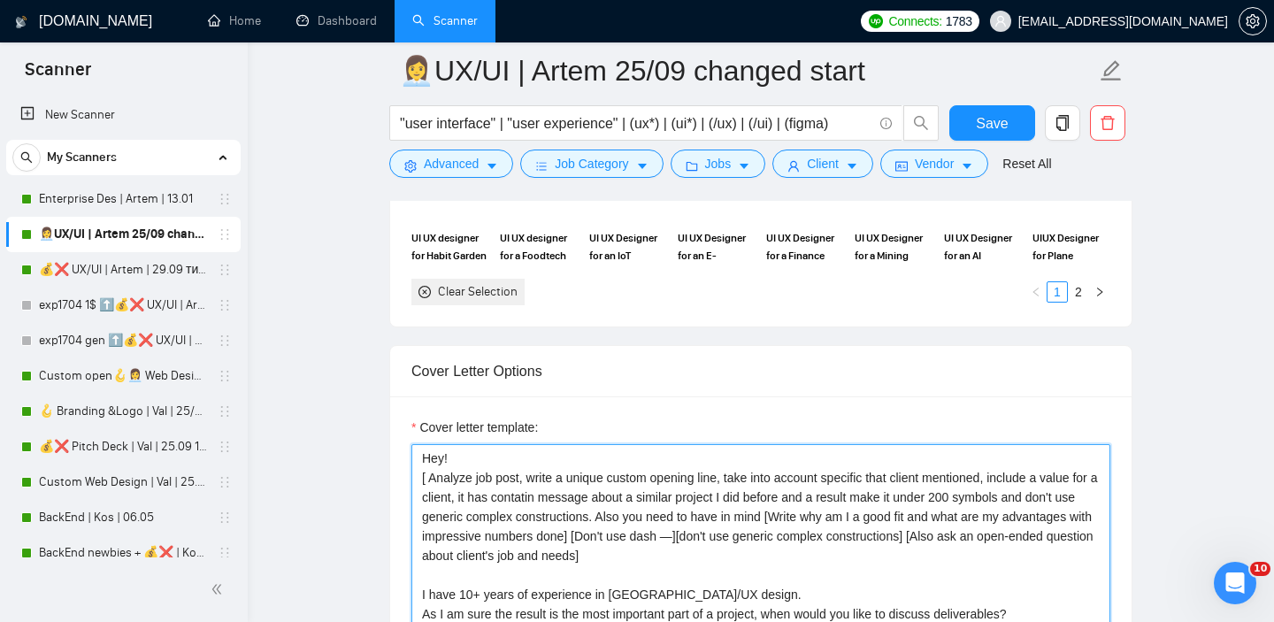
scroll to position [1978, 0]
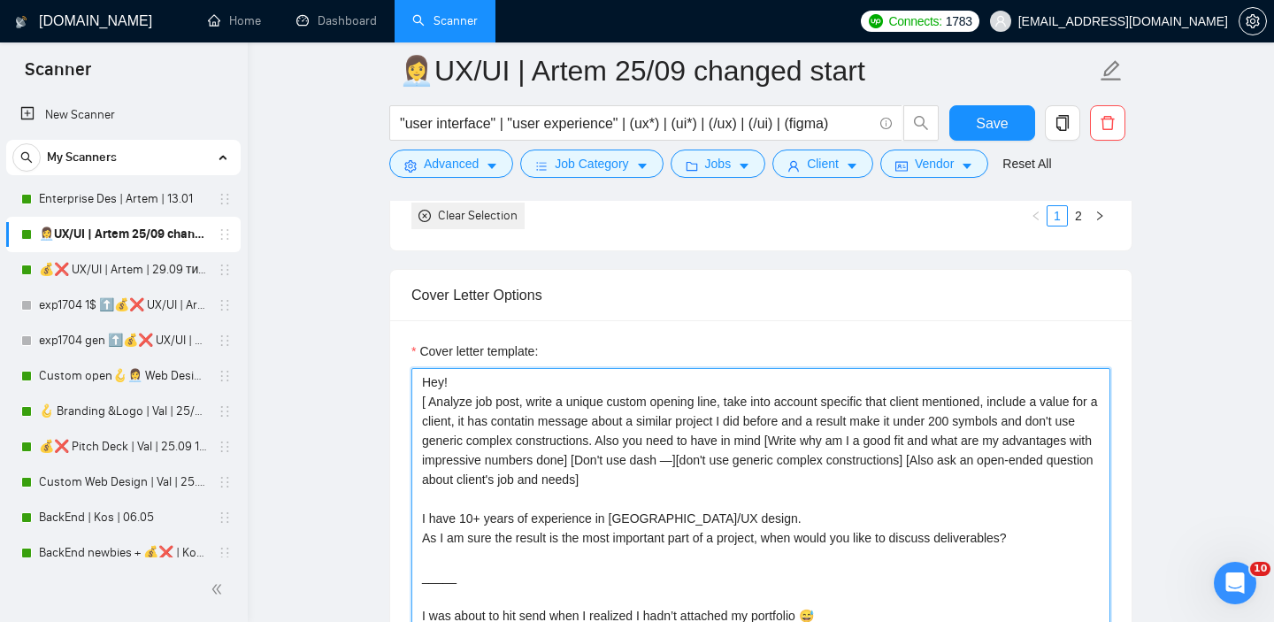
click at [743, 481] on textarea "Hey! [ Analyze job post, write a unique custom opening line, take into account …" at bounding box center [760, 567] width 699 height 398
drag, startPoint x: 747, startPoint y: 481, endPoint x: 417, endPoint y: 399, distance: 340.2
click at [417, 399] on textarea "Hey! [ Analyze job post, write a unique custom opening line, take into account …" at bounding box center [760, 567] width 699 height 398
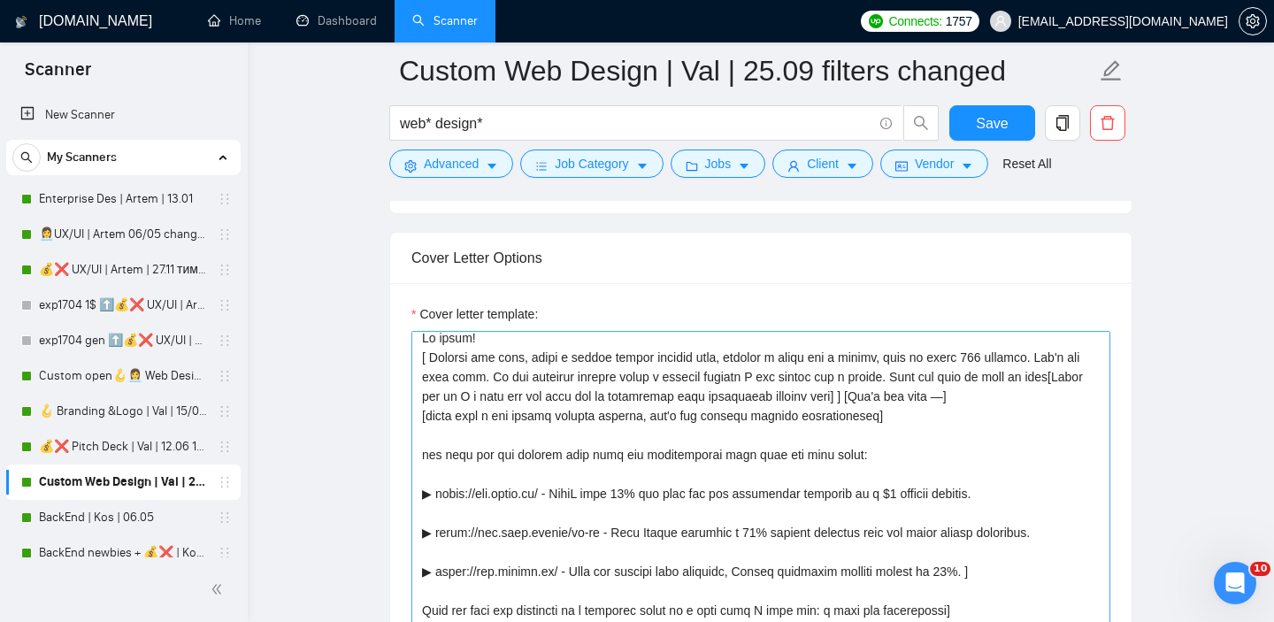
scroll to position [39, 0]
